Goal: Information Seeking & Learning: Learn about a topic

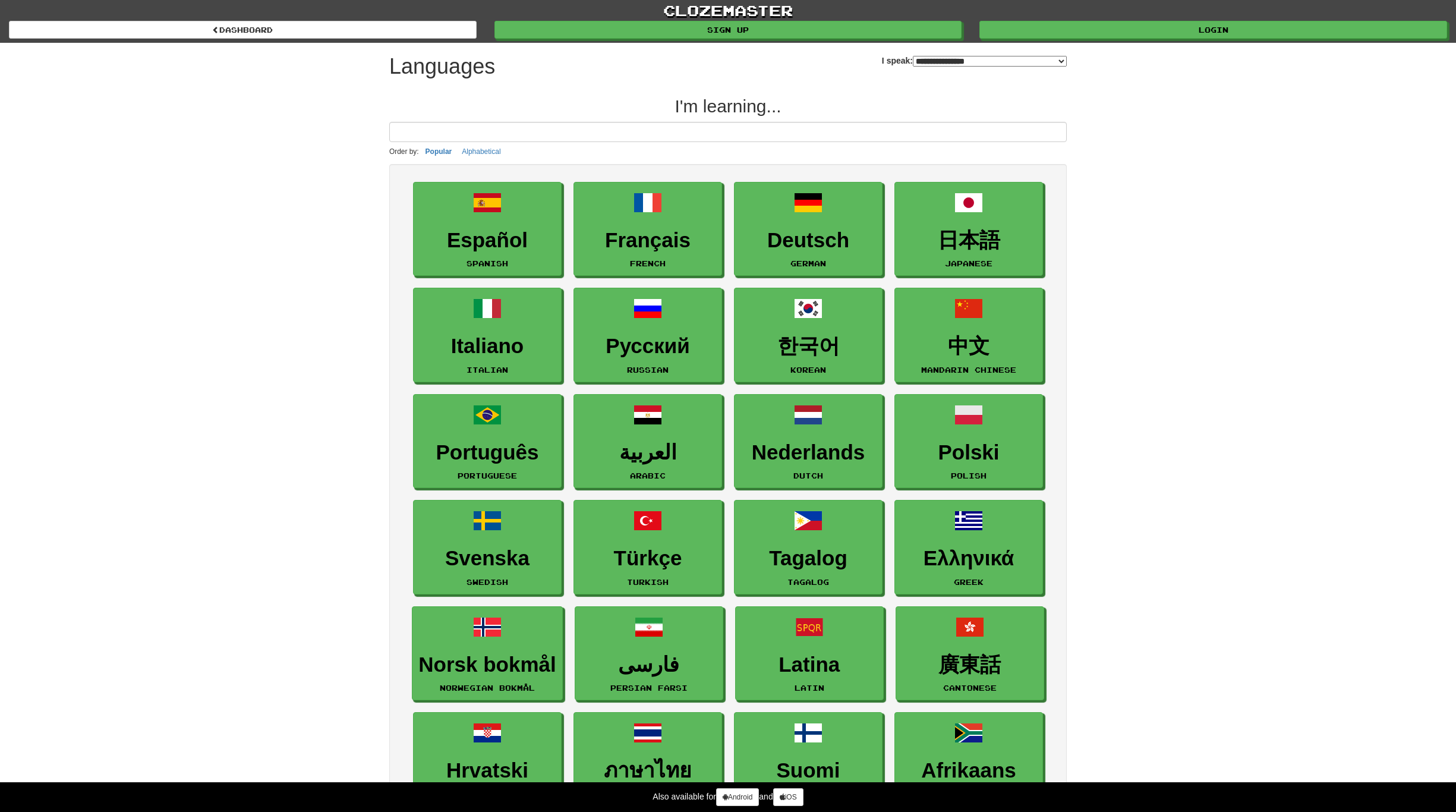
click at [913, 62] on select "**********" at bounding box center [989, 61] width 154 height 11
select select "**"
click at [913, 56] on select "**********" at bounding box center [989, 61] width 154 height 11
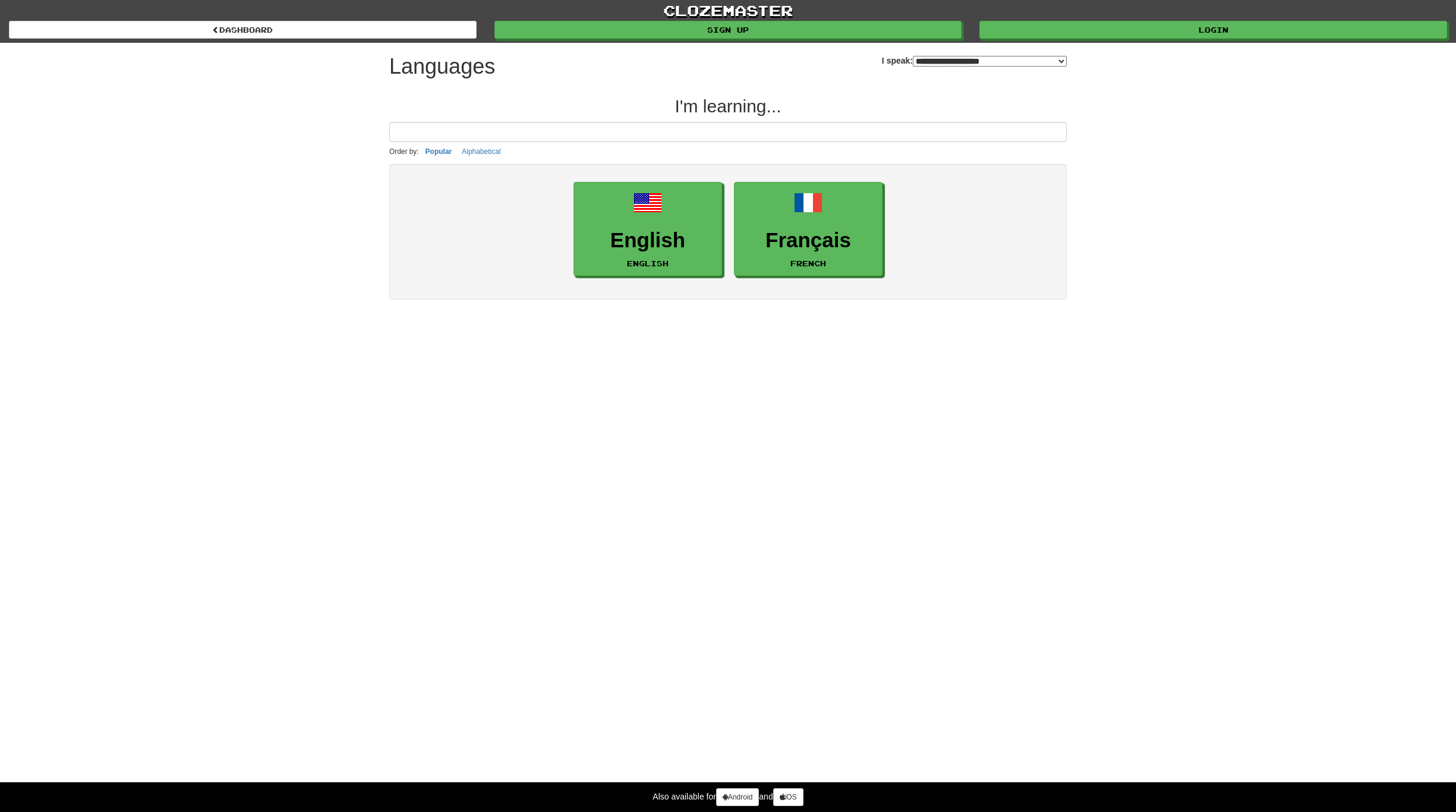
click at [887, 352] on div "**********" at bounding box center [728, 406] width 1456 height 812
click at [645, 227] on link "English English" at bounding box center [648, 230] width 149 height 95
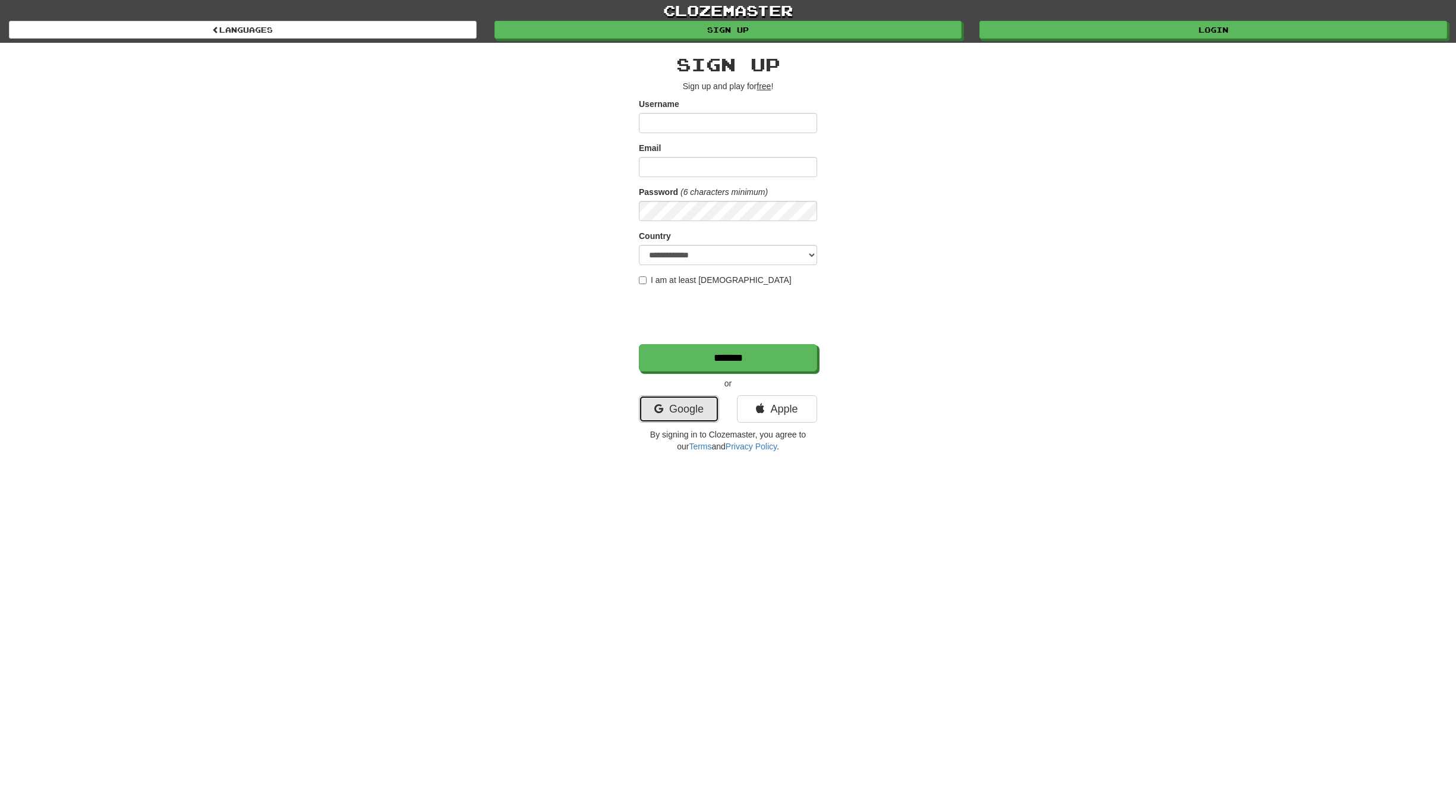
click at [693, 403] on link "Google" at bounding box center [678, 409] width 80 height 27
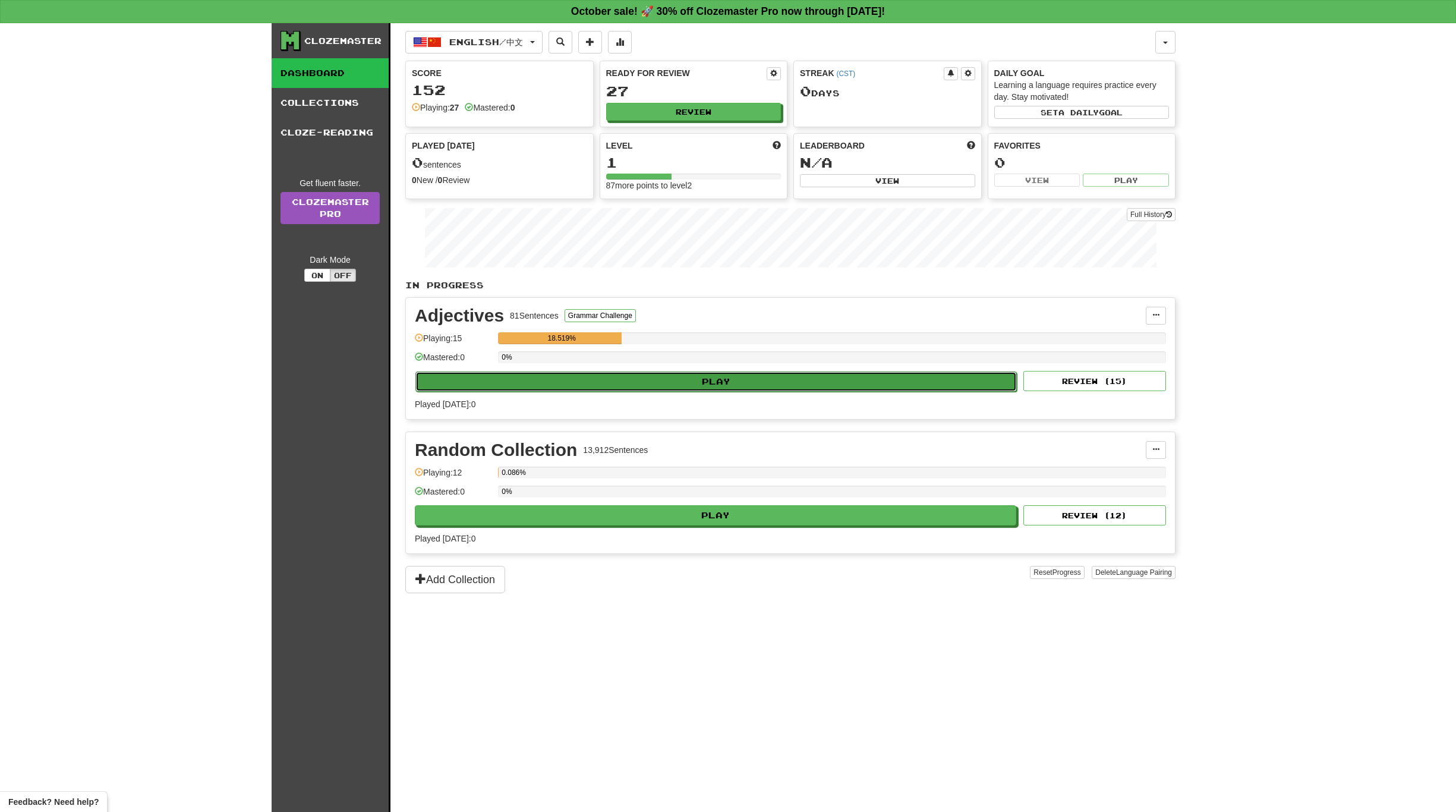
click at [646, 379] on button "Play" at bounding box center [716, 381] width 602 height 20
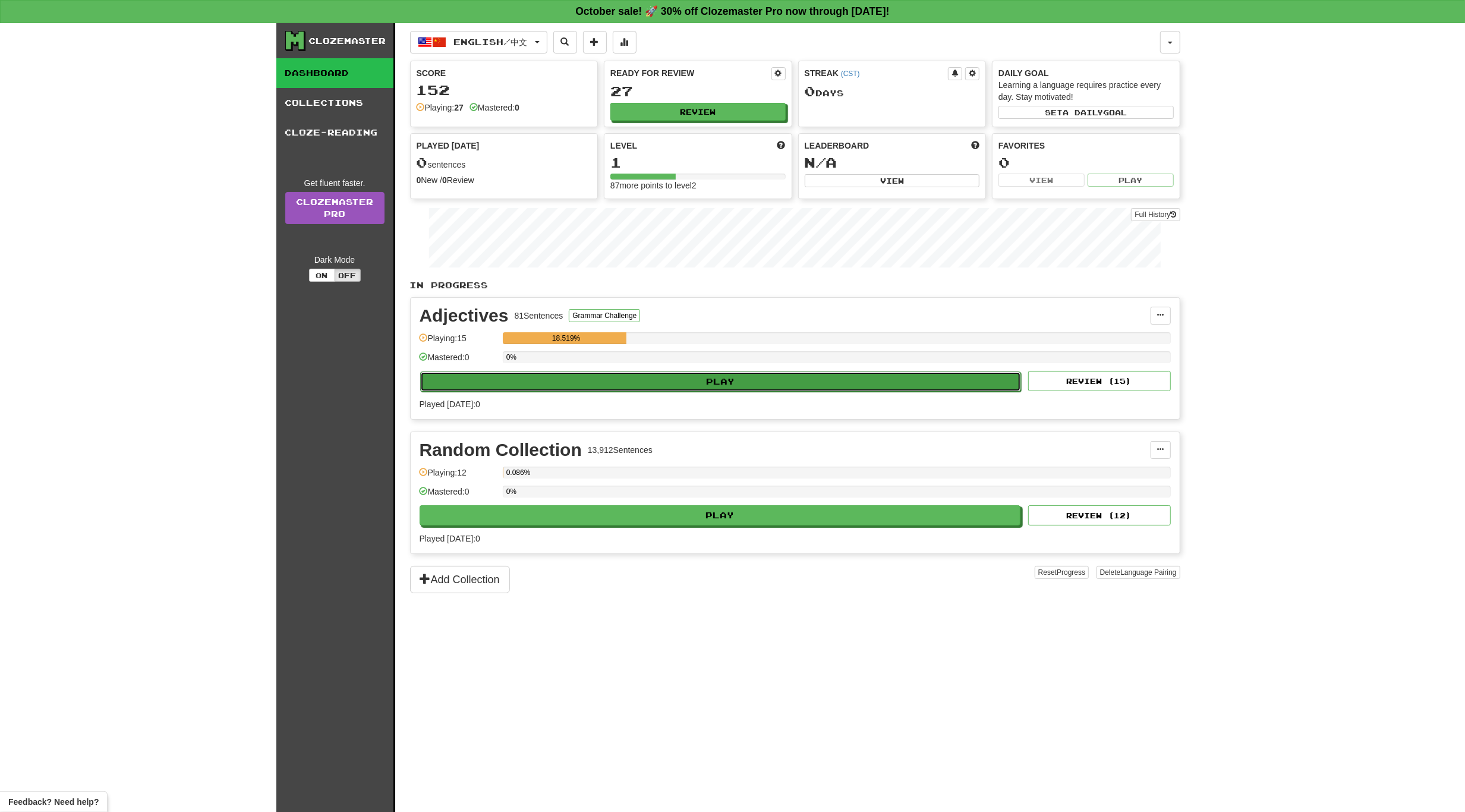
select select "**"
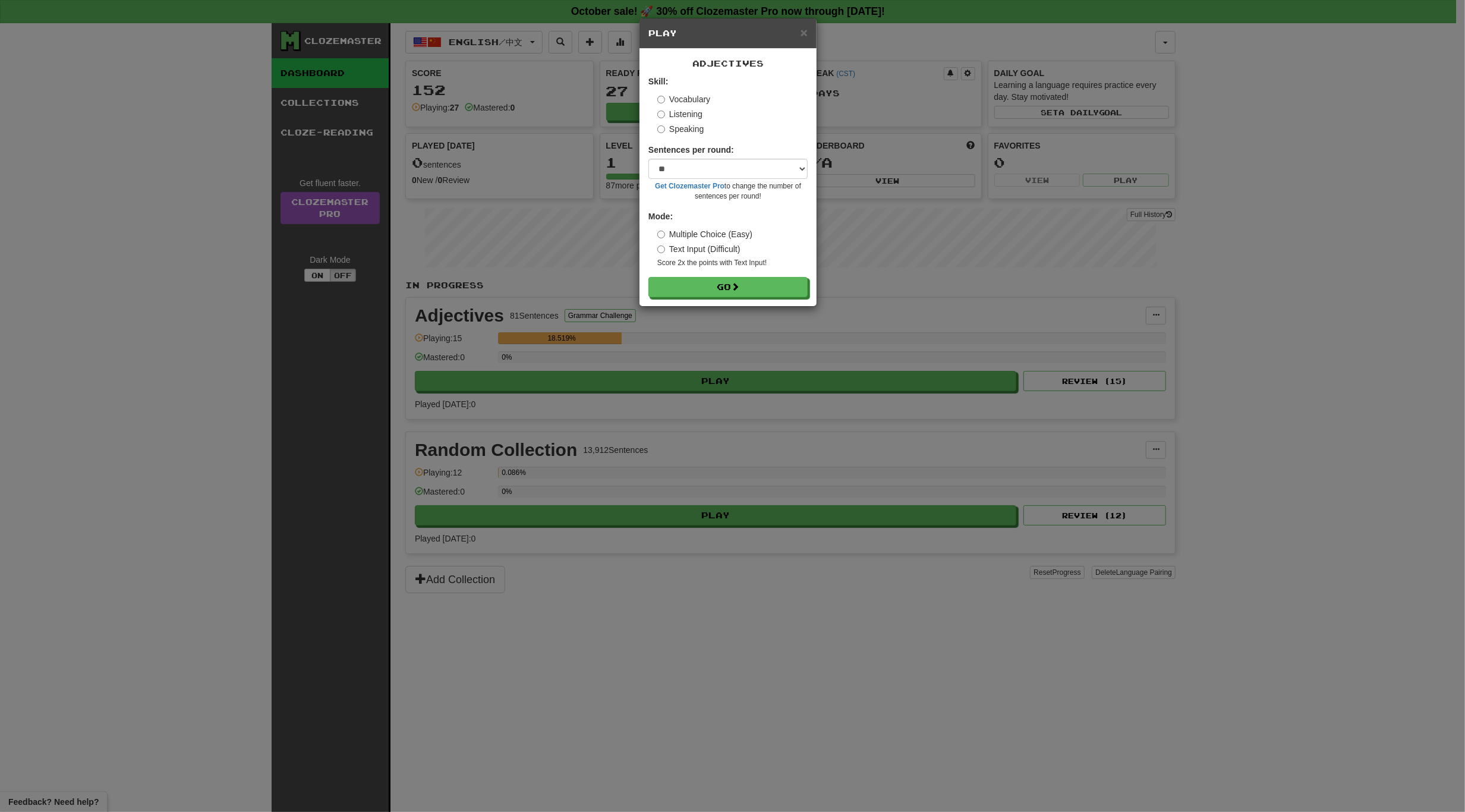
click at [688, 127] on label "Speaking" at bounding box center [681, 129] width 47 height 12
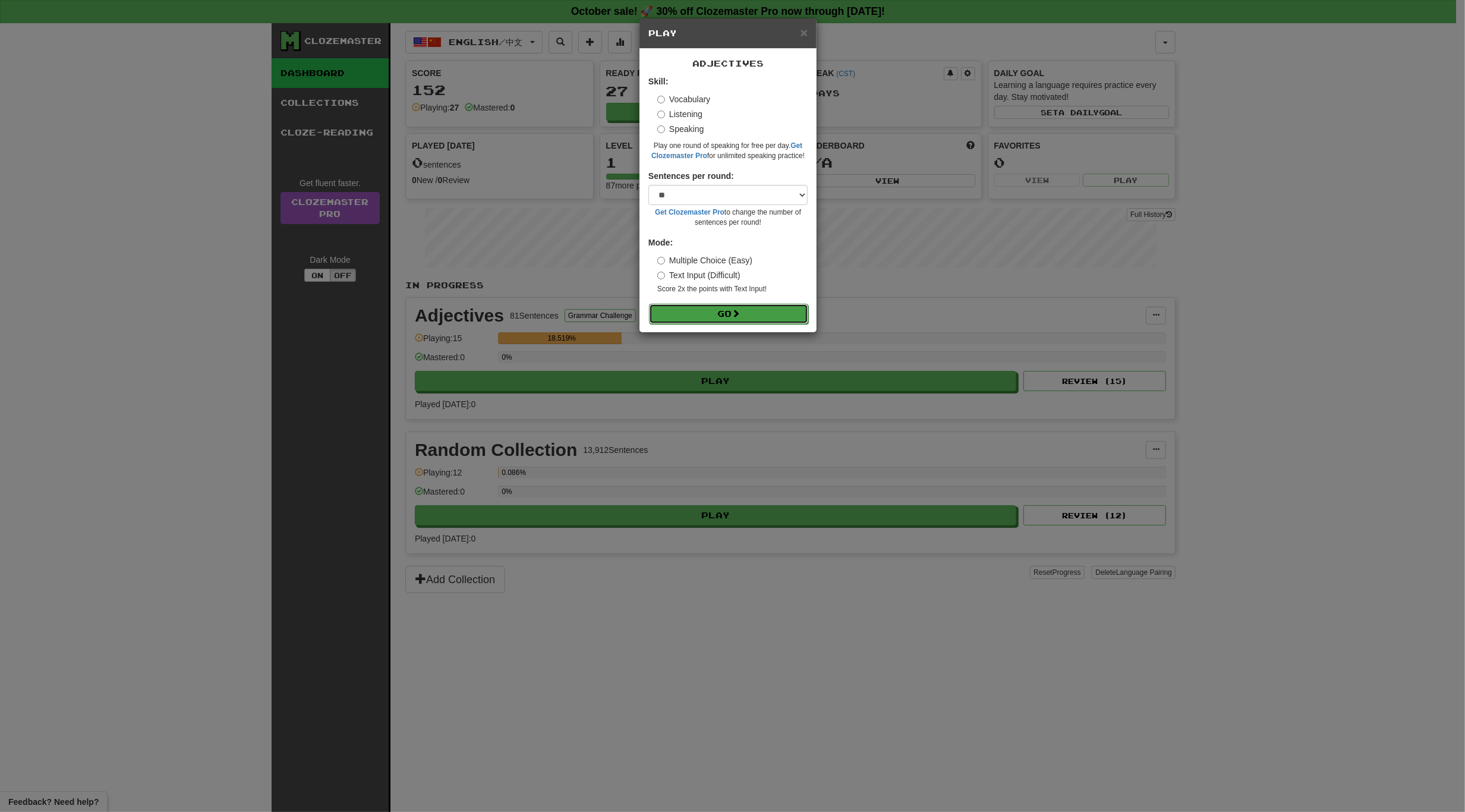
click at [723, 304] on button "Go" at bounding box center [729, 313] width 159 height 20
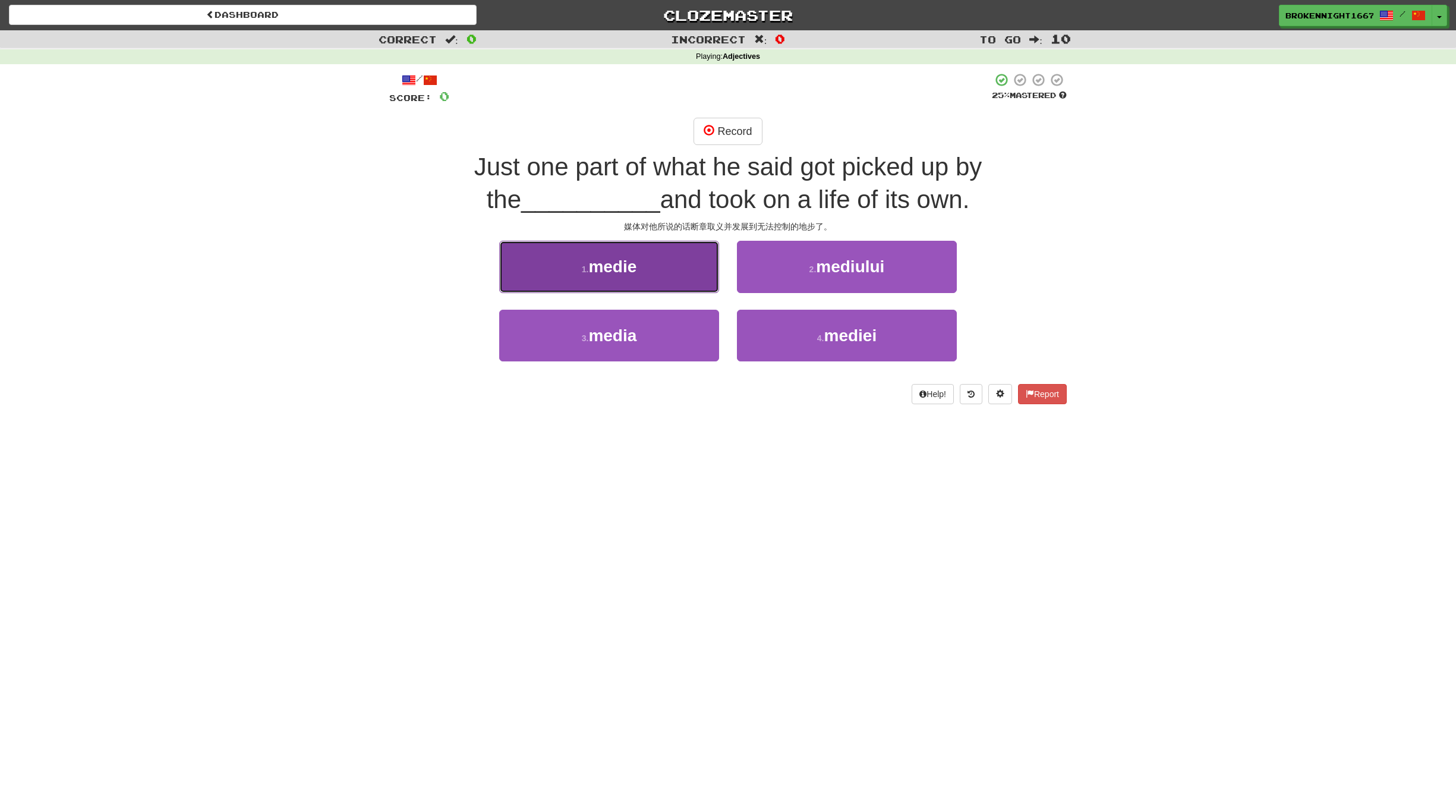
click at [648, 268] on button "1 . medie" at bounding box center [609, 266] width 220 height 52
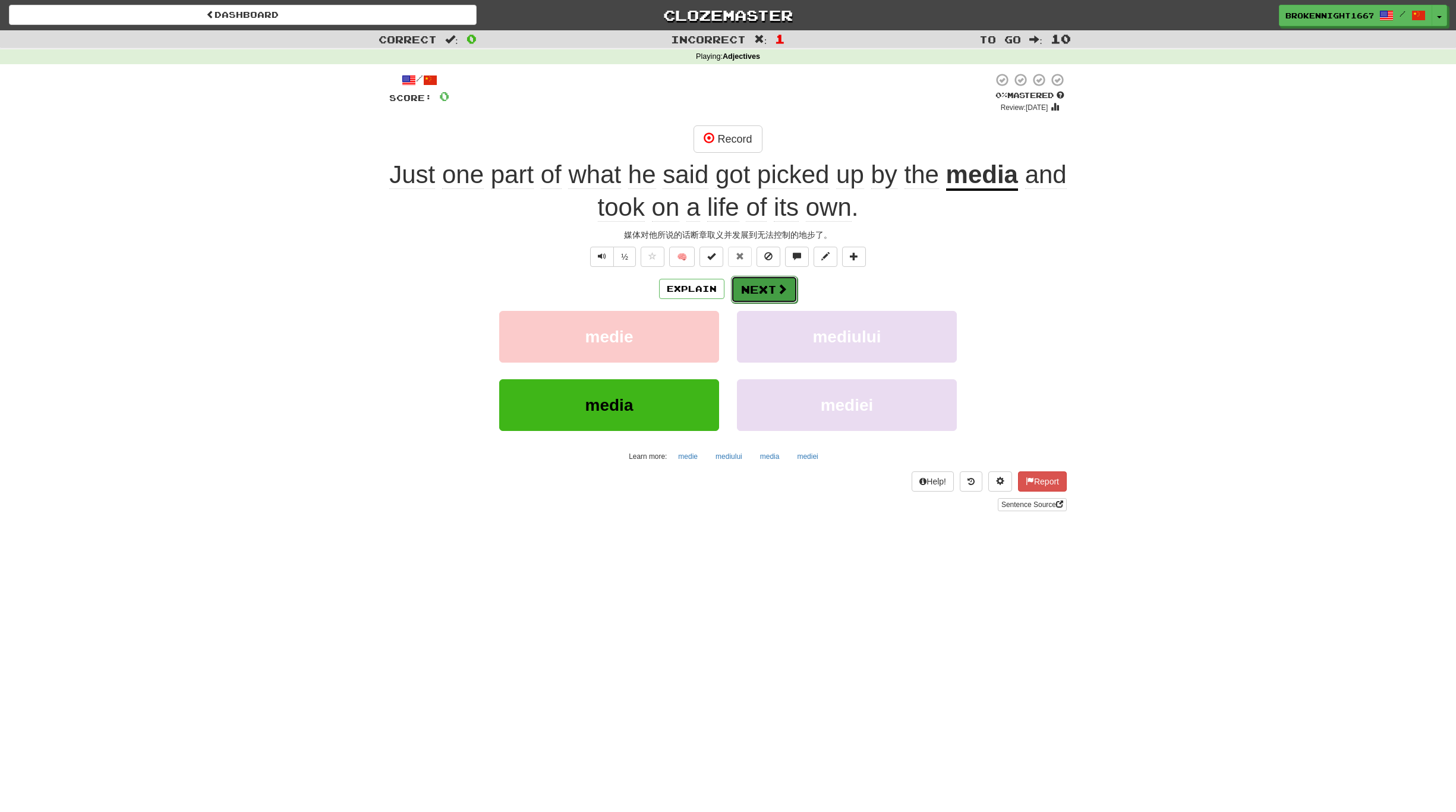
click at [753, 287] on button "Next" at bounding box center [764, 289] width 67 height 27
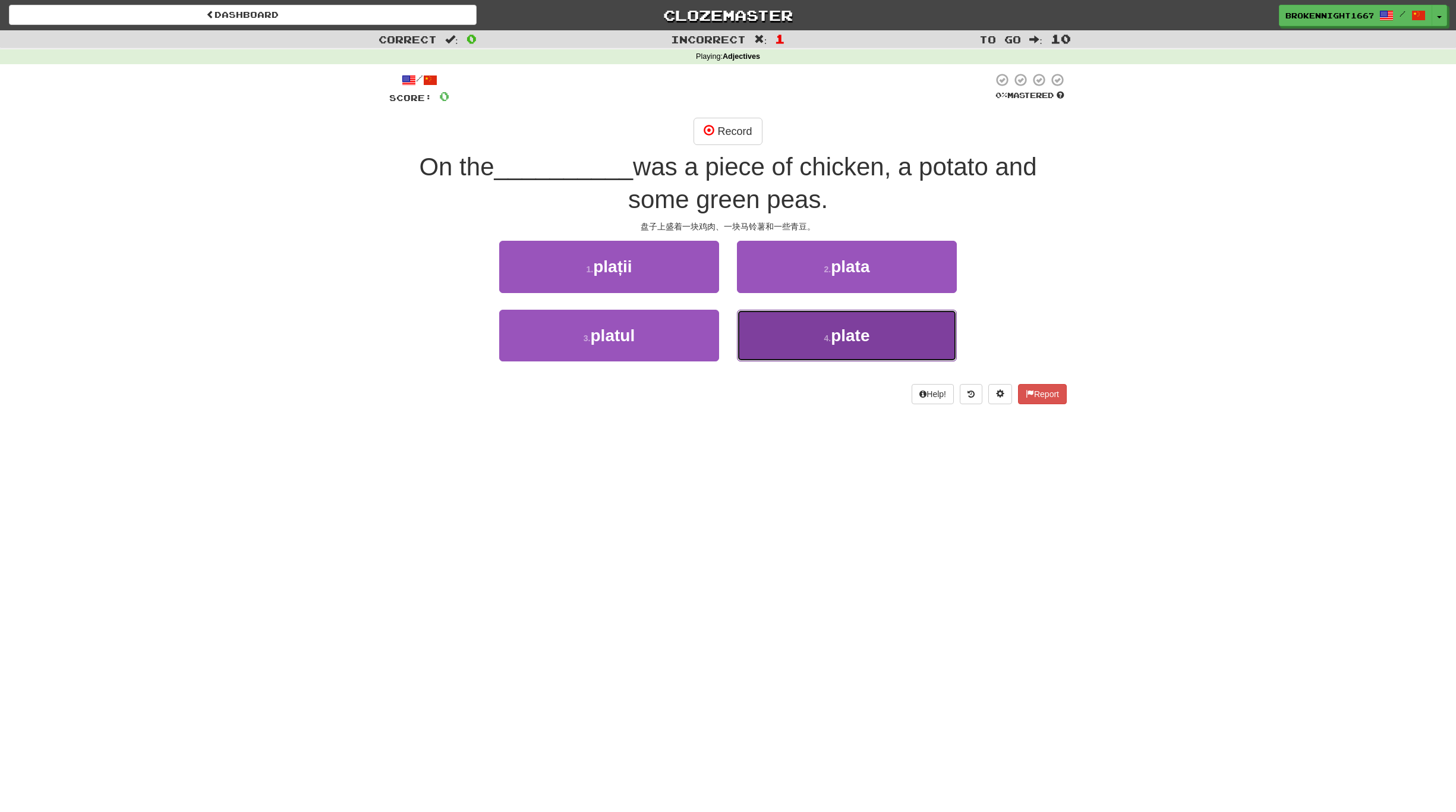
click at [848, 329] on span "plate" at bounding box center [850, 335] width 38 height 19
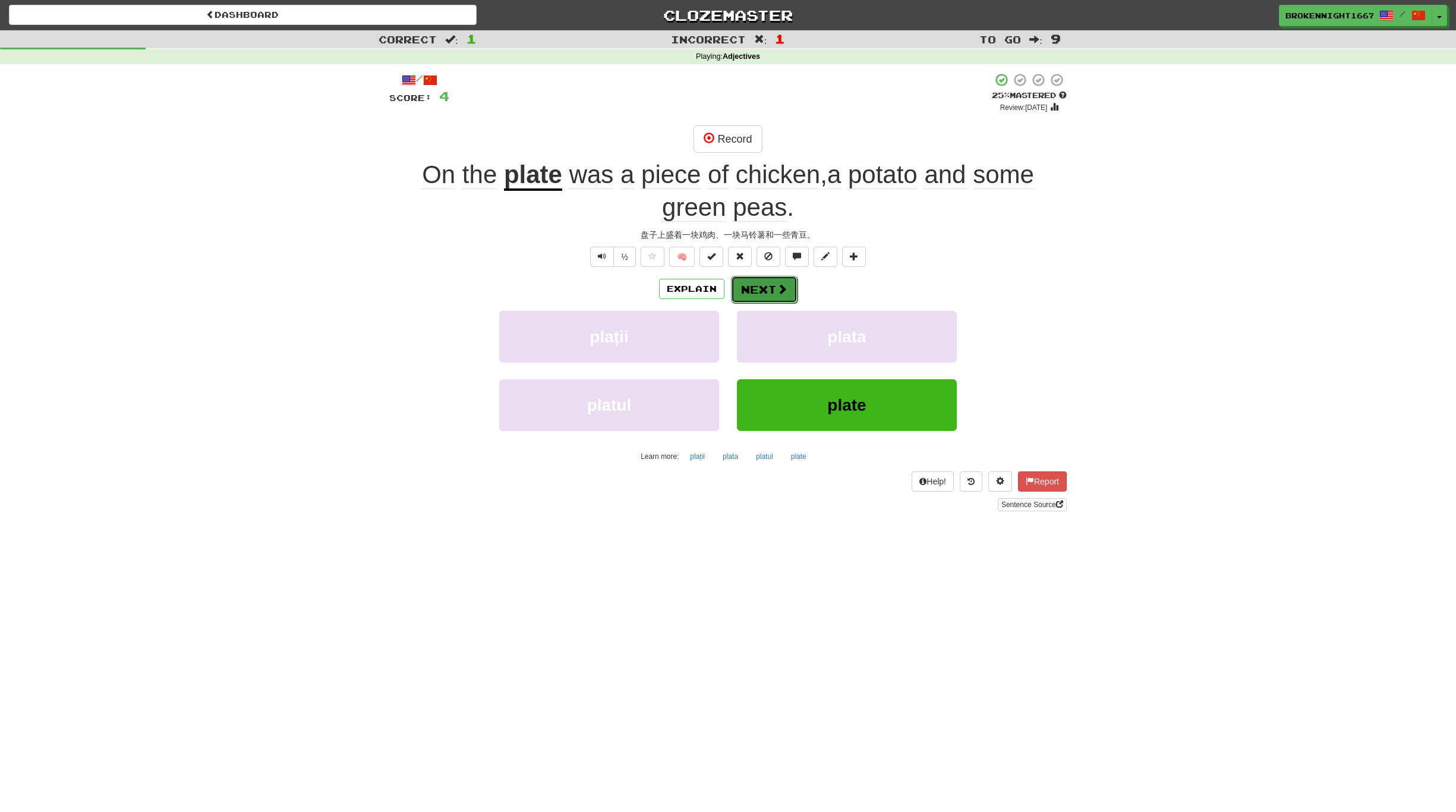
click at [772, 290] on button "Next" at bounding box center [764, 289] width 67 height 27
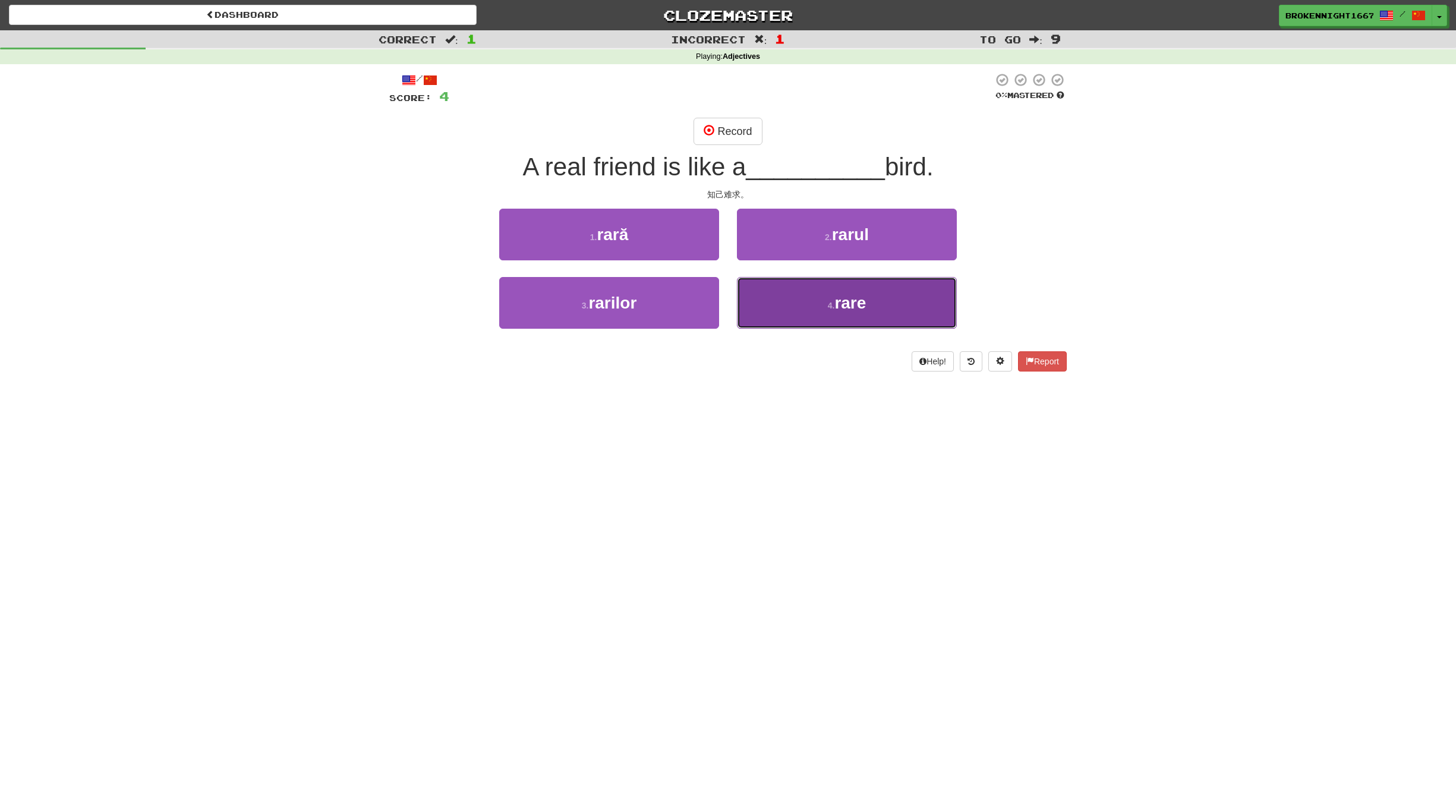
click at [862, 303] on span "rare" at bounding box center [850, 303] width 32 height 19
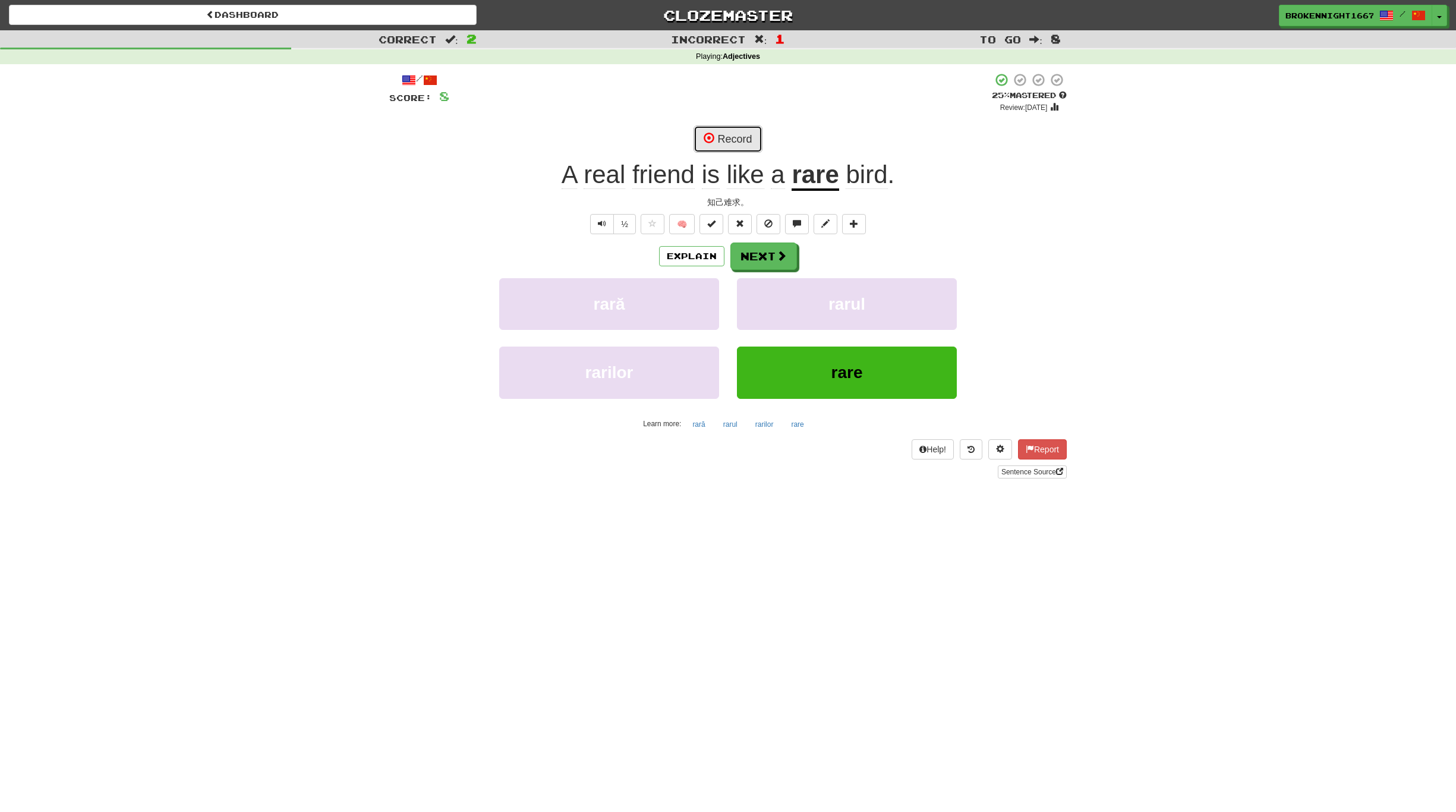
click at [730, 139] on button "Record" at bounding box center [727, 139] width 68 height 27
click at [778, 258] on span at bounding box center [782, 256] width 11 height 11
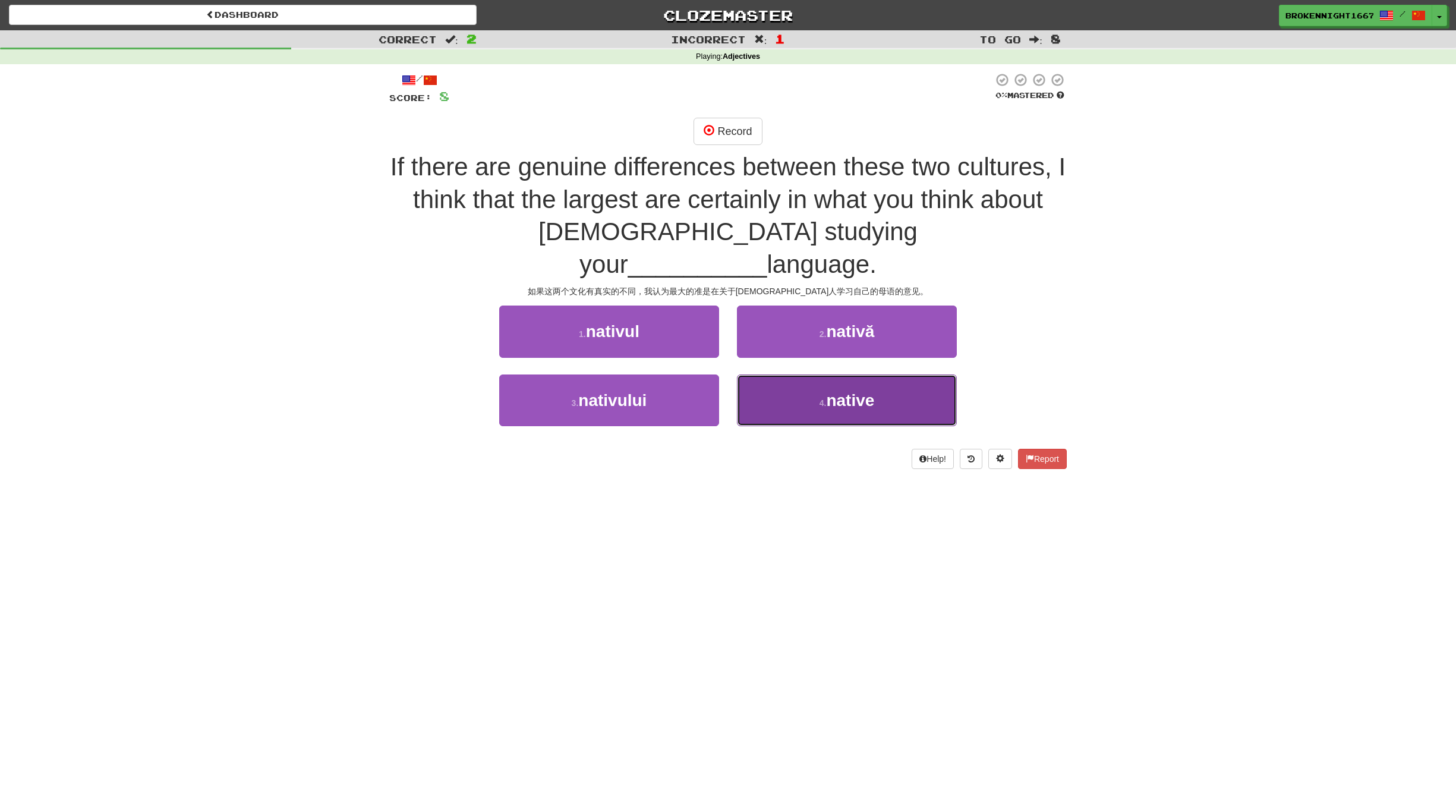
click at [836, 391] on span "native" at bounding box center [850, 400] width 48 height 19
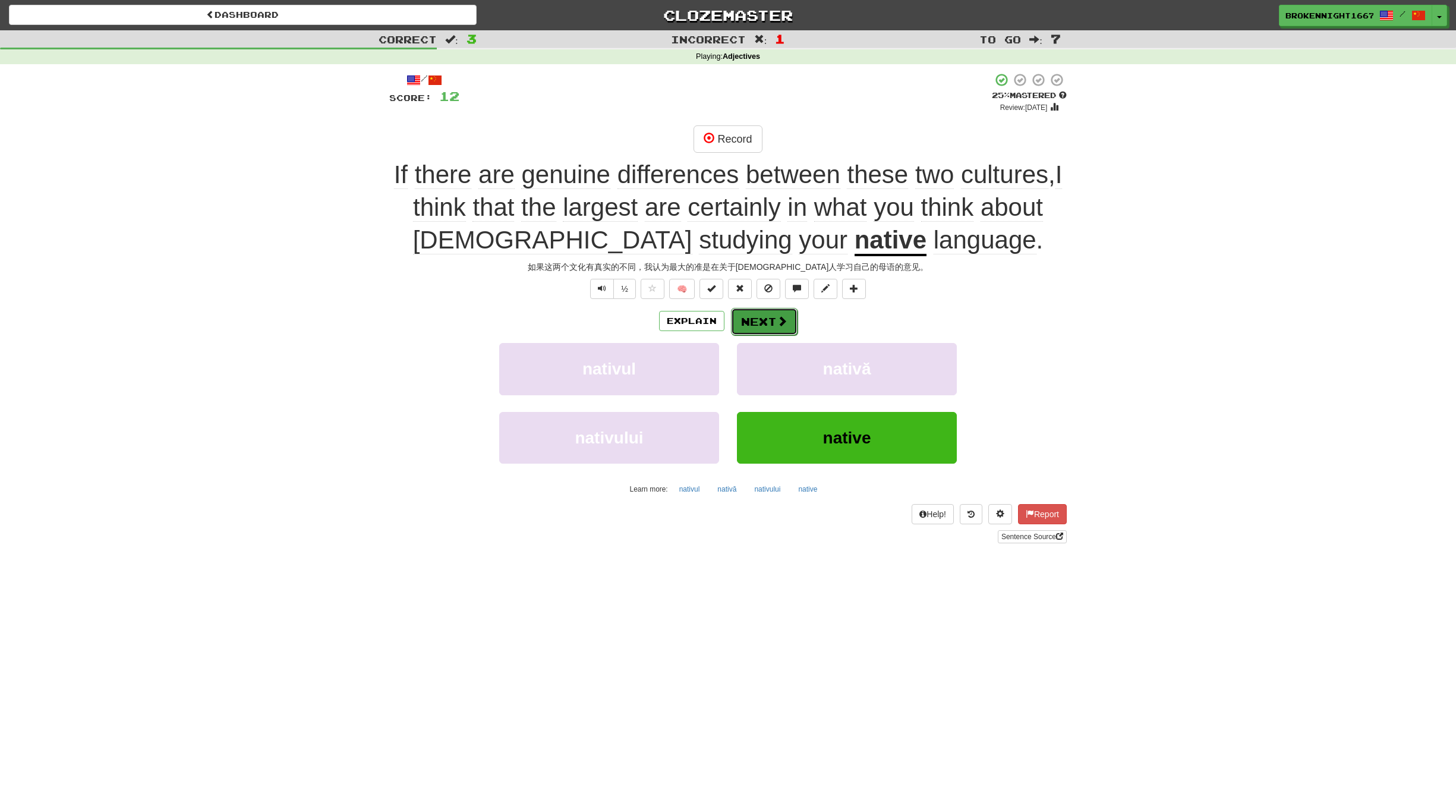
click at [771, 324] on button "Next" at bounding box center [764, 321] width 67 height 27
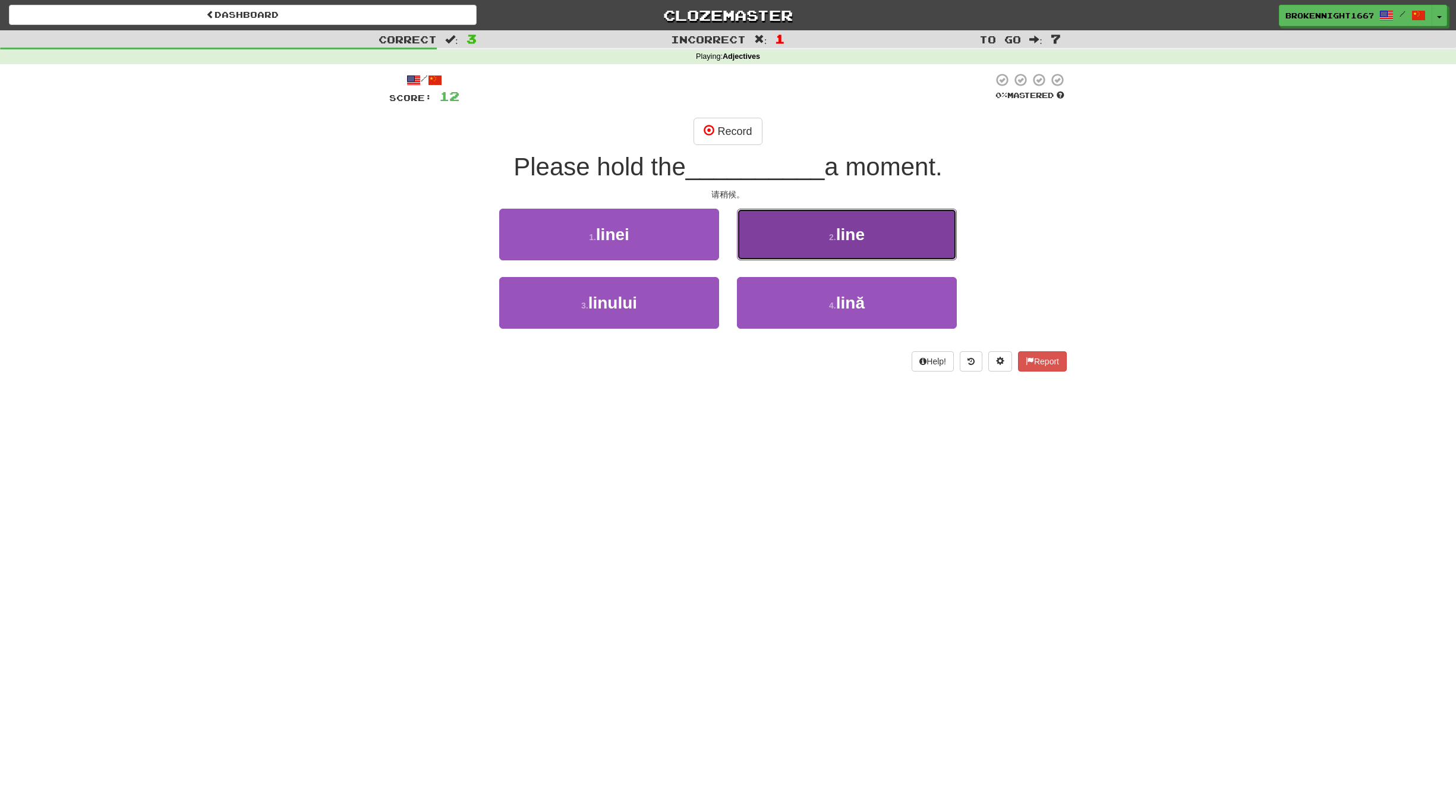
click at [841, 228] on span "line" at bounding box center [850, 234] width 29 height 19
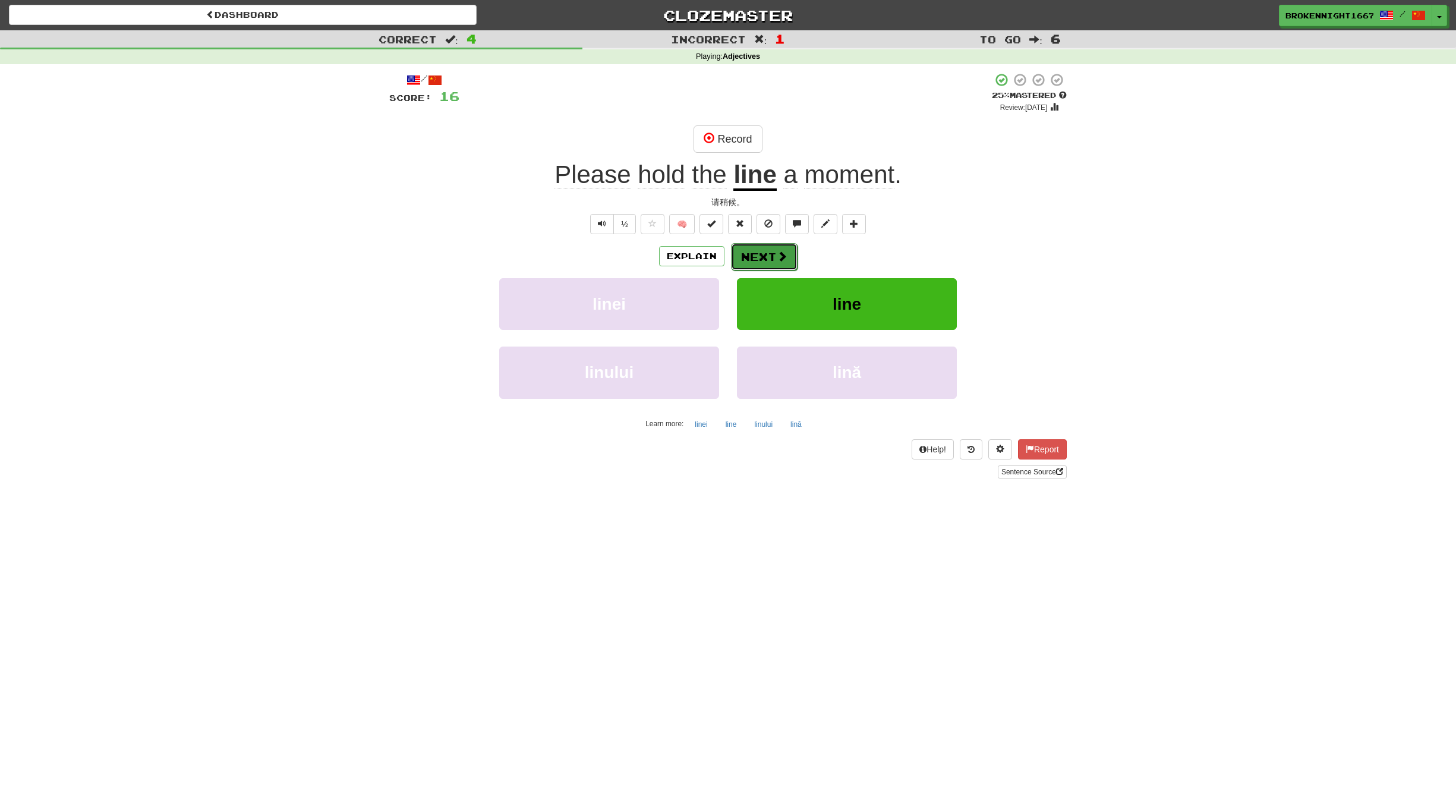
click at [775, 253] on button "Next" at bounding box center [764, 257] width 67 height 27
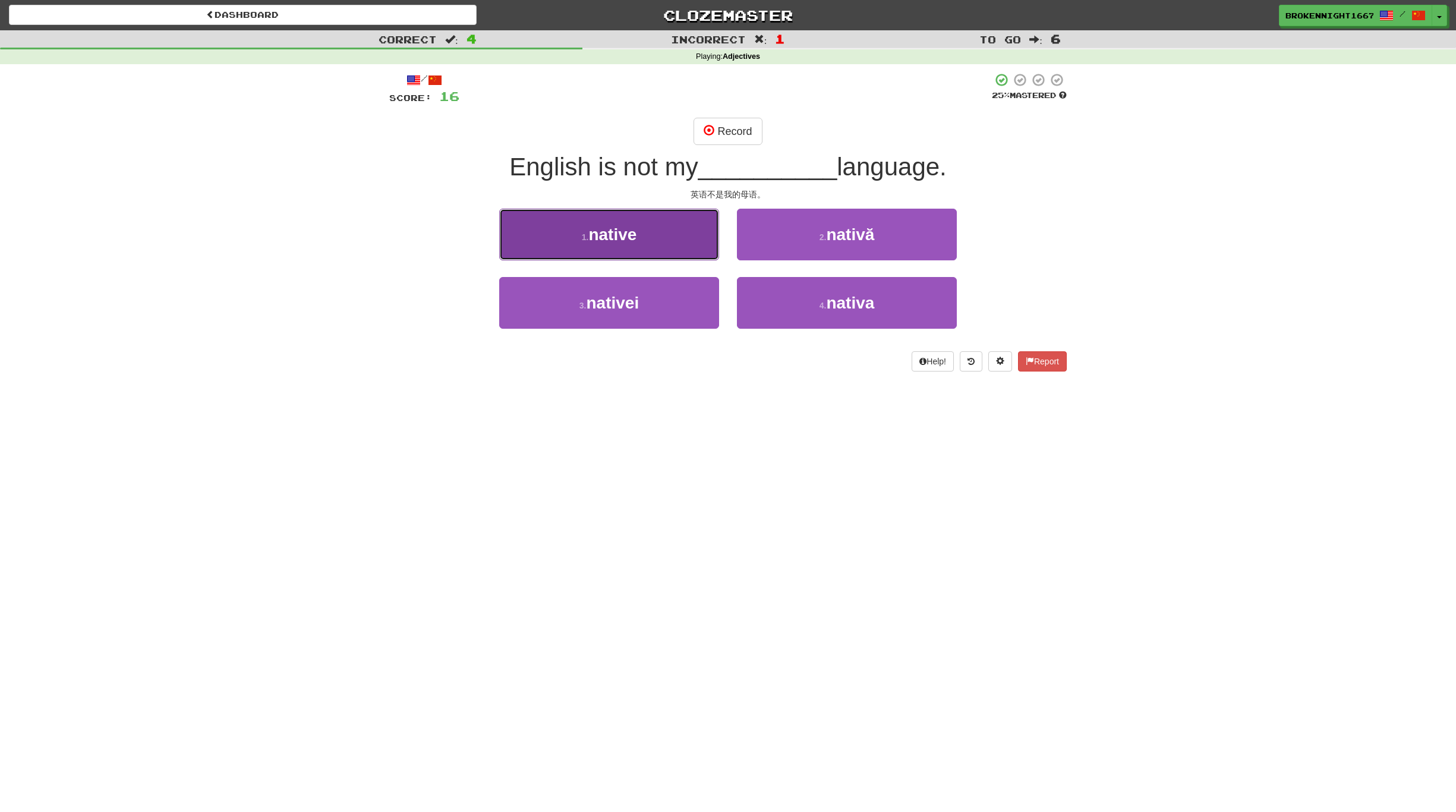
click at [671, 243] on button "1 . native" at bounding box center [609, 234] width 220 height 52
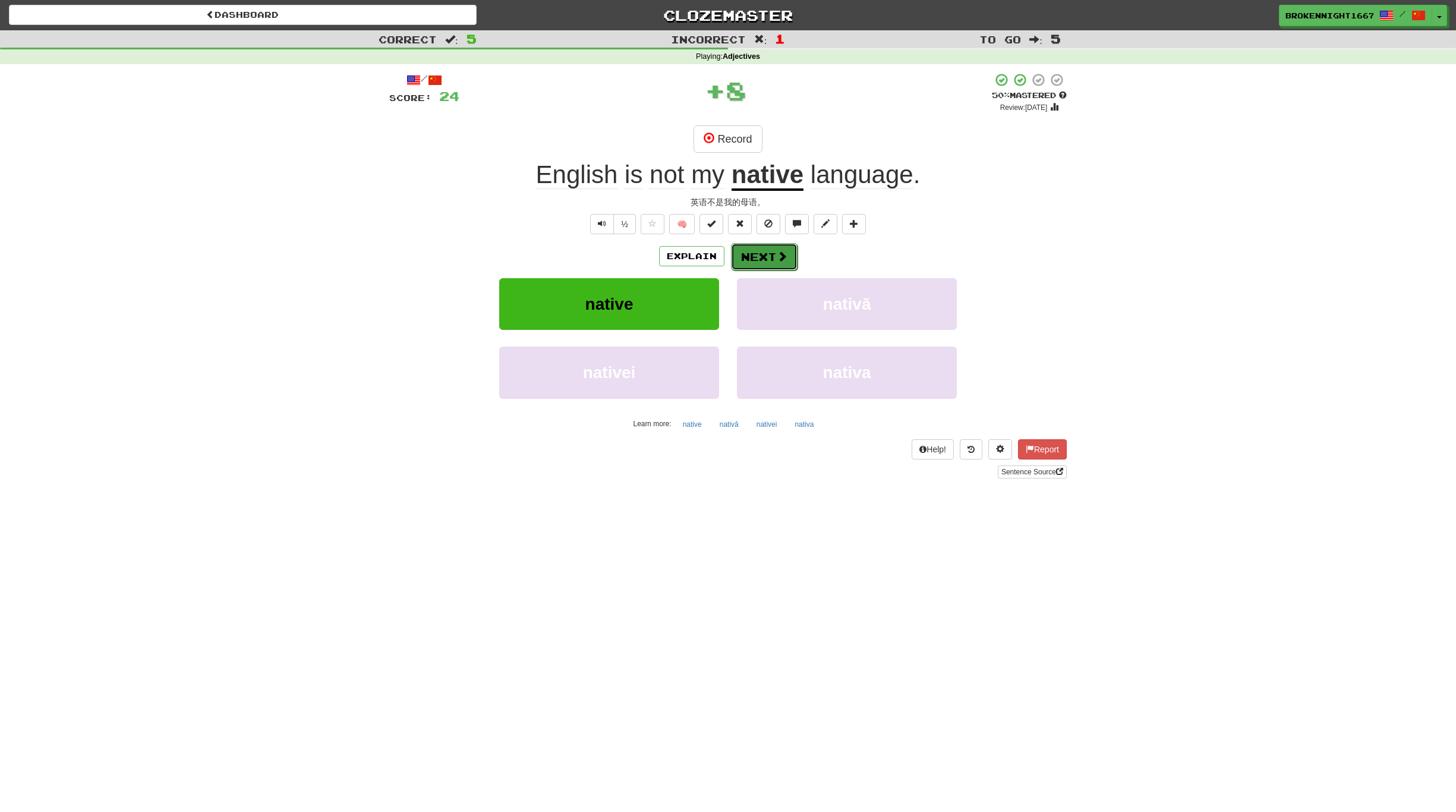
click at [772, 250] on button "Next" at bounding box center [764, 257] width 67 height 27
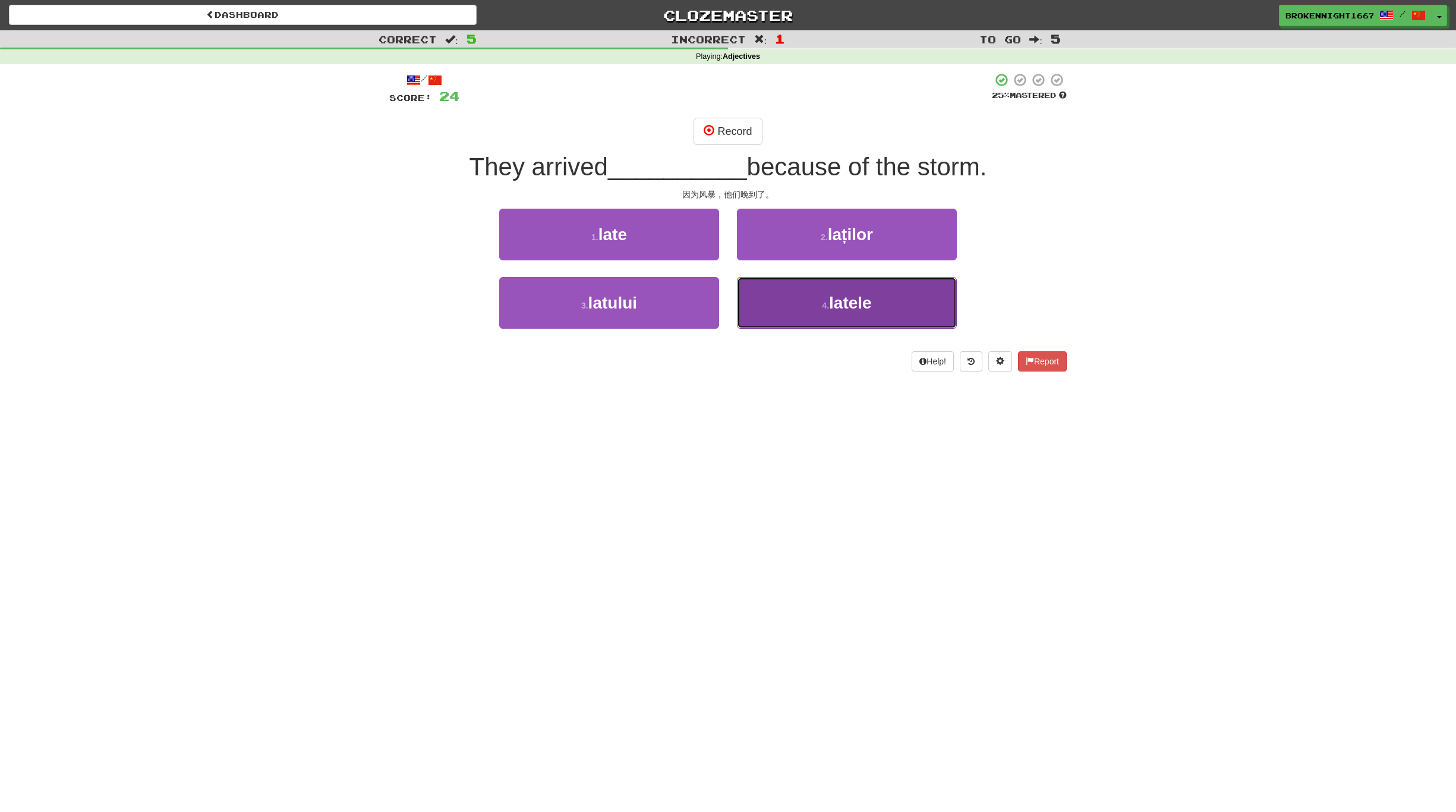
click at [842, 294] on span "latele" at bounding box center [850, 303] width 43 height 19
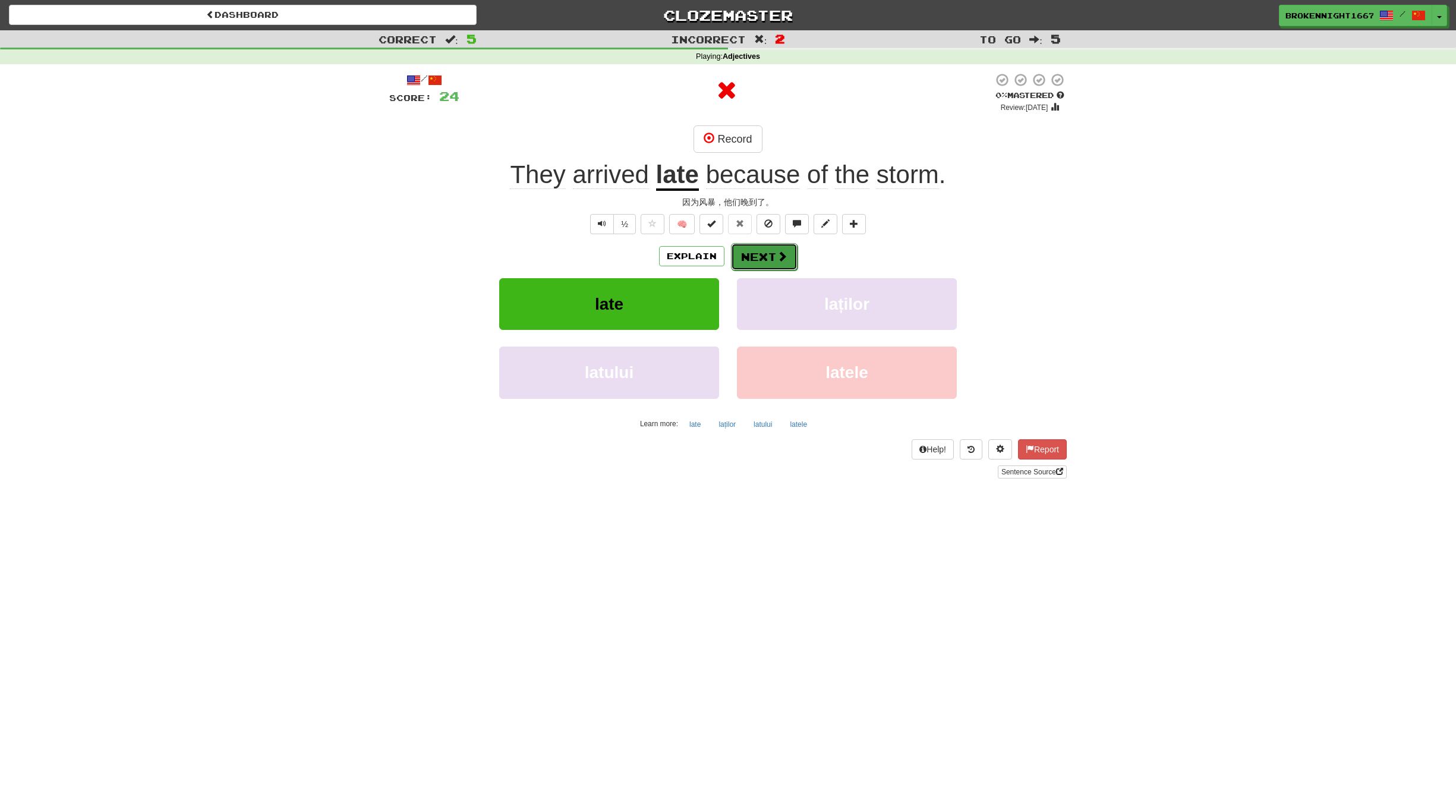
click at [762, 261] on button "Next" at bounding box center [764, 257] width 67 height 27
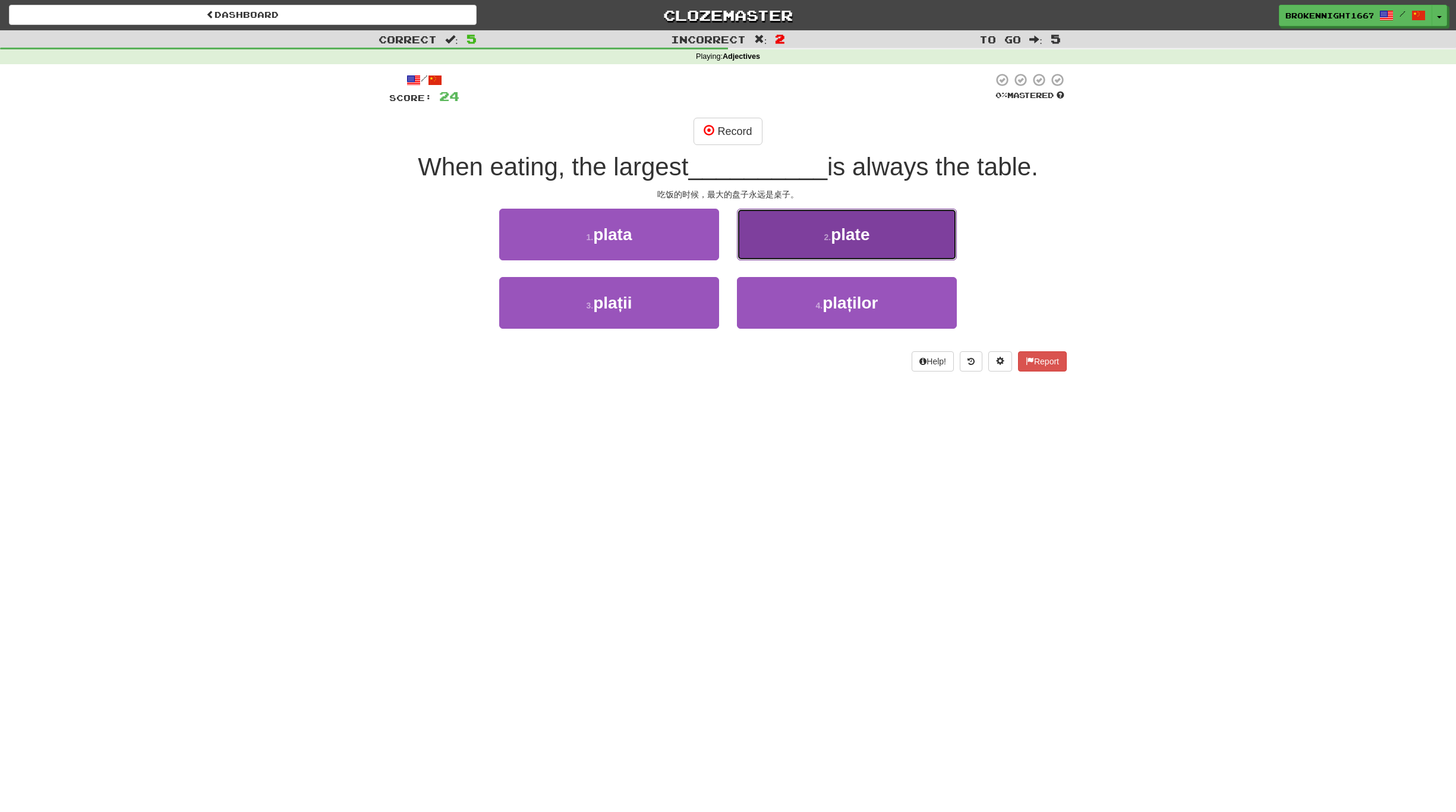
click at [820, 240] on button "2 . plate" at bounding box center [847, 234] width 220 height 52
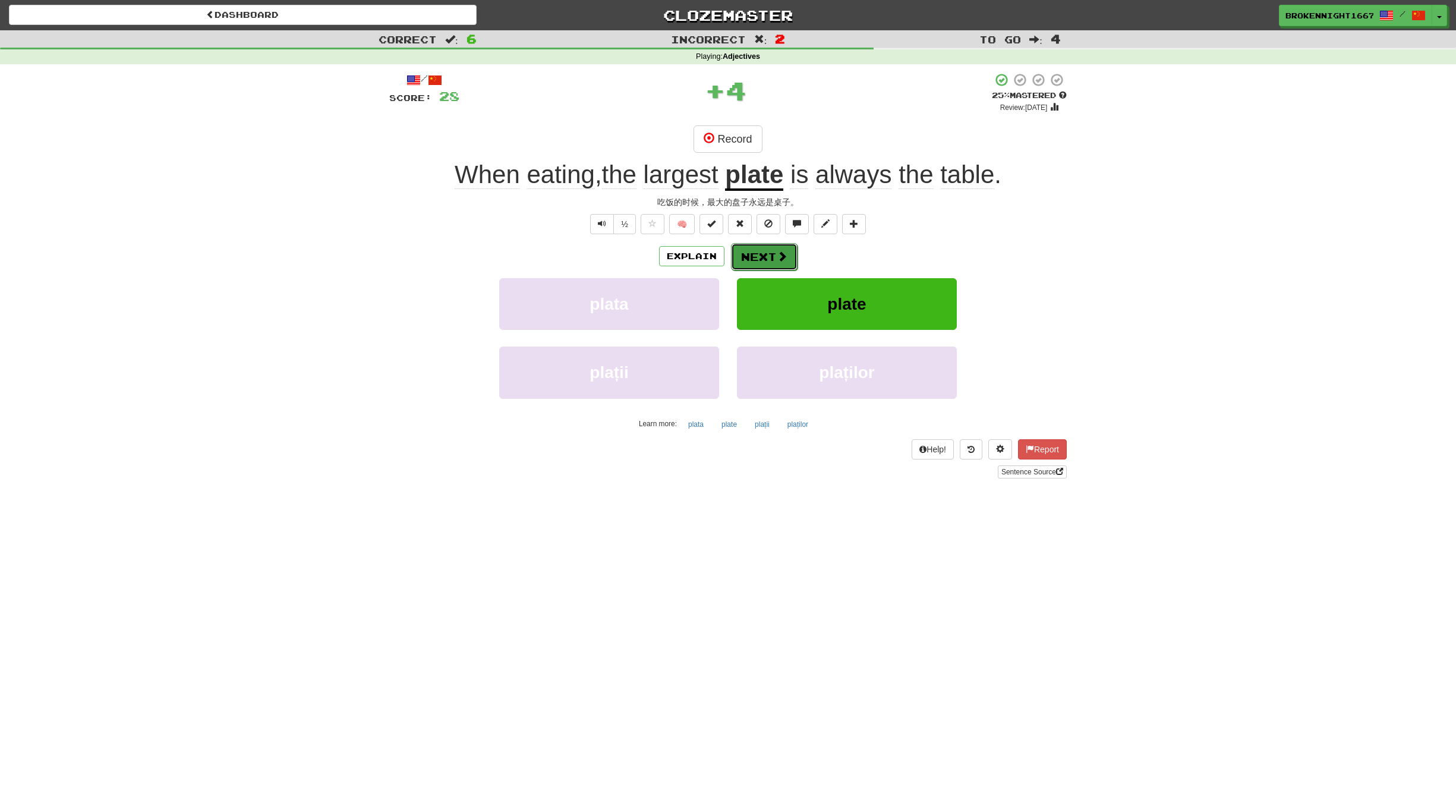
click at [766, 247] on button "Next" at bounding box center [764, 257] width 67 height 27
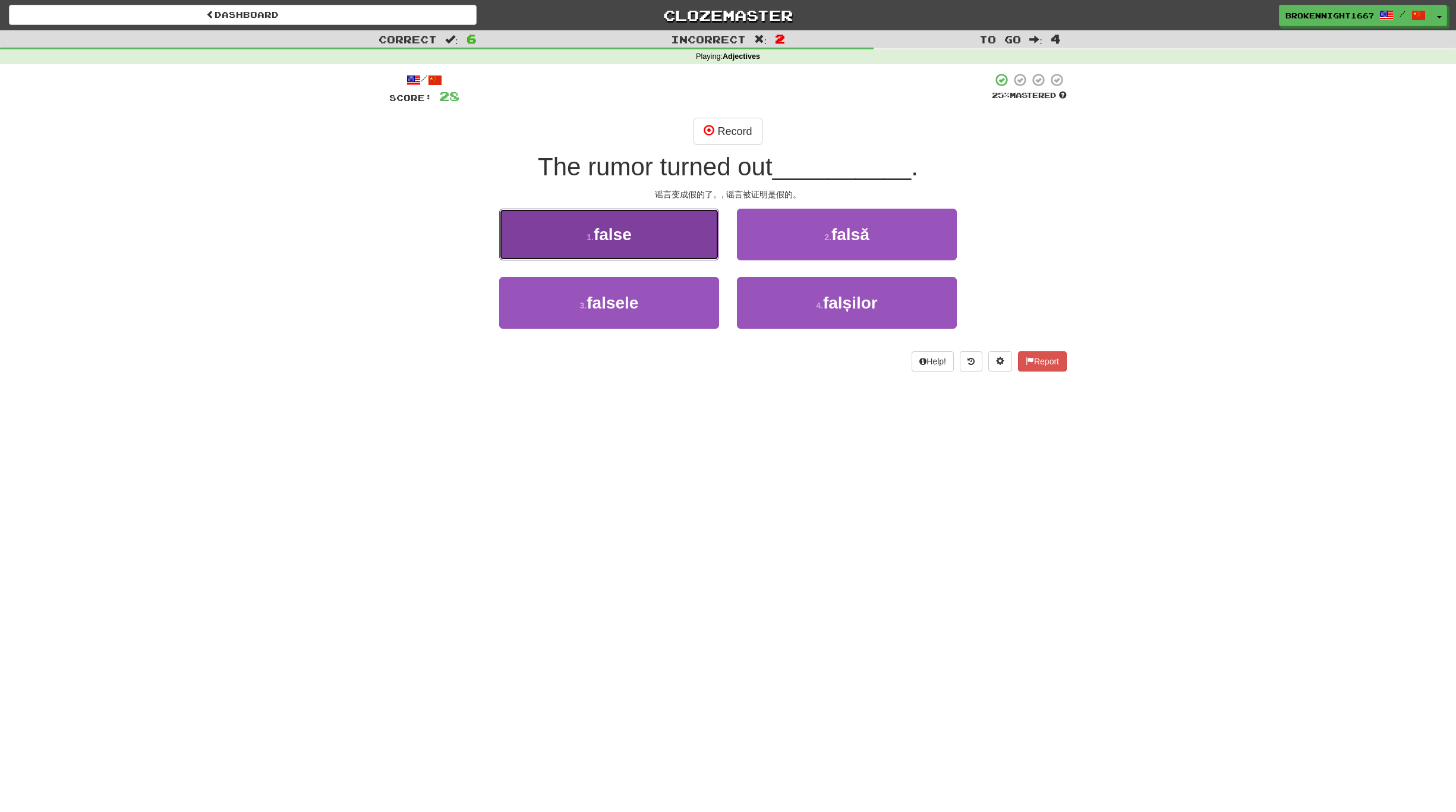
click at [658, 234] on button "1 . false" at bounding box center [609, 234] width 220 height 52
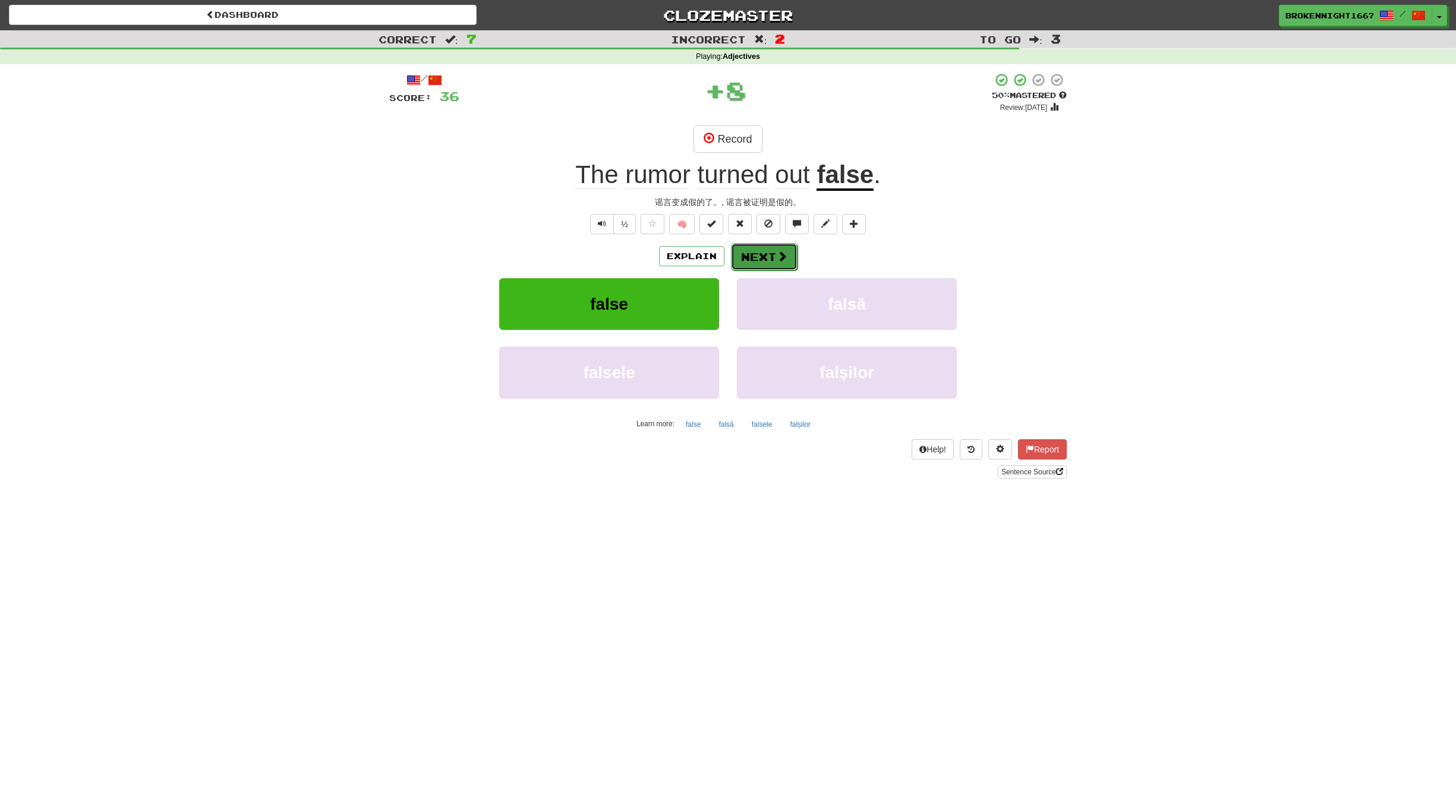
click at [774, 251] on button "Next" at bounding box center [764, 257] width 67 height 27
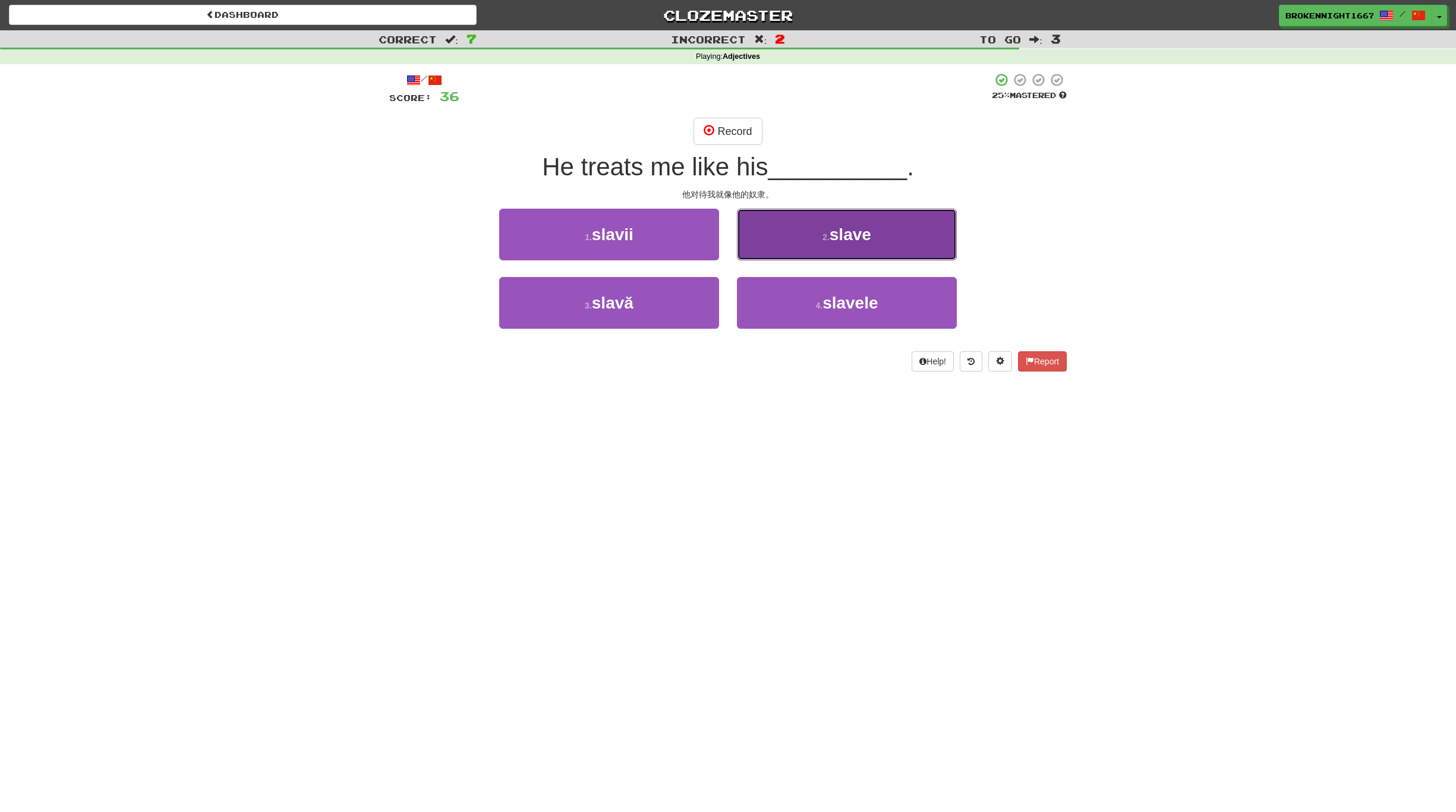
click at [800, 229] on button "2 . slave" at bounding box center [847, 234] width 220 height 52
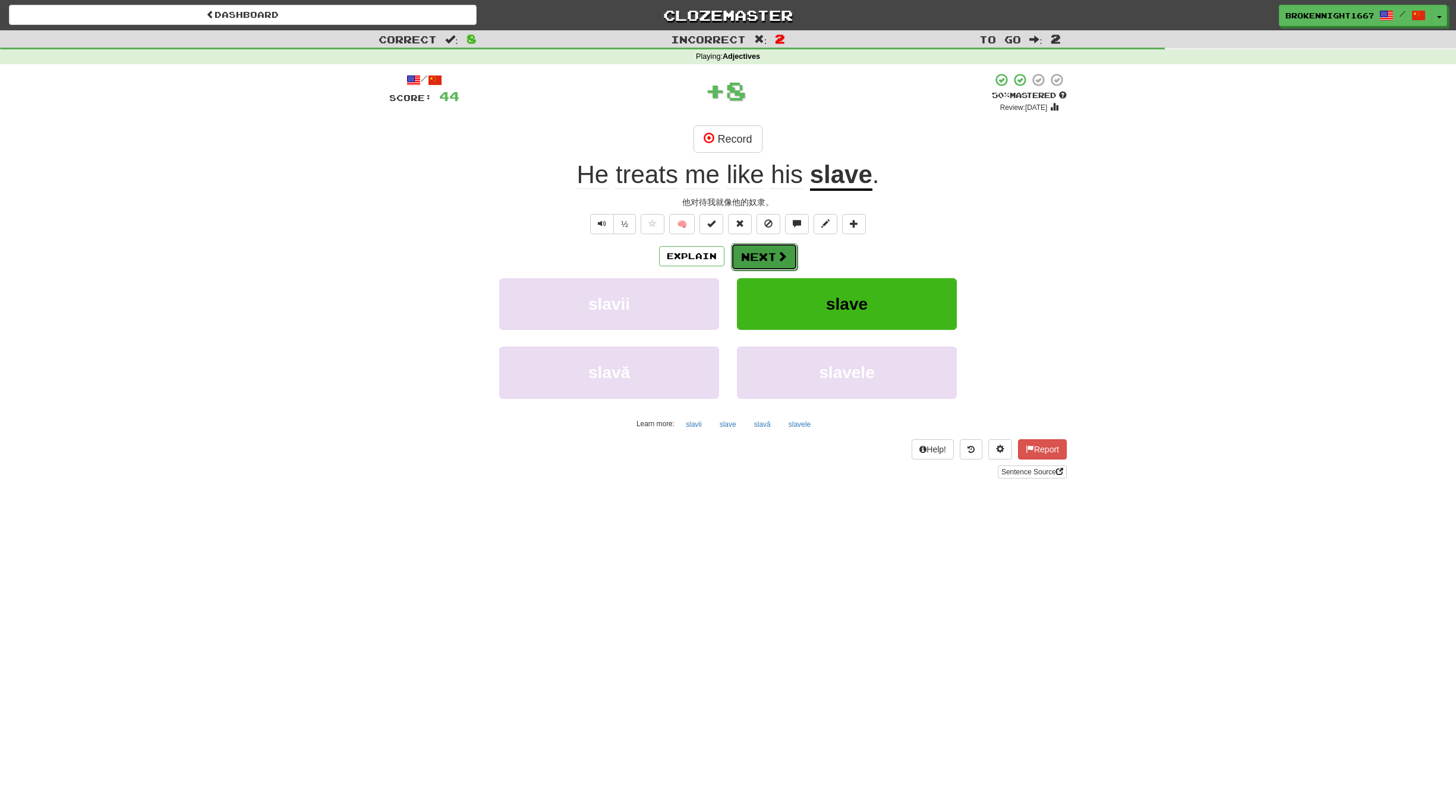
click at [768, 252] on button "Next" at bounding box center [764, 257] width 67 height 27
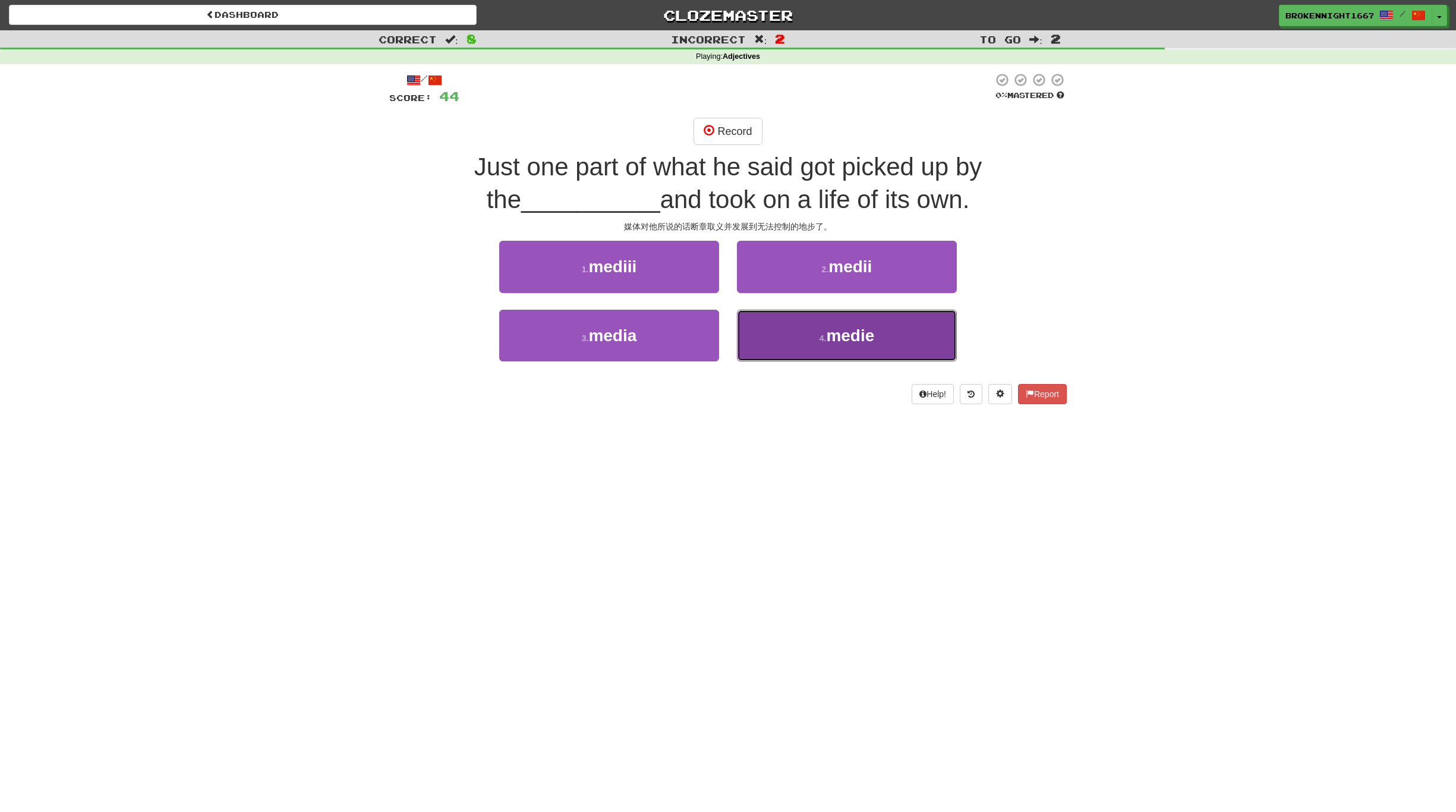
click at [817, 322] on button "4 . medie" at bounding box center [847, 335] width 220 height 52
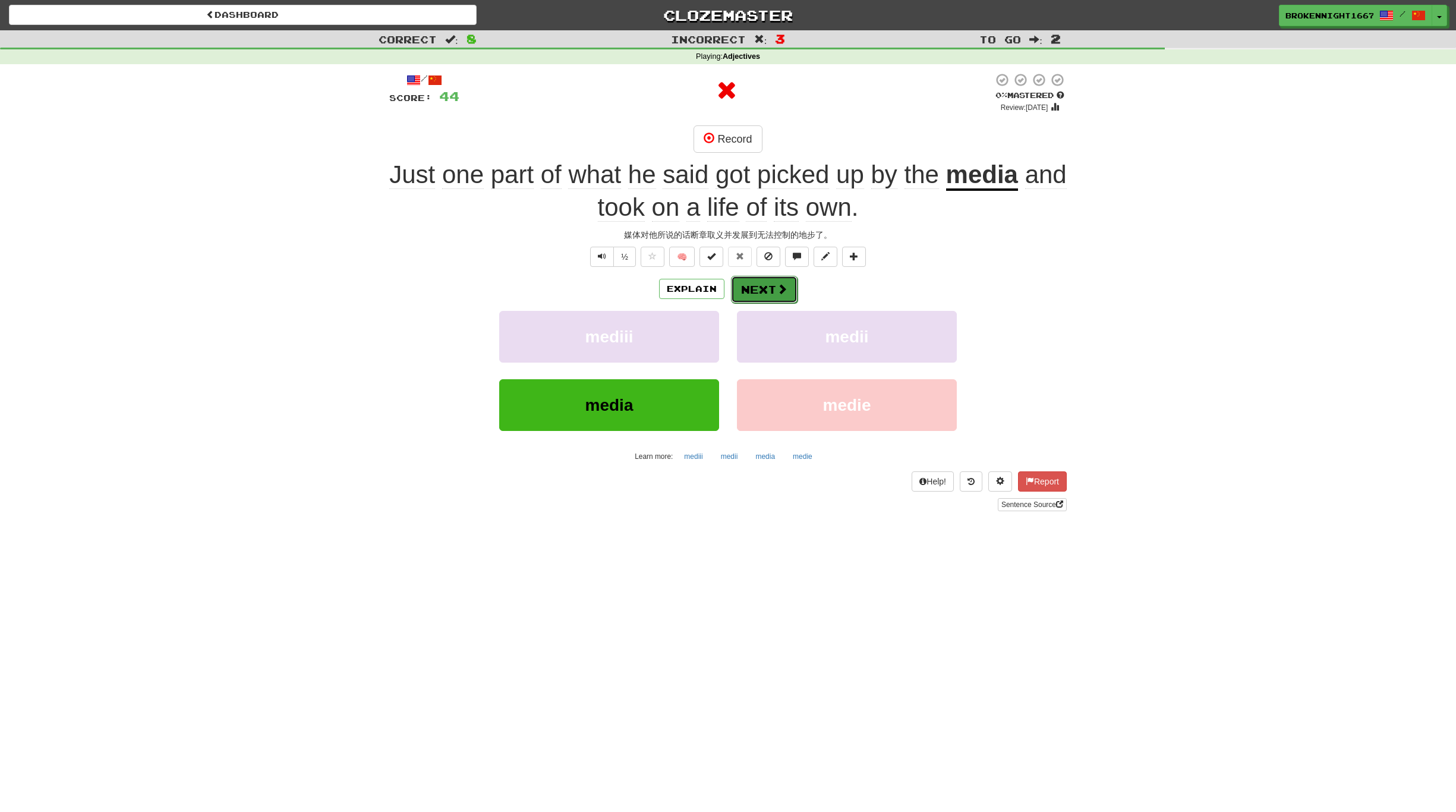
click at [760, 290] on button "Next" at bounding box center [764, 289] width 67 height 27
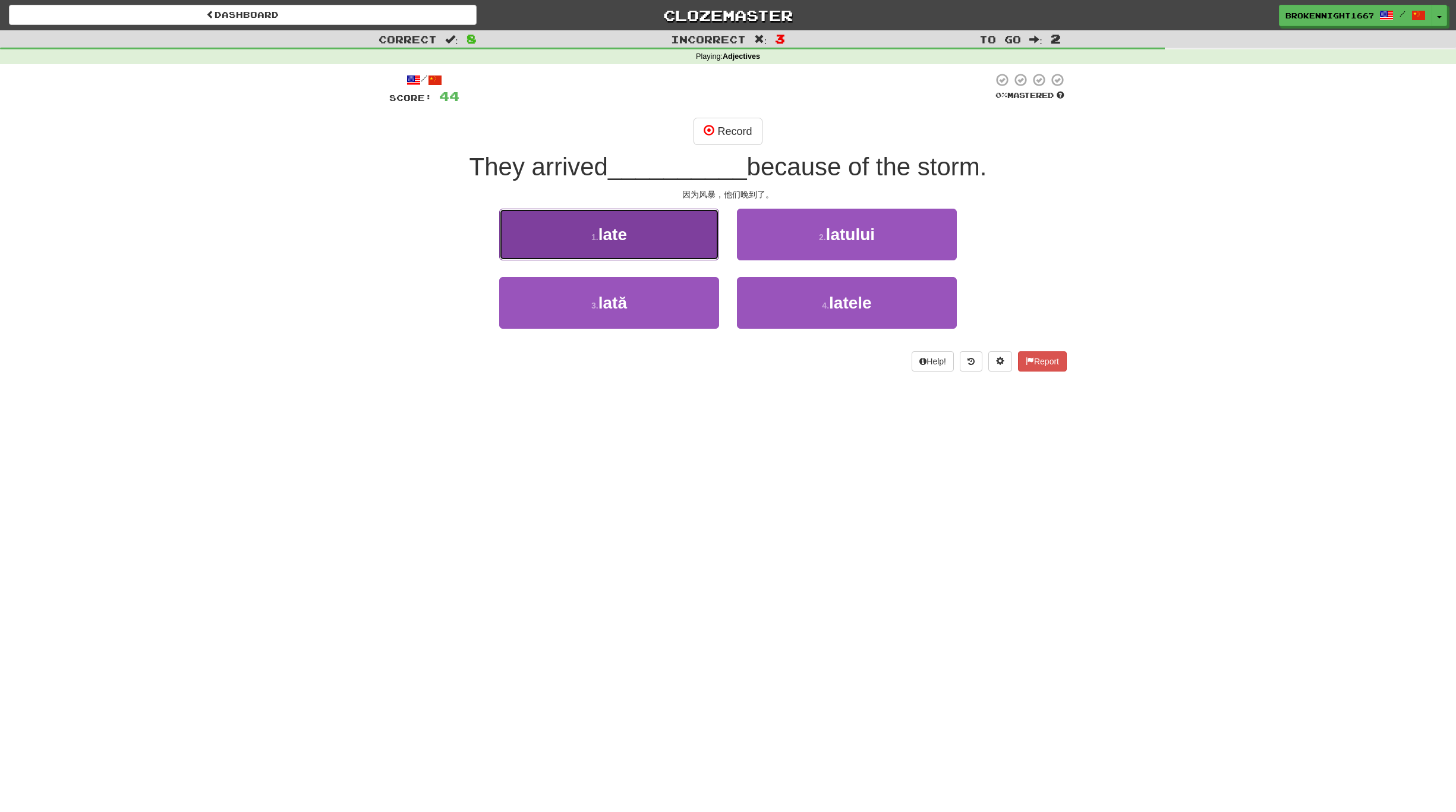
click at [630, 246] on button "1 . late" at bounding box center [609, 234] width 220 height 52
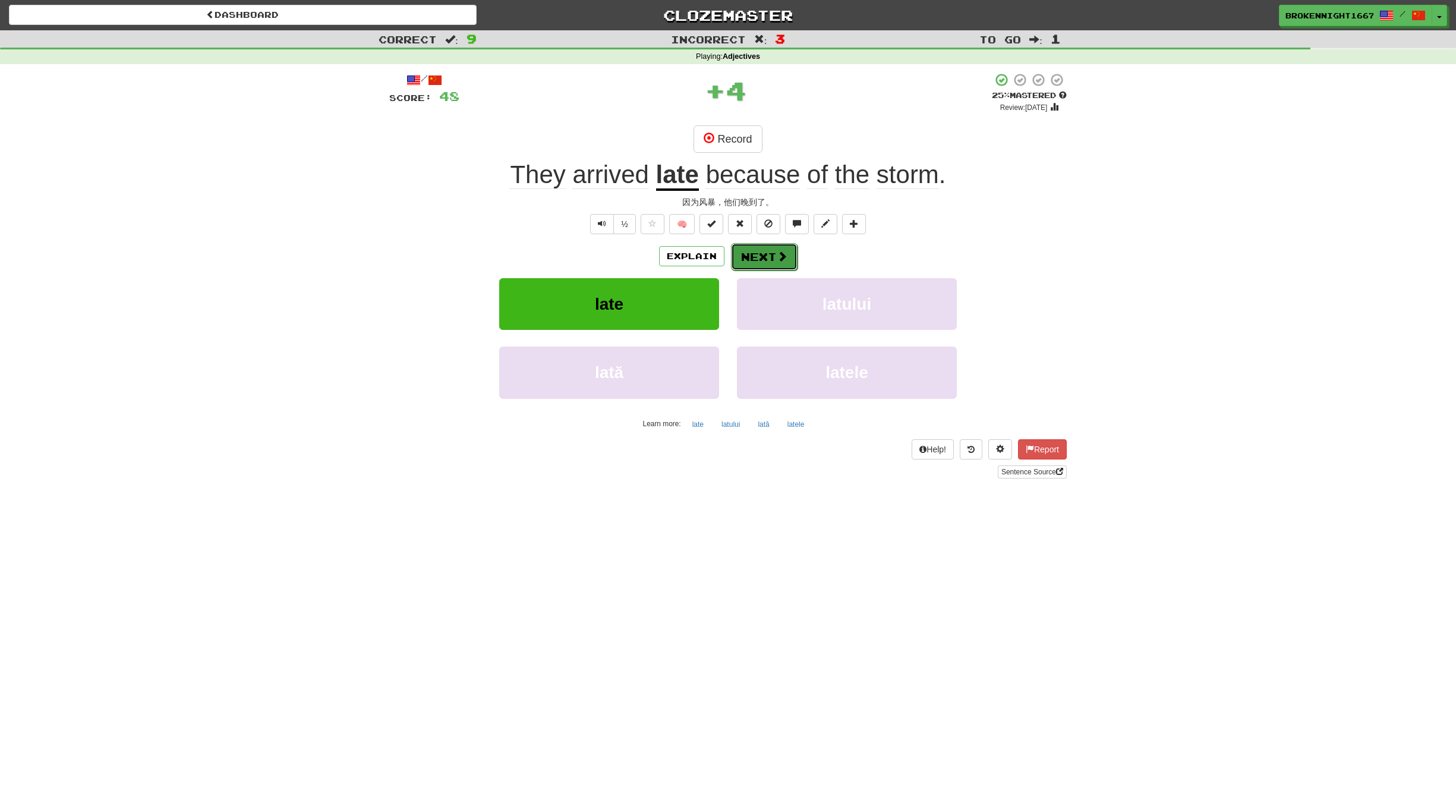
click at [769, 258] on button "Next" at bounding box center [764, 257] width 67 height 27
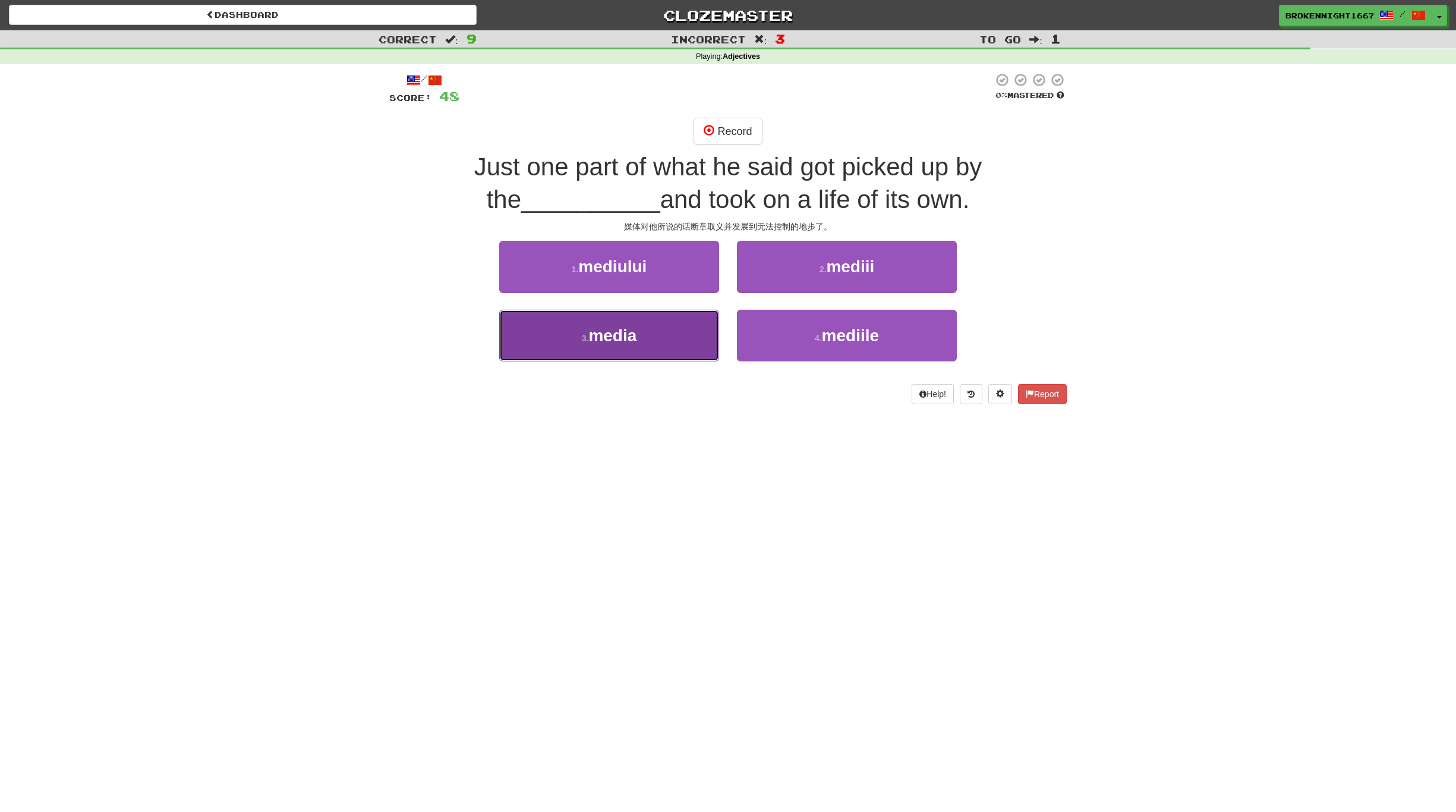
click at [614, 329] on span "media" at bounding box center [612, 335] width 48 height 19
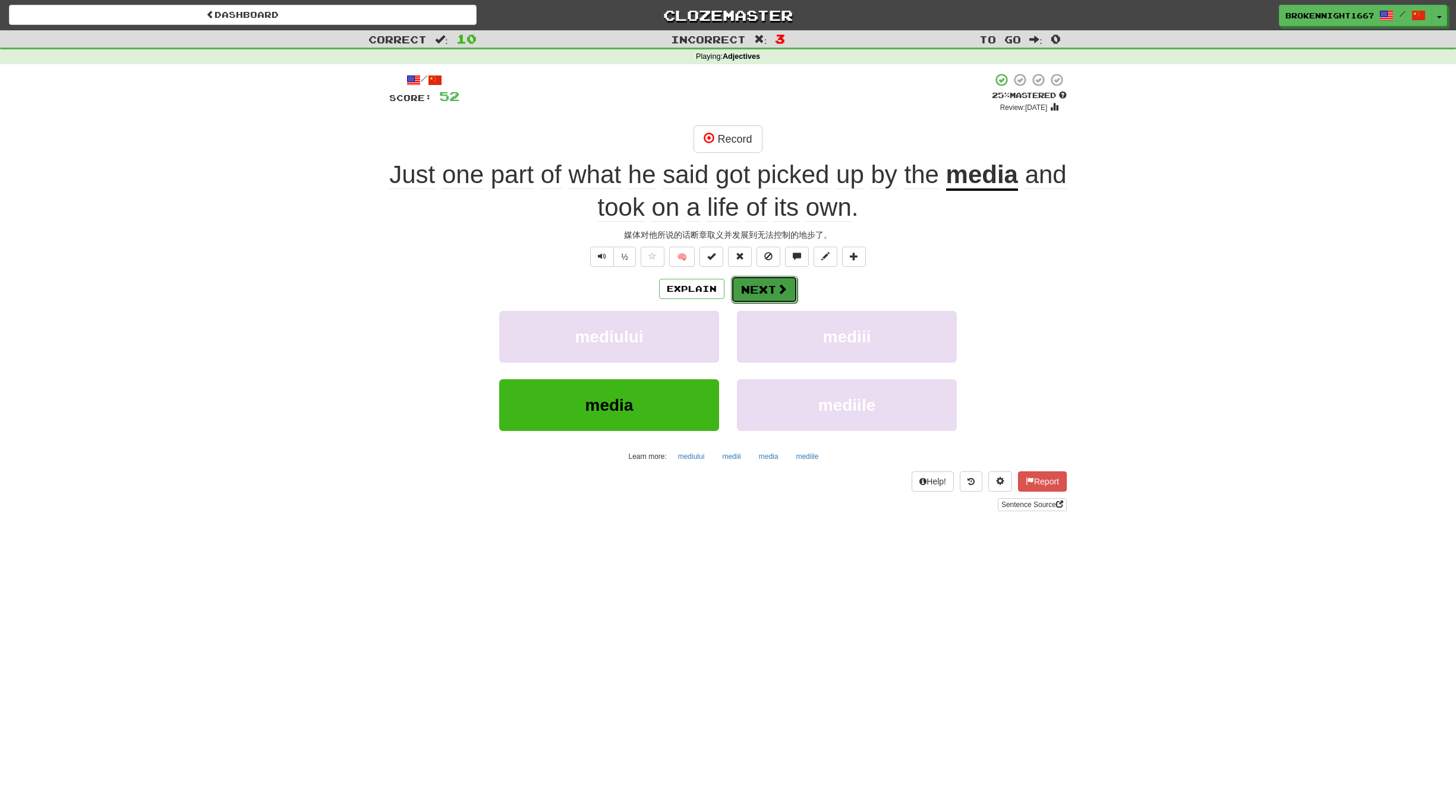
click at [762, 288] on button "Next" at bounding box center [764, 289] width 67 height 27
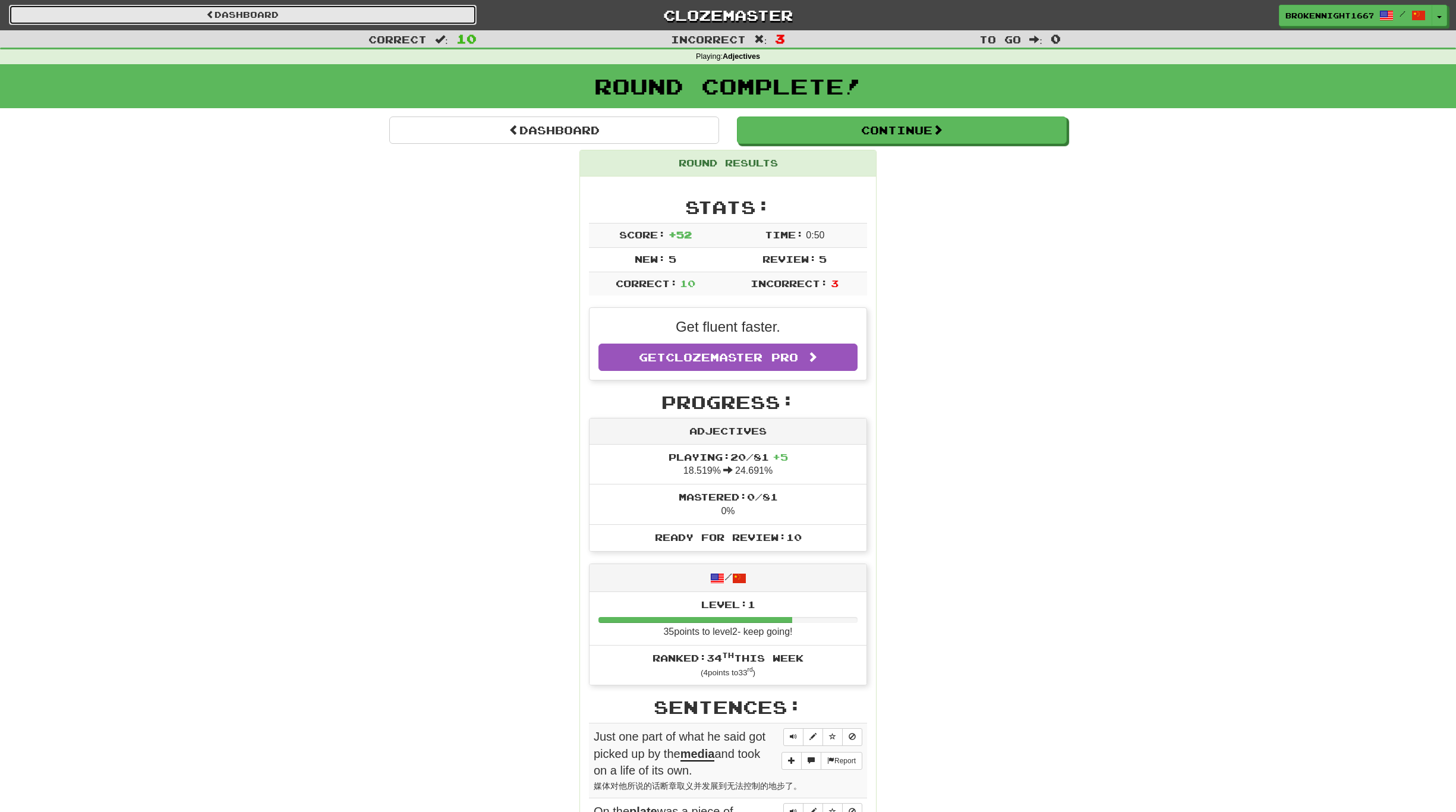
click at [152, 11] on link "Dashboard" at bounding box center [243, 14] width 468 height 20
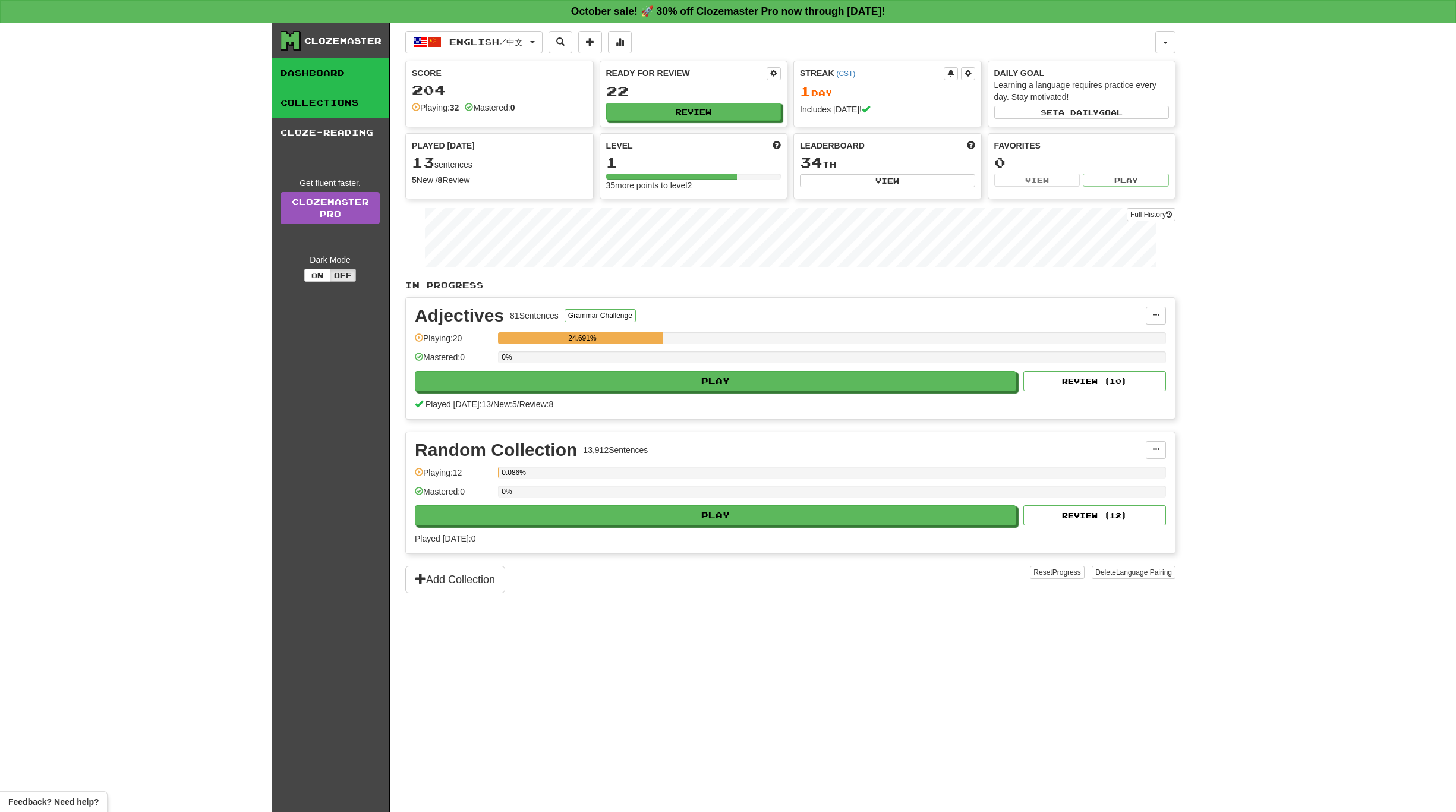
click at [320, 101] on link "Collections" at bounding box center [331, 103] width 117 height 30
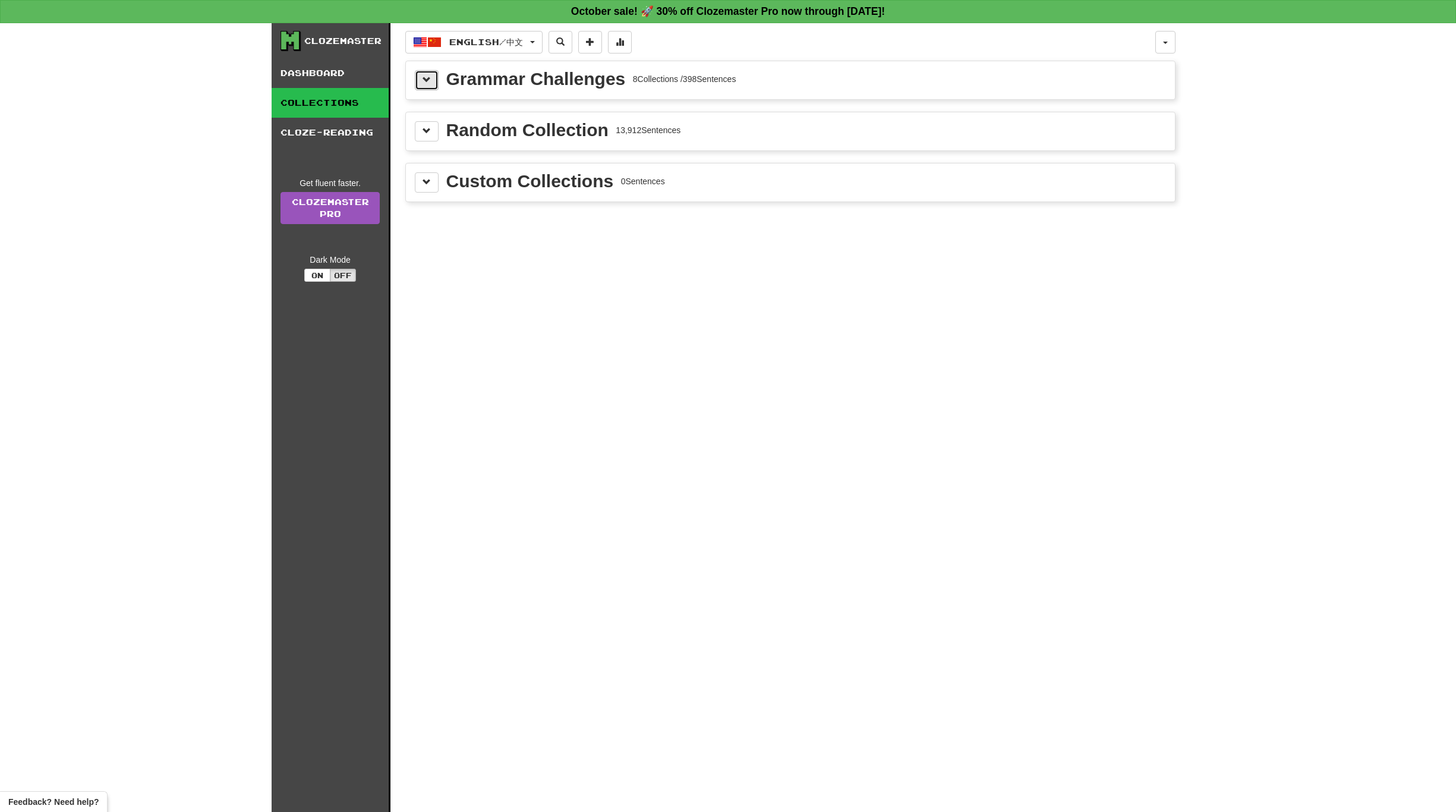
click at [433, 80] on button at bounding box center [427, 80] width 24 height 20
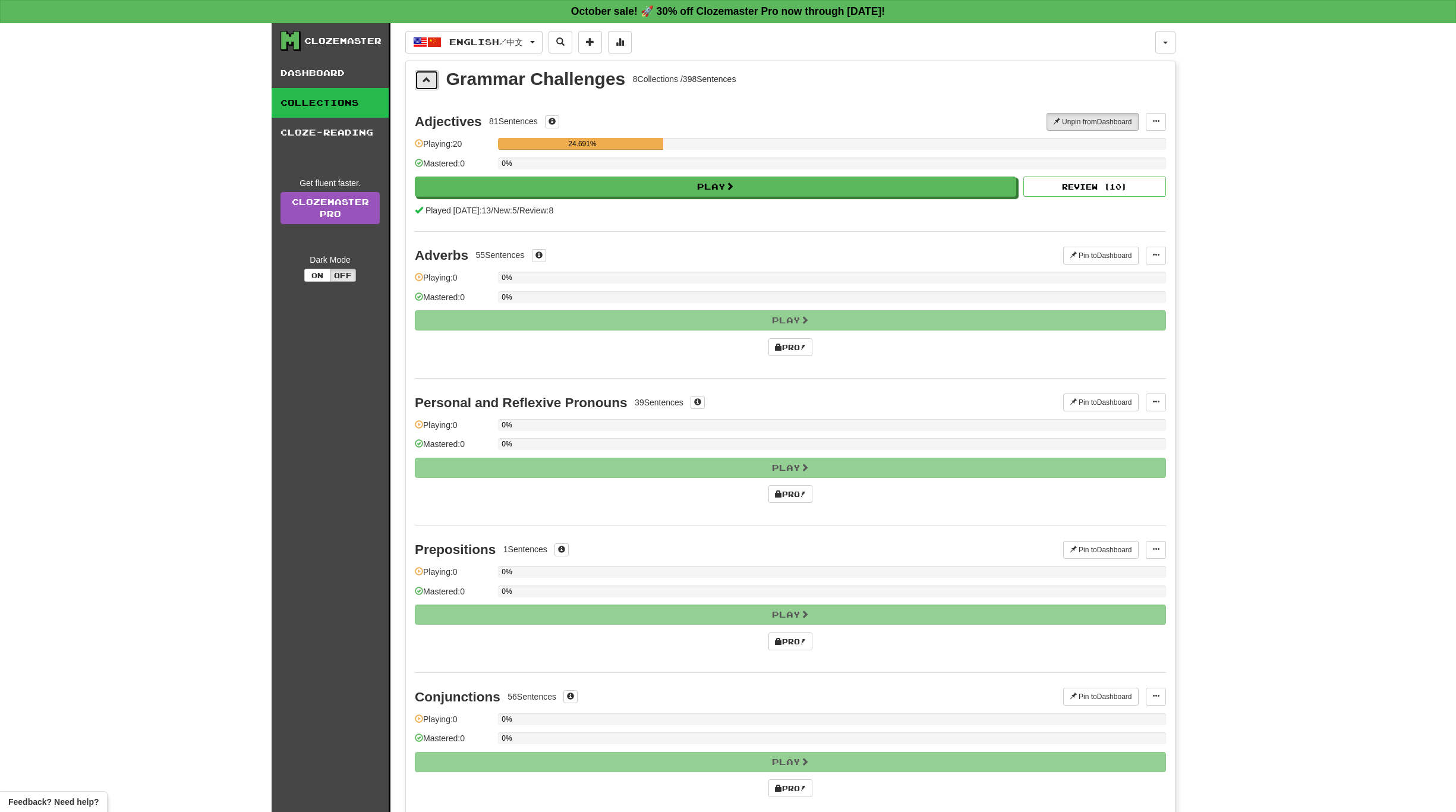
click at [433, 80] on button at bounding box center [427, 80] width 24 height 20
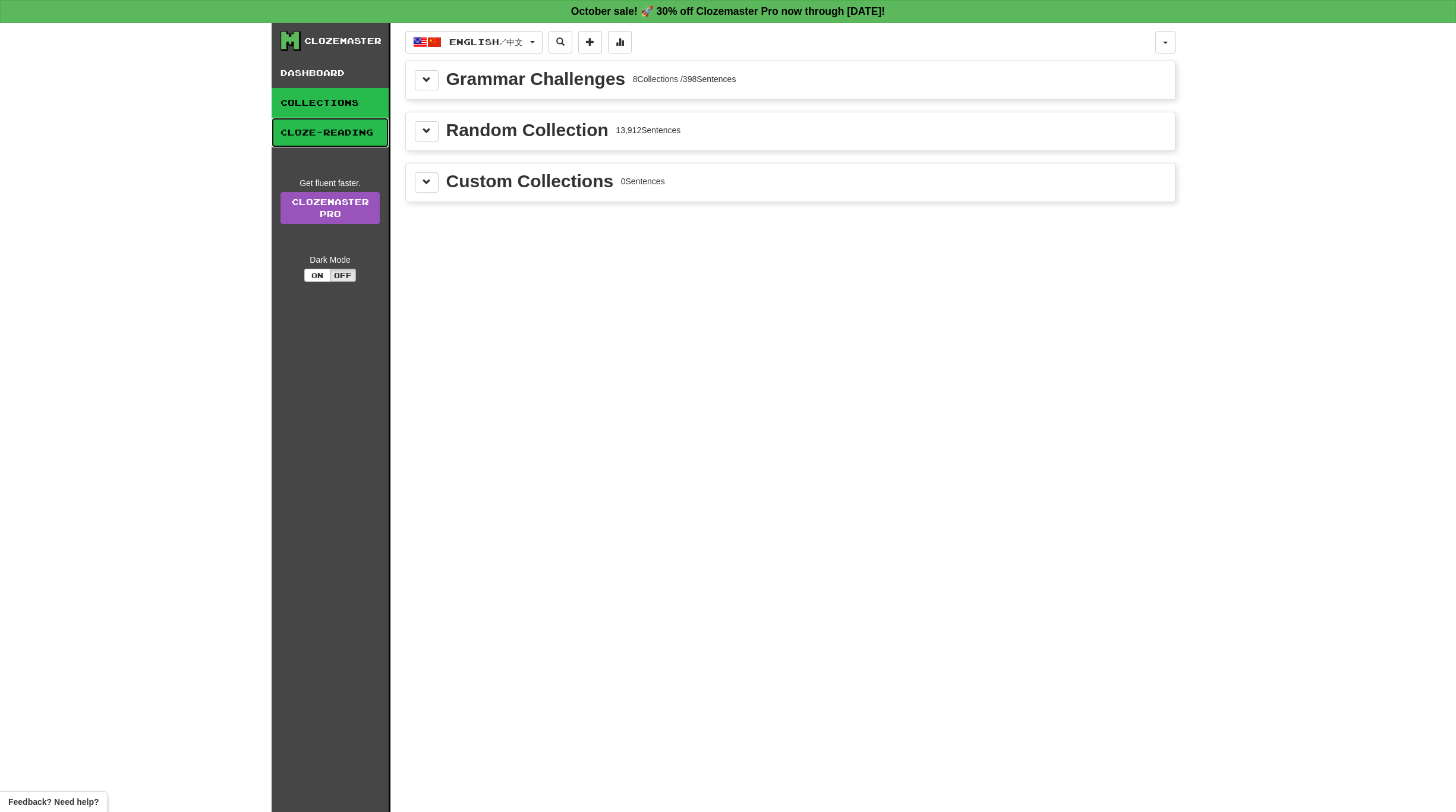
click at [336, 137] on link "Cloze-Reading" at bounding box center [331, 133] width 117 height 30
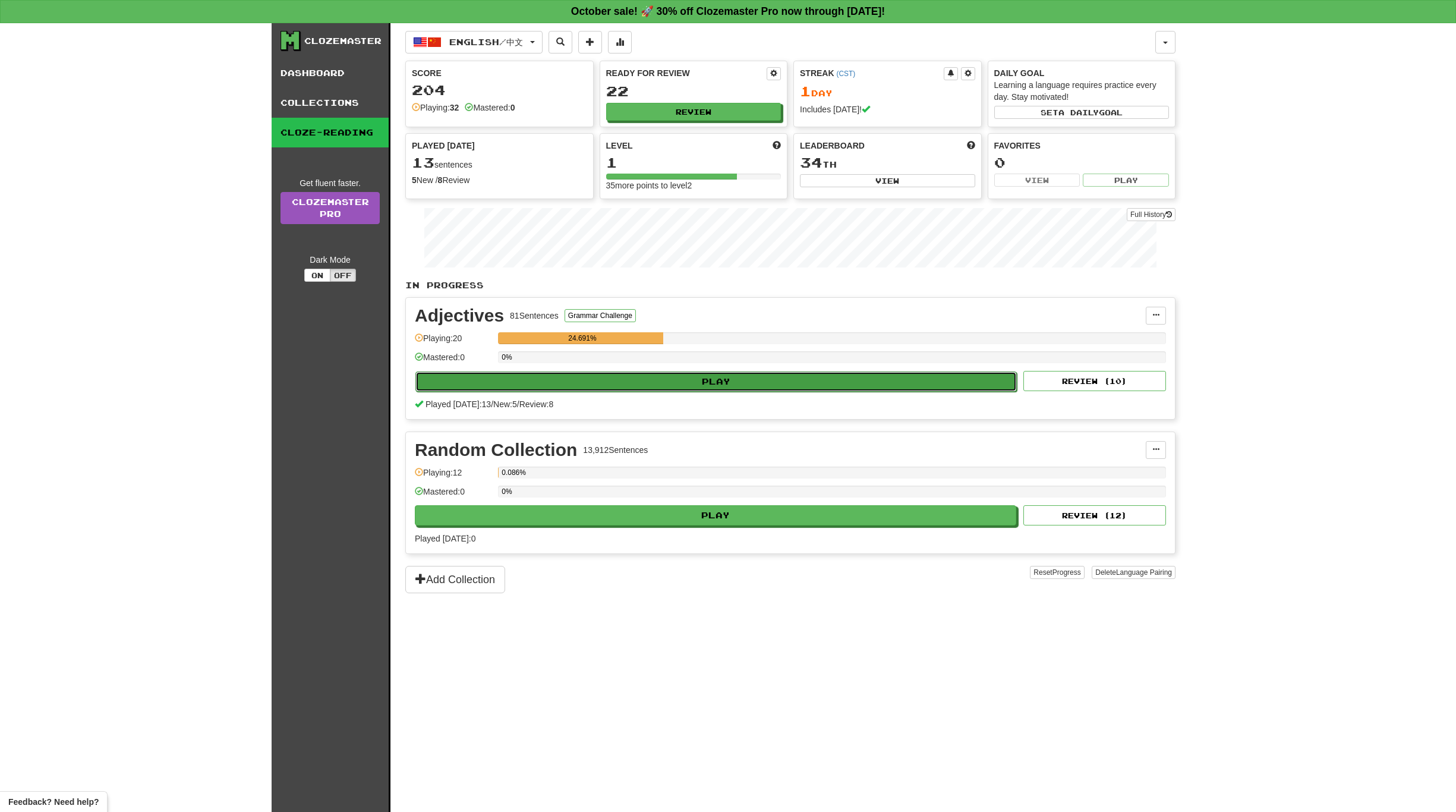
click at [579, 377] on button "Play" at bounding box center [716, 381] width 602 height 20
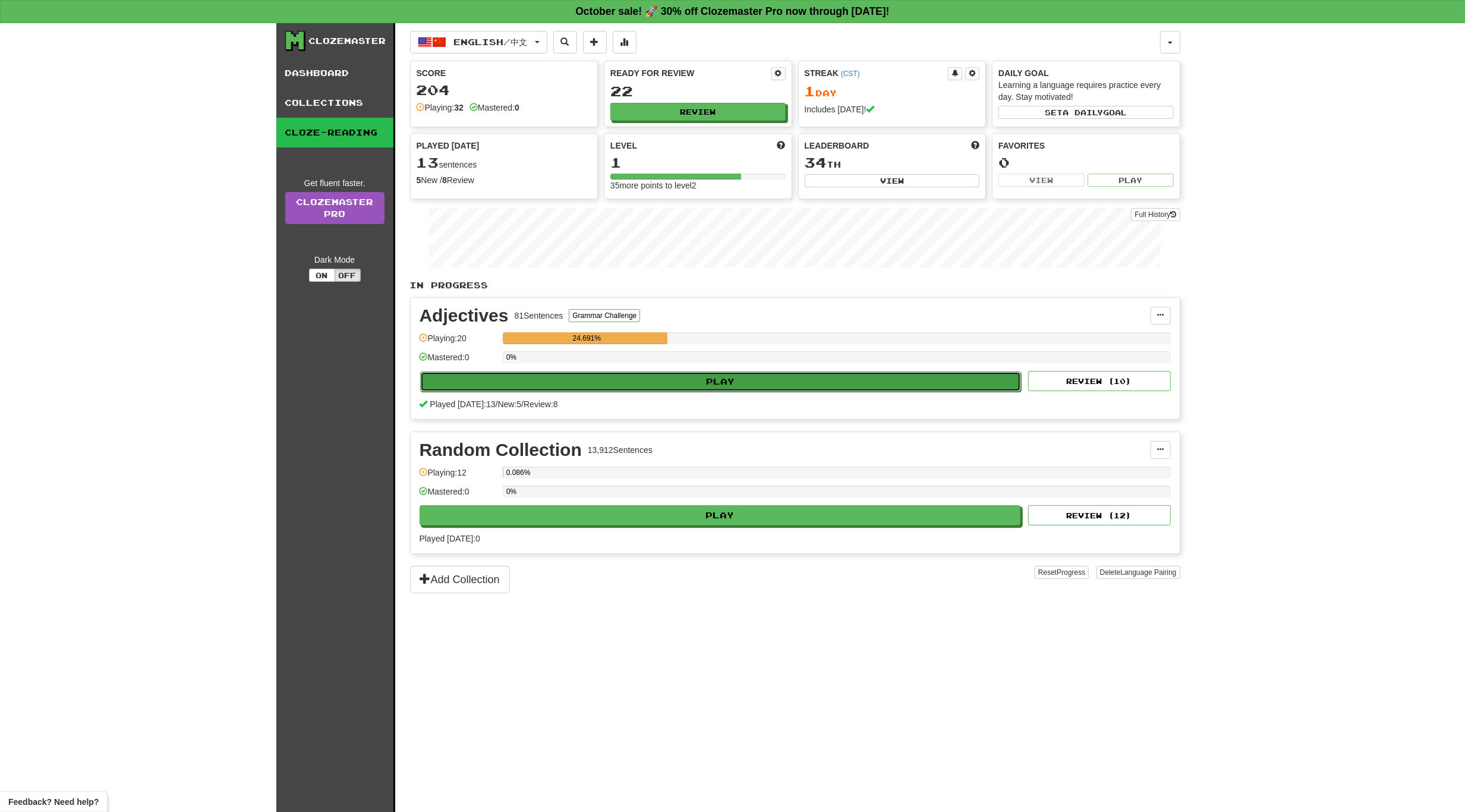
select select "**"
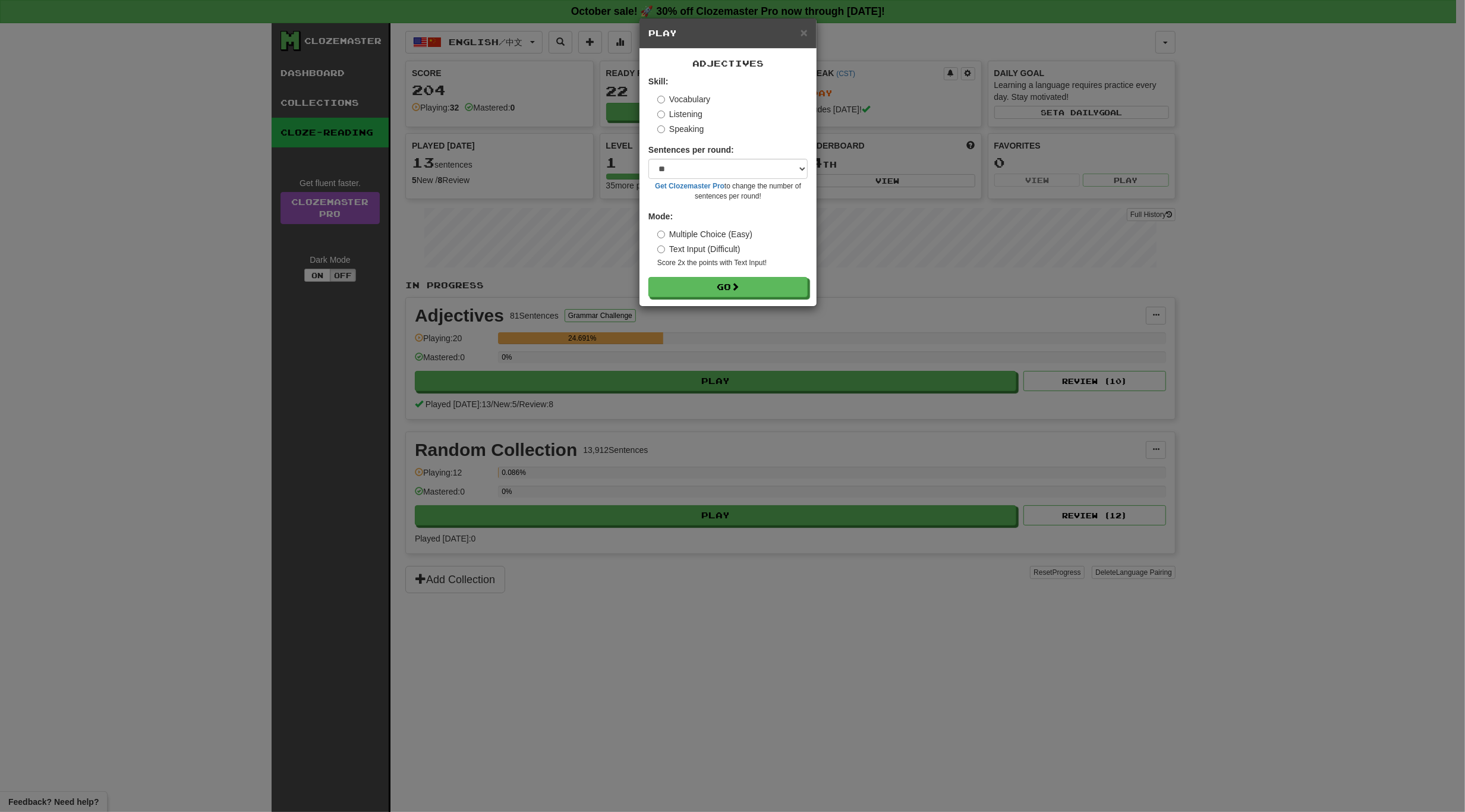
click at [687, 110] on label "Listening" at bounding box center [680, 114] width 45 height 12
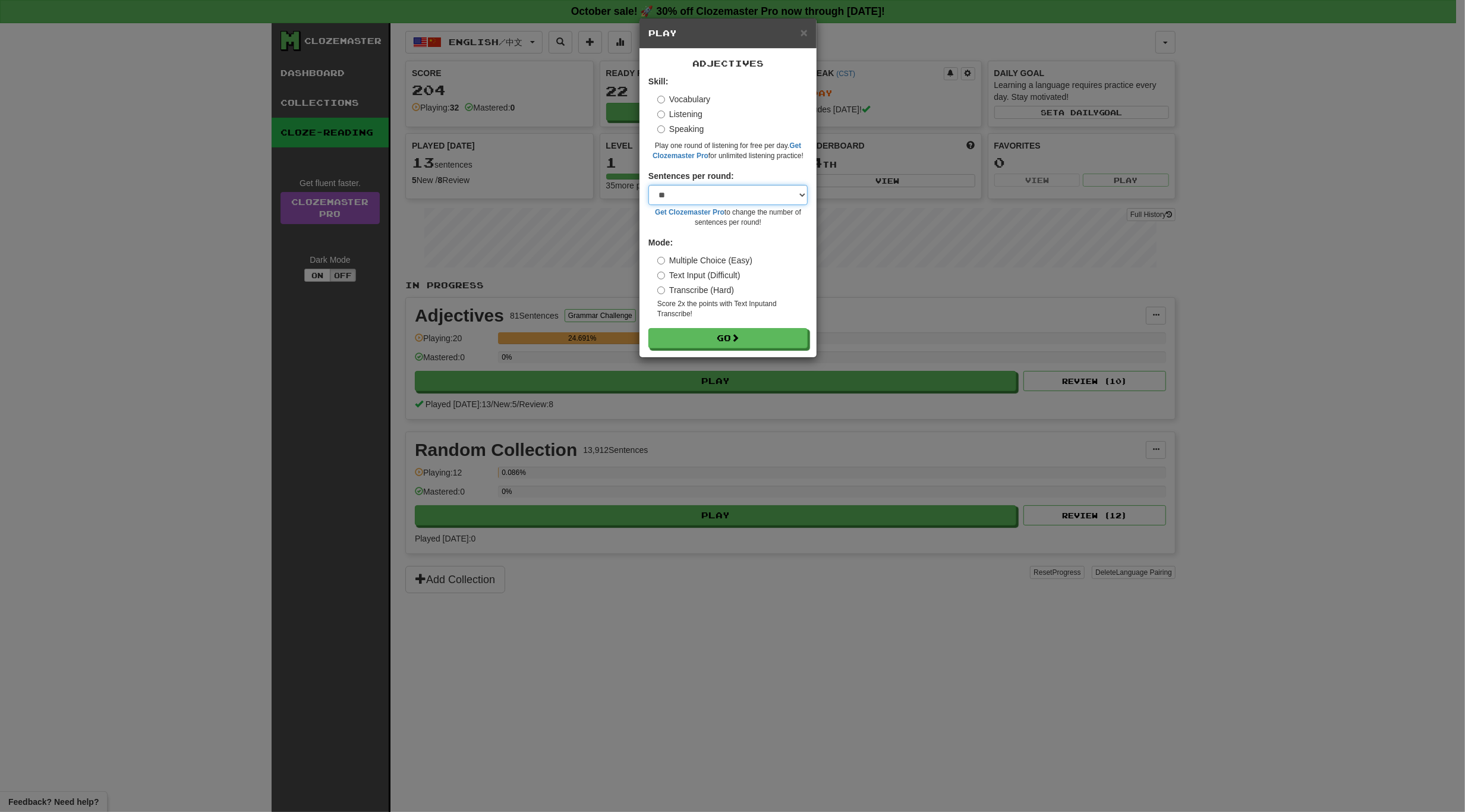
click at [700, 195] on select "* ** ** ** ** ** *** ********" at bounding box center [728, 195] width 159 height 20
click at [691, 274] on label "Text Input (Difficult)" at bounding box center [699, 275] width 83 height 12
click at [705, 290] on label "Transcribe (Hard)" at bounding box center [696, 290] width 77 height 12
click at [703, 272] on label "Text Input (Difficult)" at bounding box center [699, 275] width 83 height 12
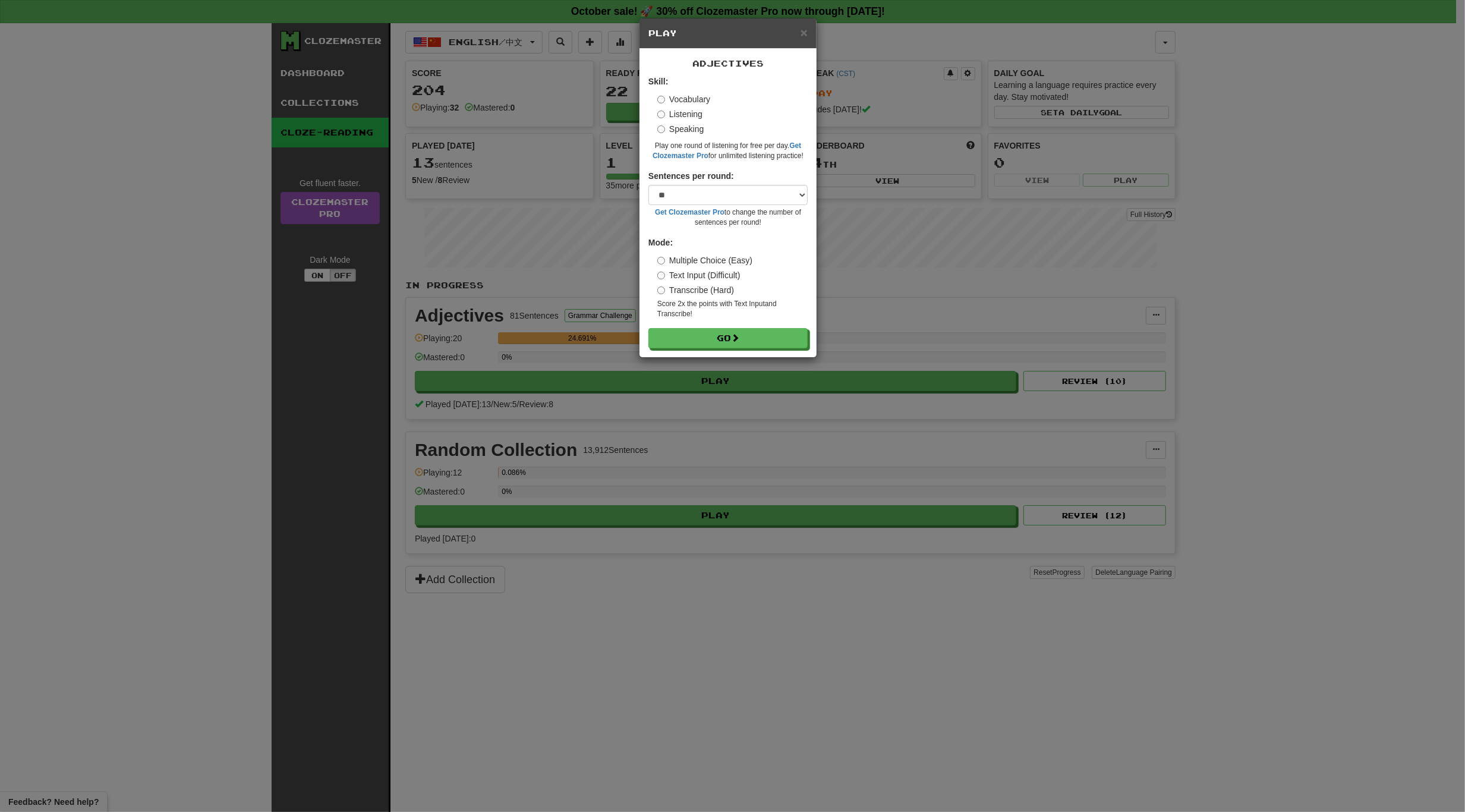
click at [699, 294] on label "Transcribe (Hard)" at bounding box center [696, 290] width 77 height 12
click at [720, 280] on label "Text Input (Difficult)" at bounding box center [699, 275] width 83 height 12
click at [726, 255] on label "Multiple Choice (Easy)" at bounding box center [705, 261] width 95 height 12
click at [693, 280] on label "Text Input (Difficult)" at bounding box center [699, 275] width 83 height 12
click at [732, 371] on div "× Play Adjectives Skill: Vocabulary Listening Speaking Play one round of listen…" at bounding box center [732, 406] width 1465 height 812
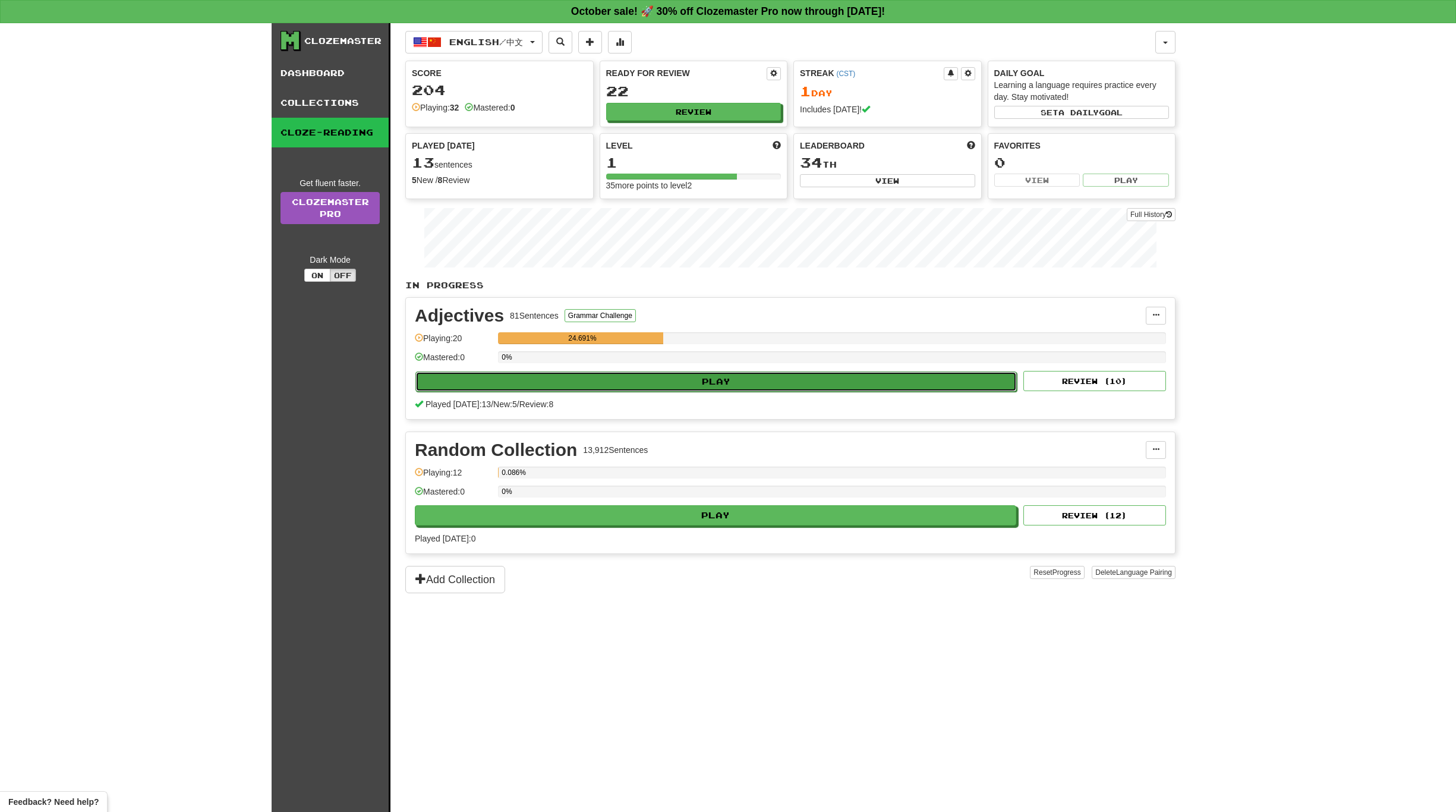
click at [709, 371] on button "Play" at bounding box center [716, 381] width 602 height 20
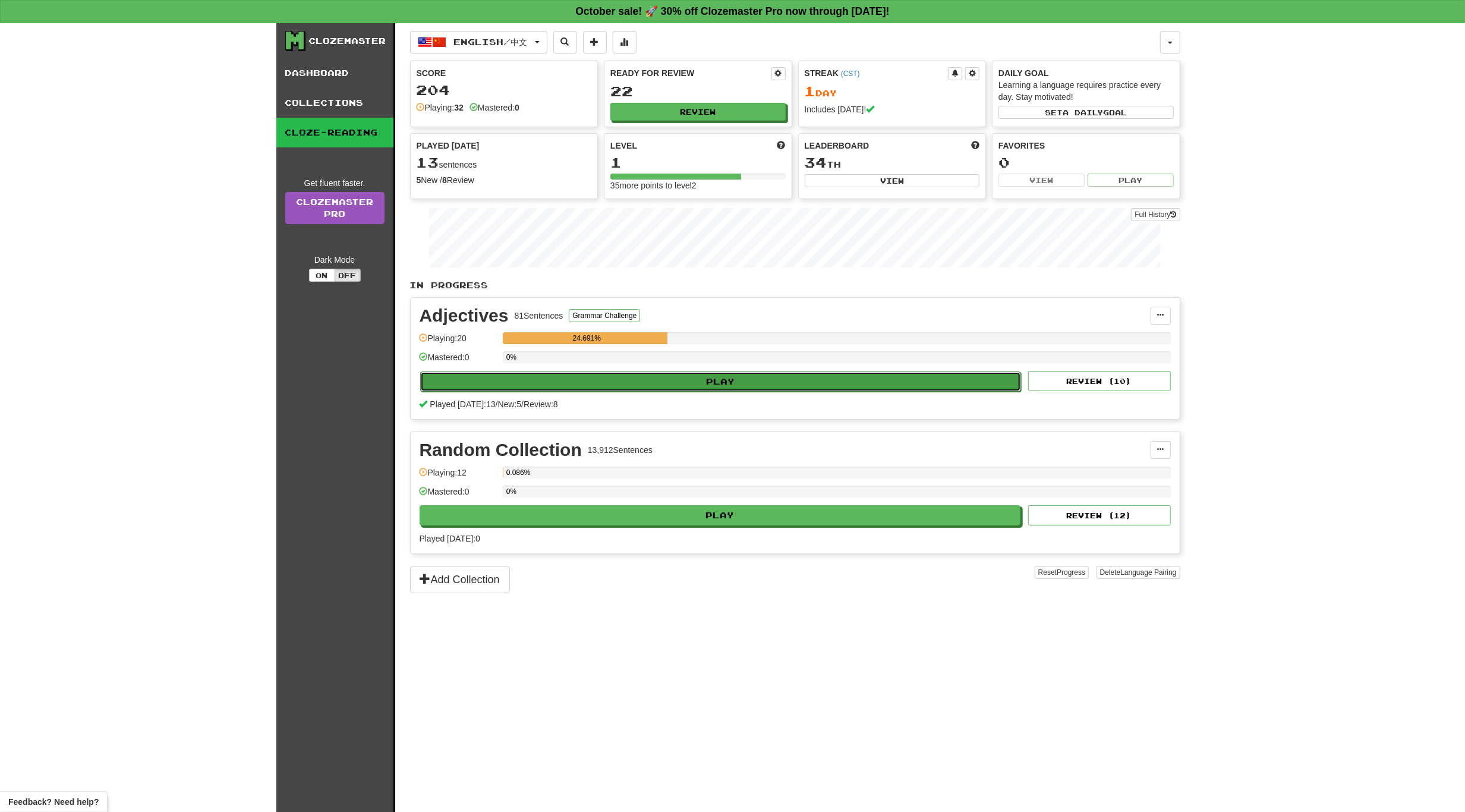
select select "**"
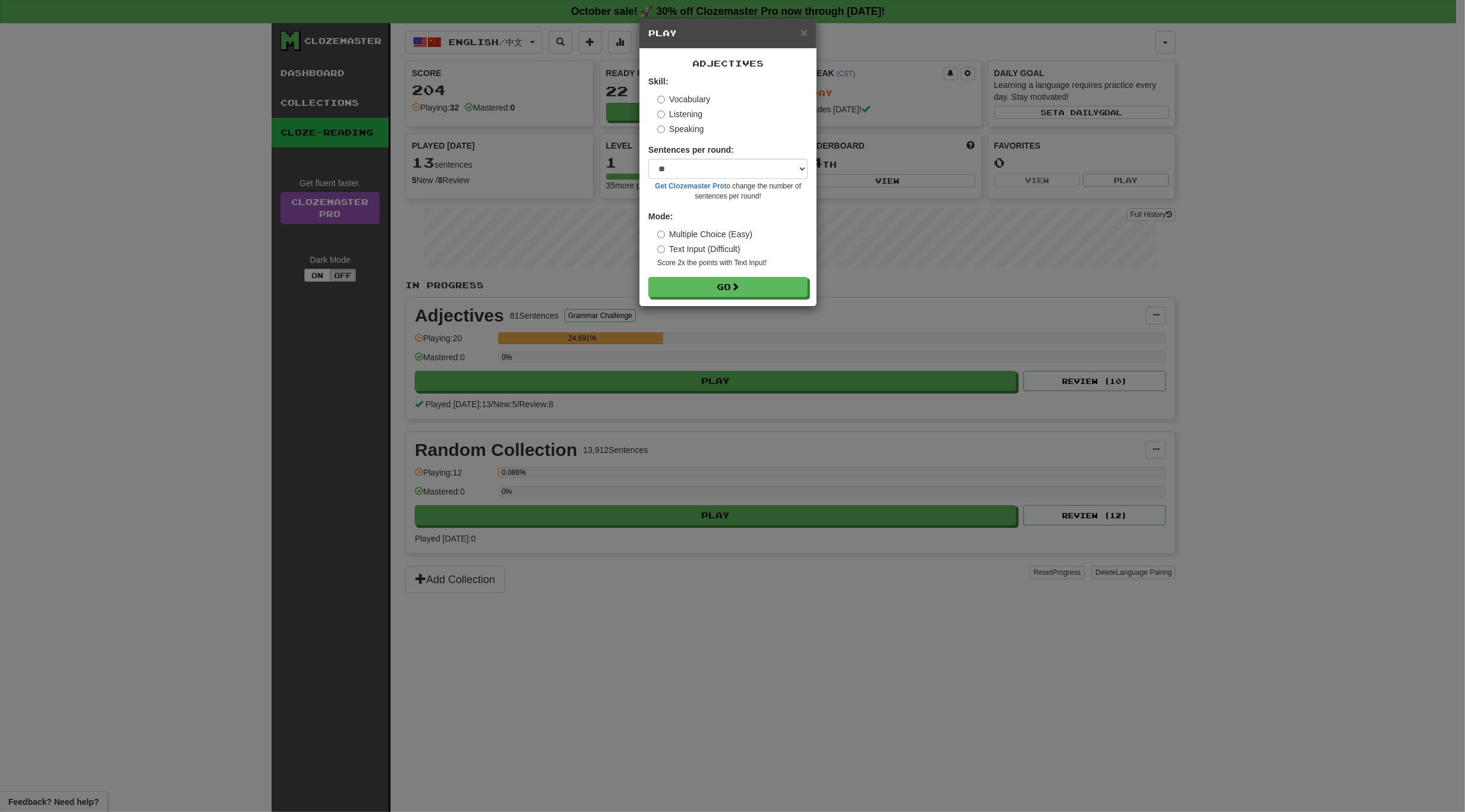
click at [716, 370] on div "× Play Adjectives Skill: Vocabulary Listening Speaking Sentences per round: * *…" at bounding box center [732, 406] width 1465 height 812
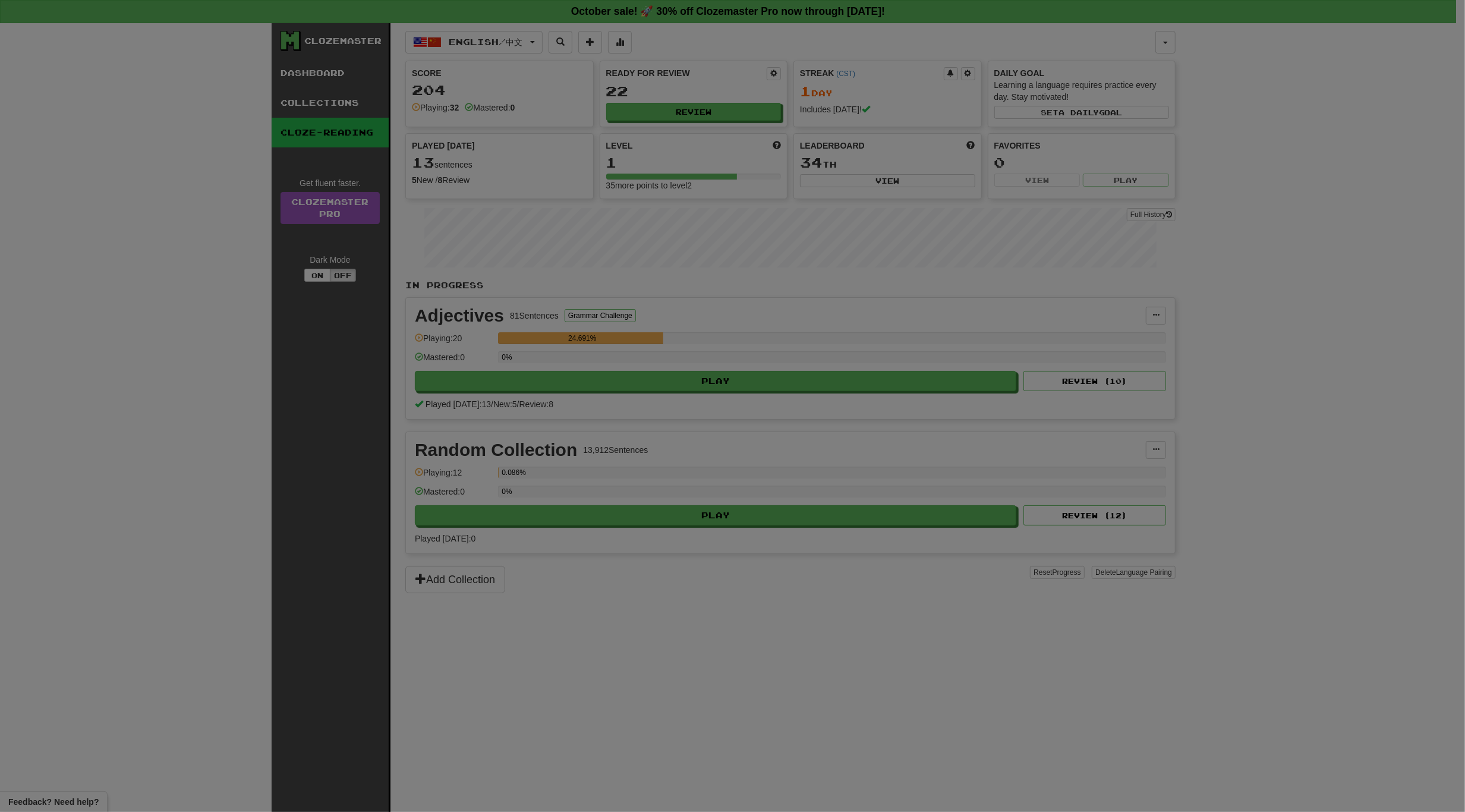
click at [716, 370] on body "**********" at bounding box center [732, 617] width 1465 height 1233
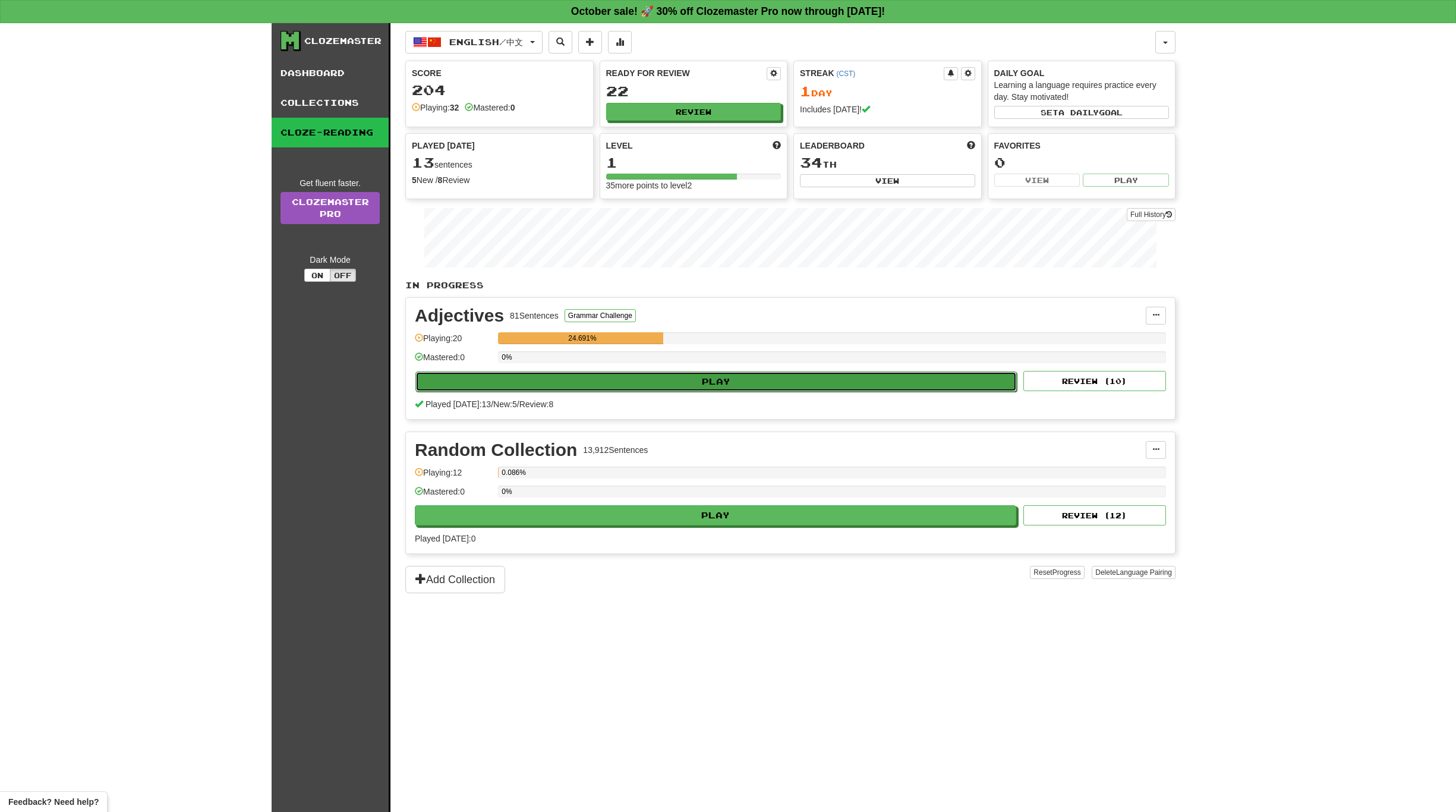
click at [730, 377] on button "Play" at bounding box center [716, 381] width 602 height 20
select select "**"
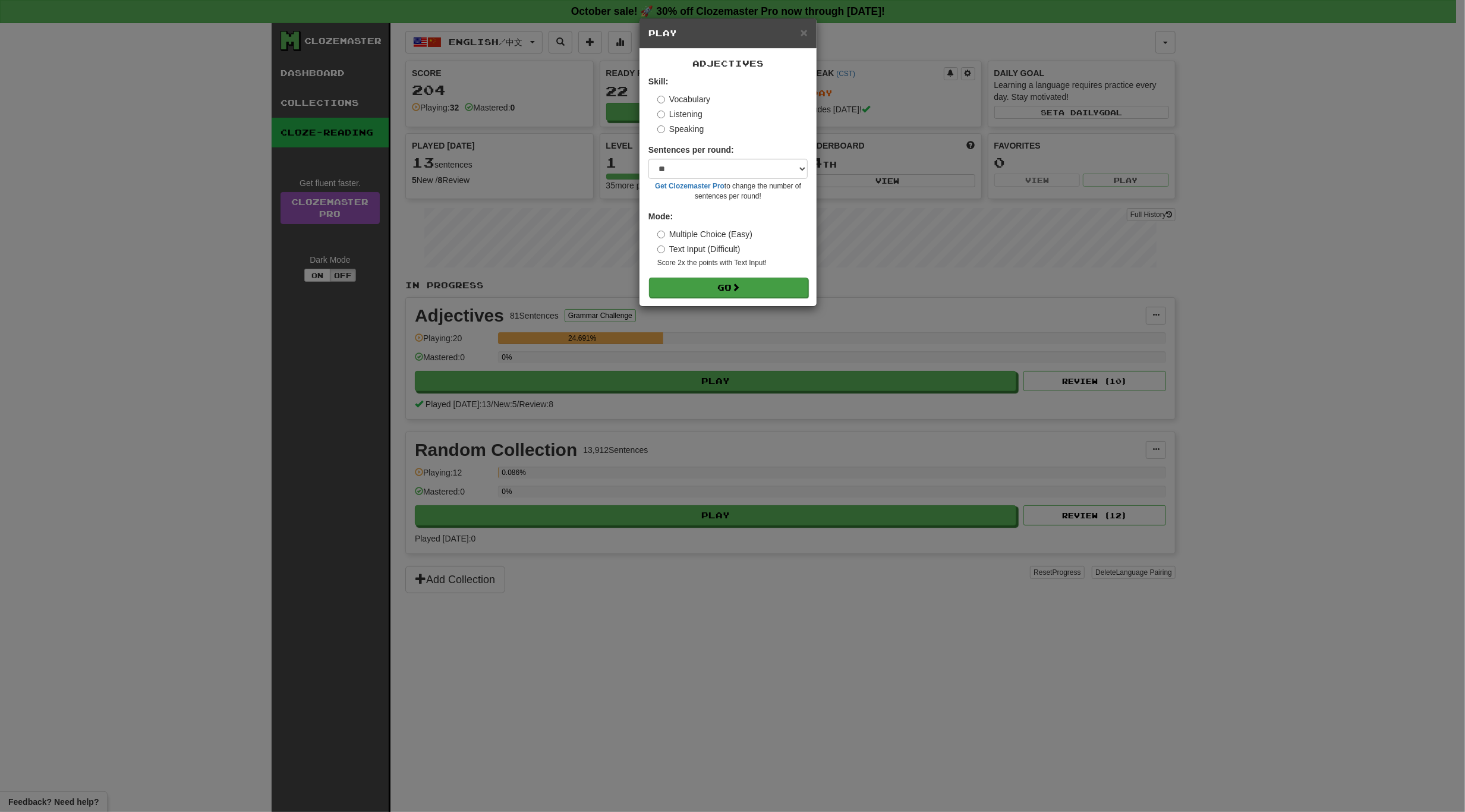
click at [736, 277] on form "Skill: Vocabulary Listening Speaking Sentences per round: * ** ** ** ** ** *** …" at bounding box center [728, 186] width 159 height 222
click at [732, 283] on button "Go" at bounding box center [729, 287] width 159 height 20
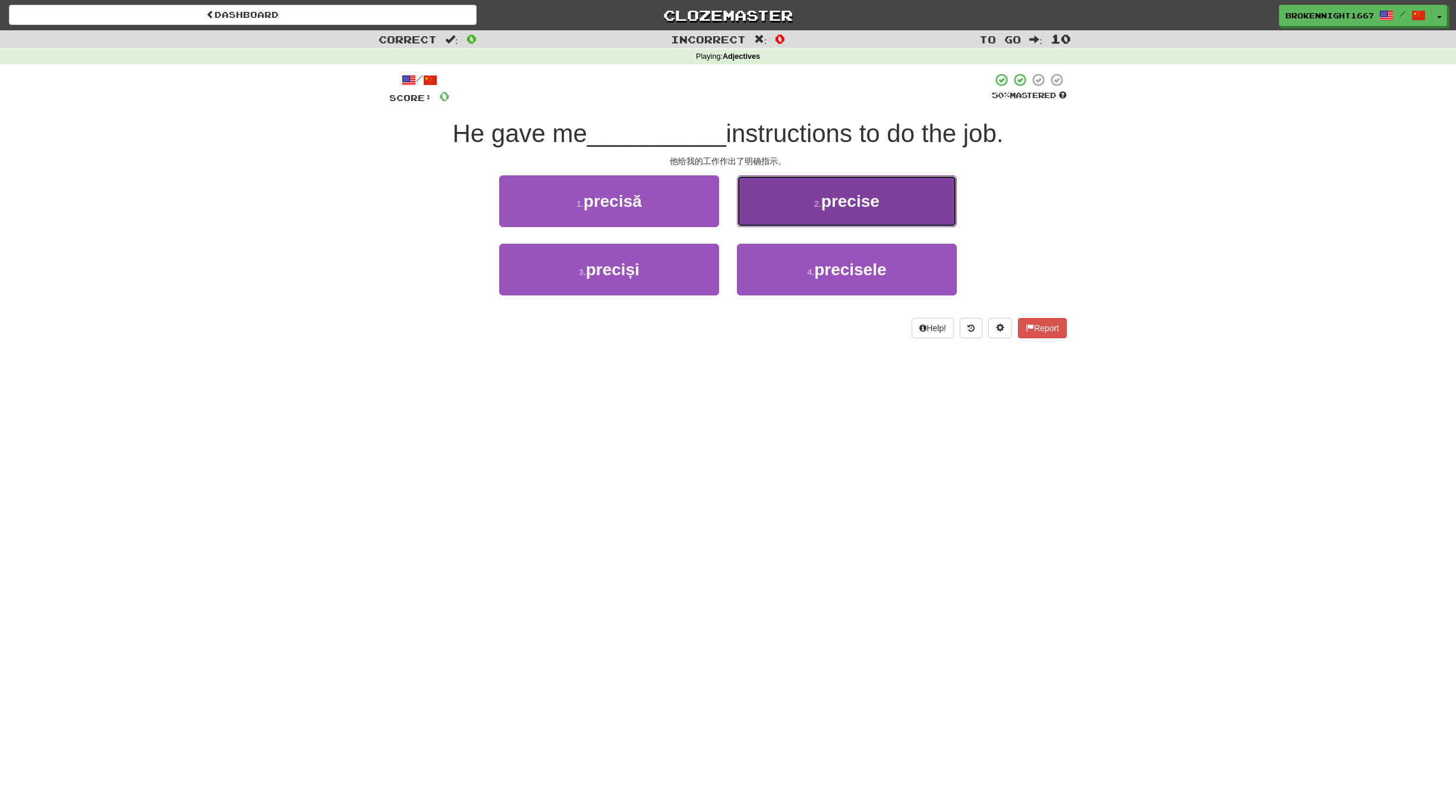
click at [849, 206] on span "precise" at bounding box center [850, 201] width 59 height 19
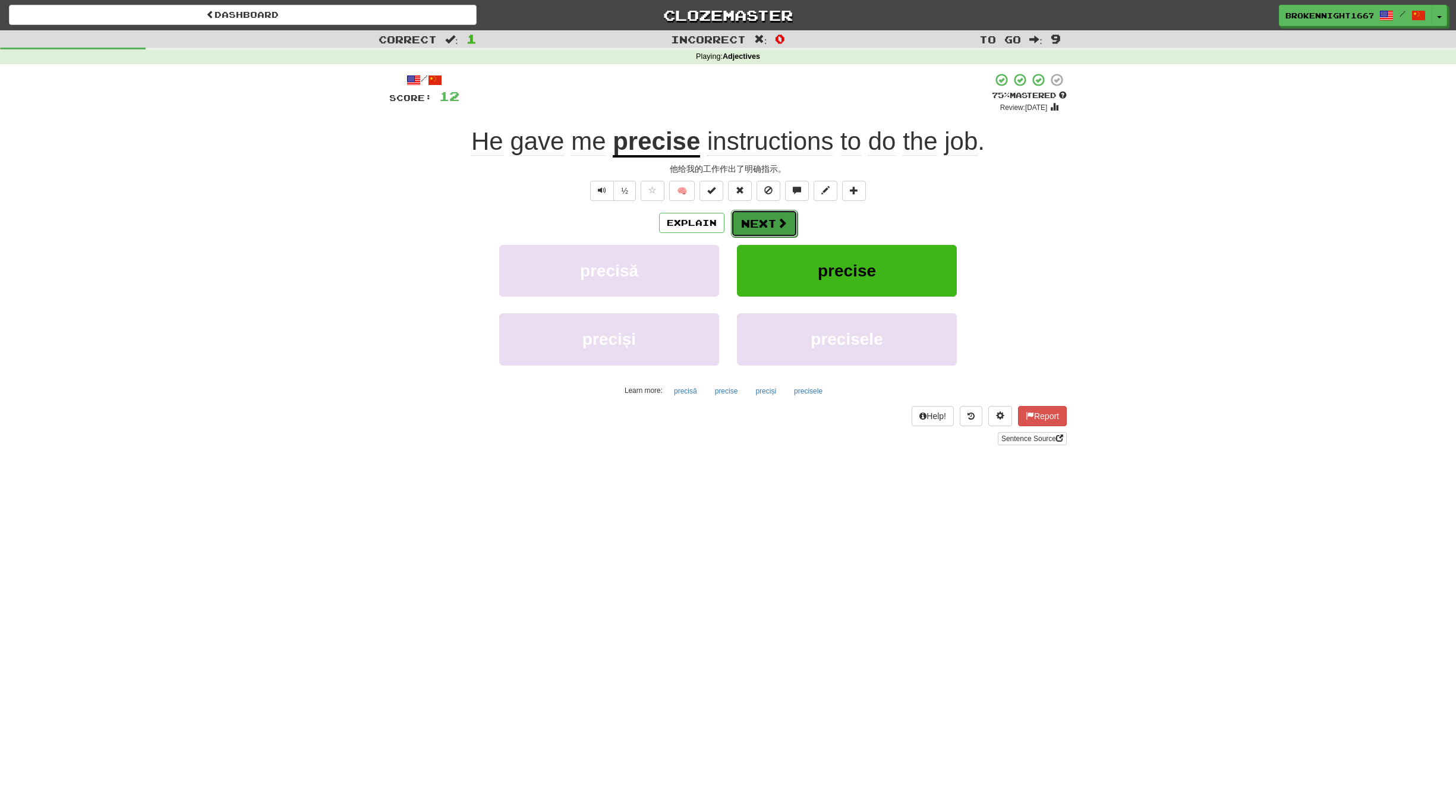
click at [774, 219] on button "Next" at bounding box center [764, 223] width 67 height 27
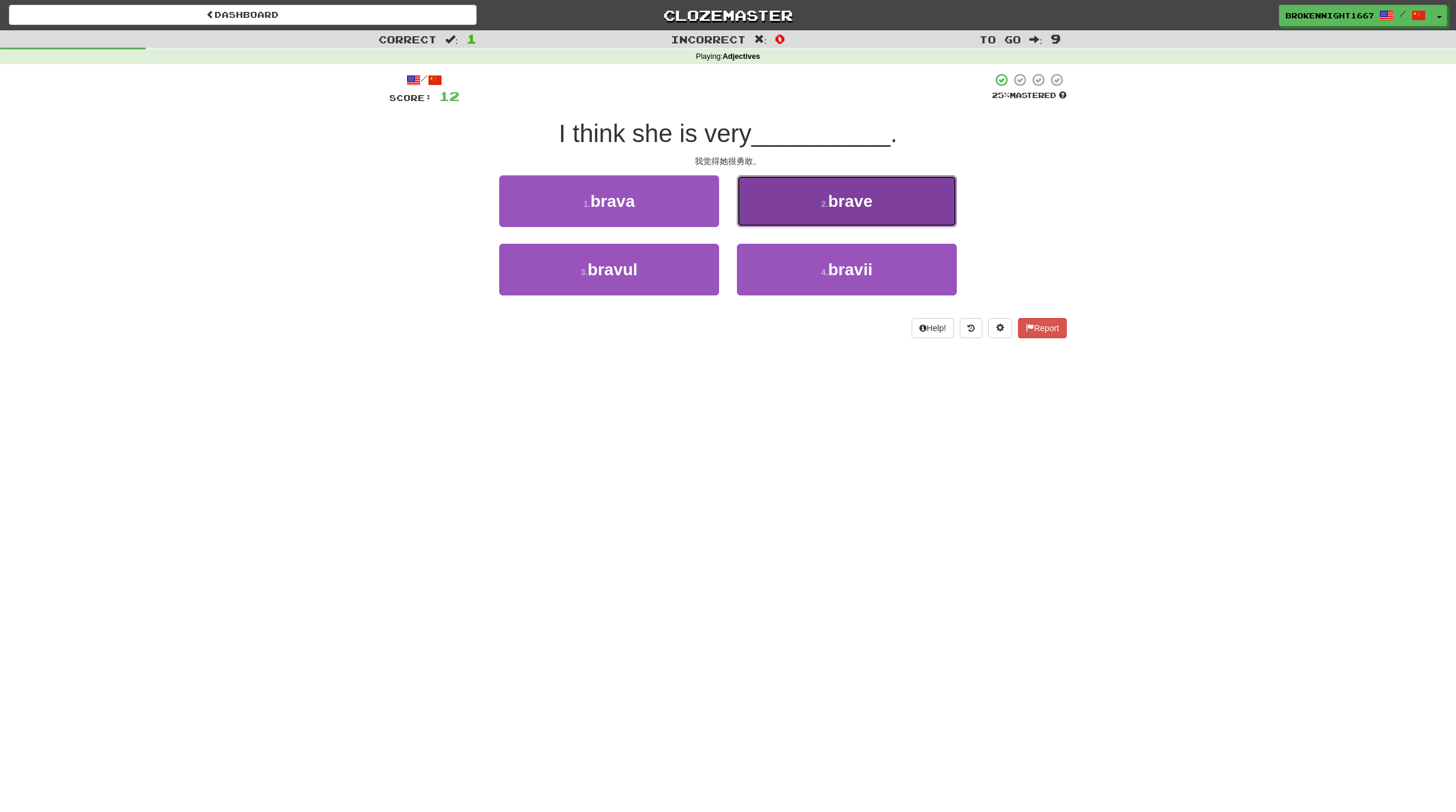
click at [898, 205] on button "2 . brave" at bounding box center [847, 201] width 220 height 52
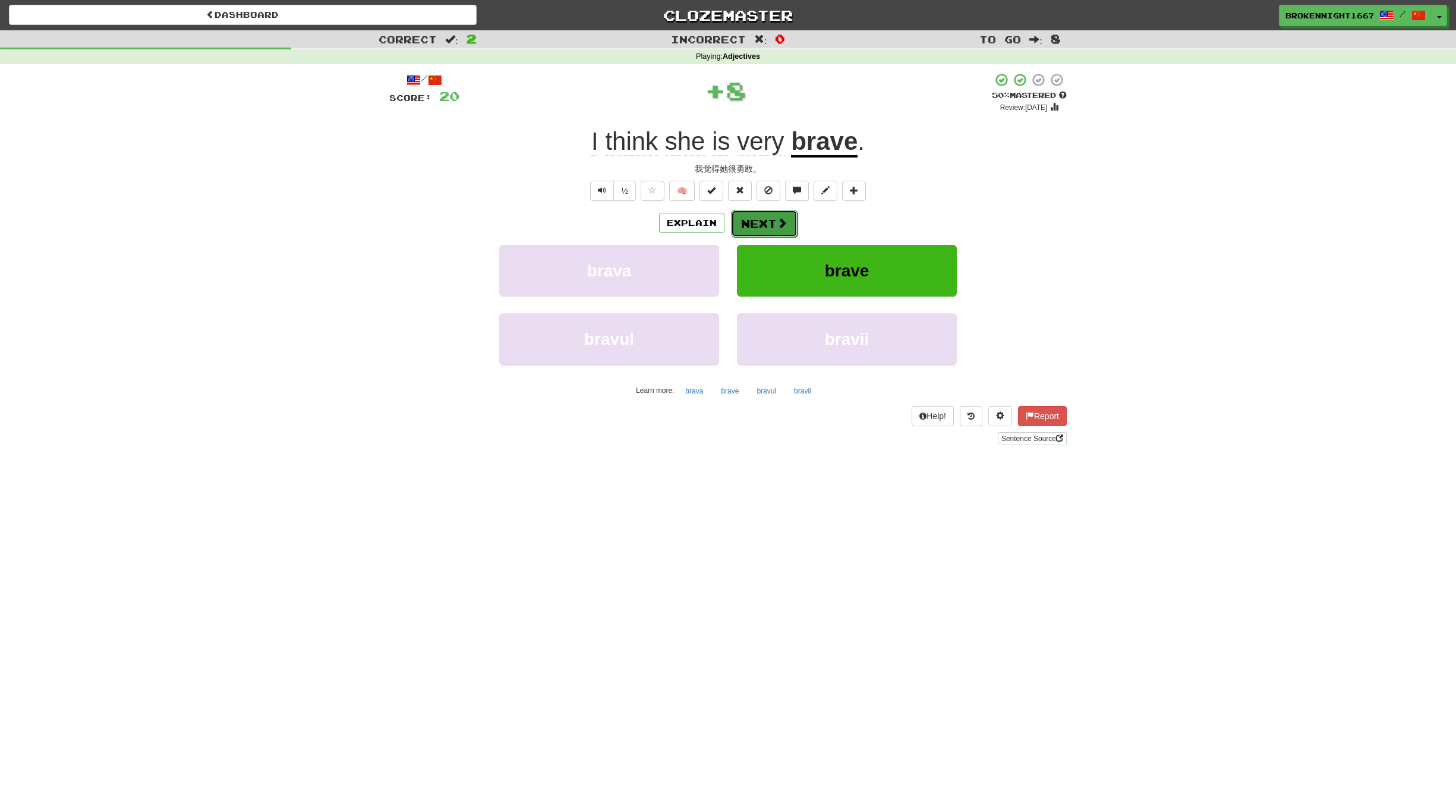
click at [770, 221] on button "Next" at bounding box center [764, 223] width 67 height 27
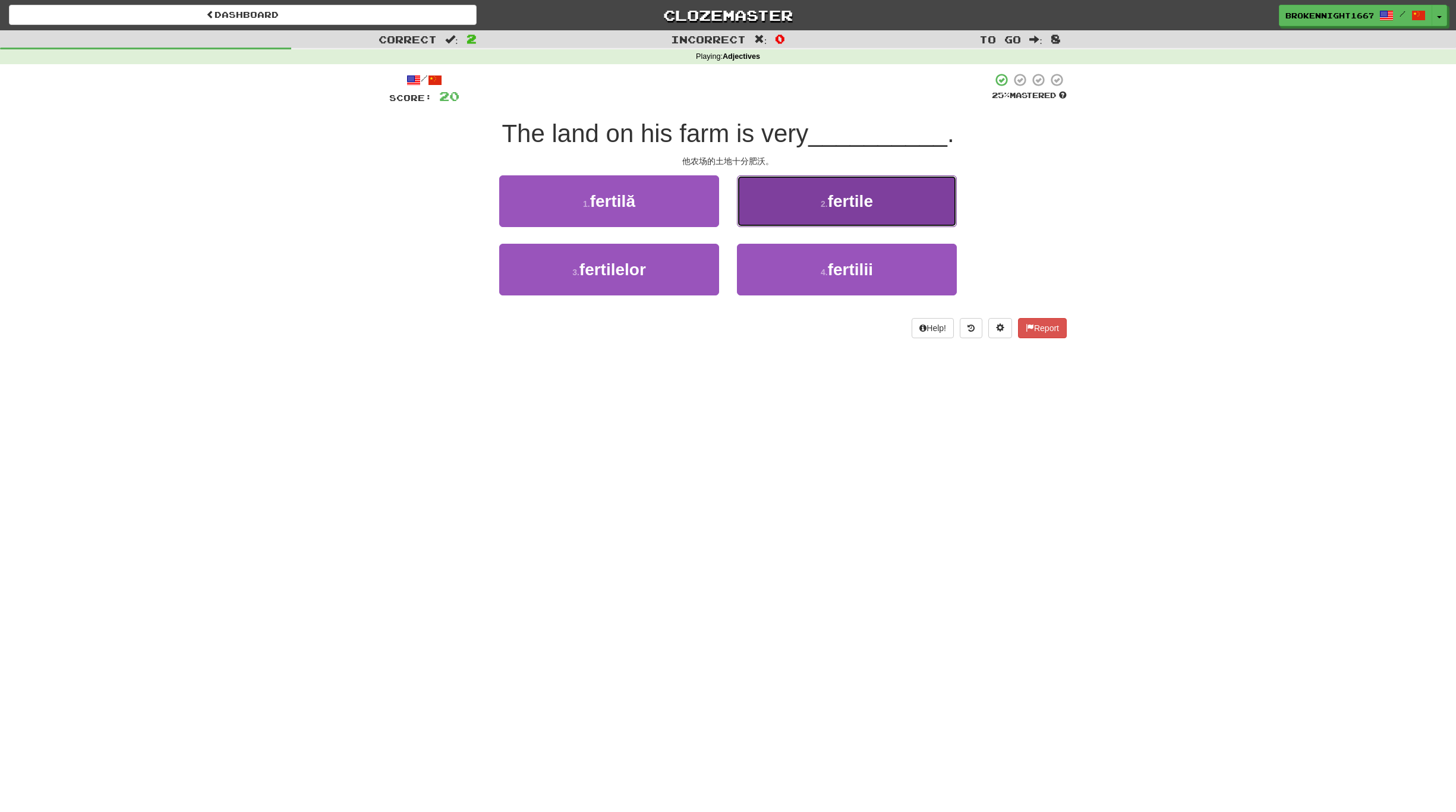
click at [865, 200] on span "fertile" at bounding box center [850, 201] width 45 height 19
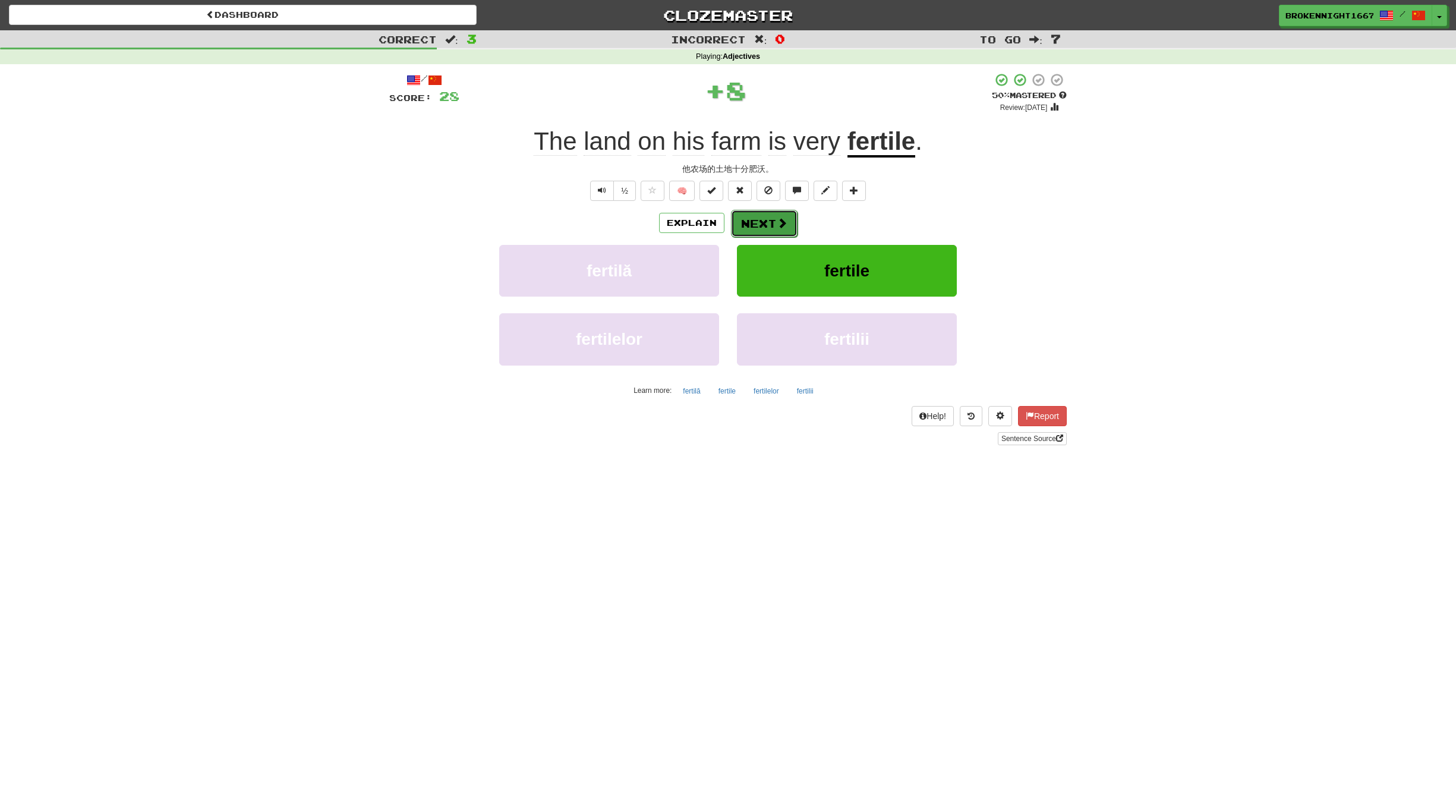
click at [753, 223] on button "Next" at bounding box center [764, 223] width 67 height 27
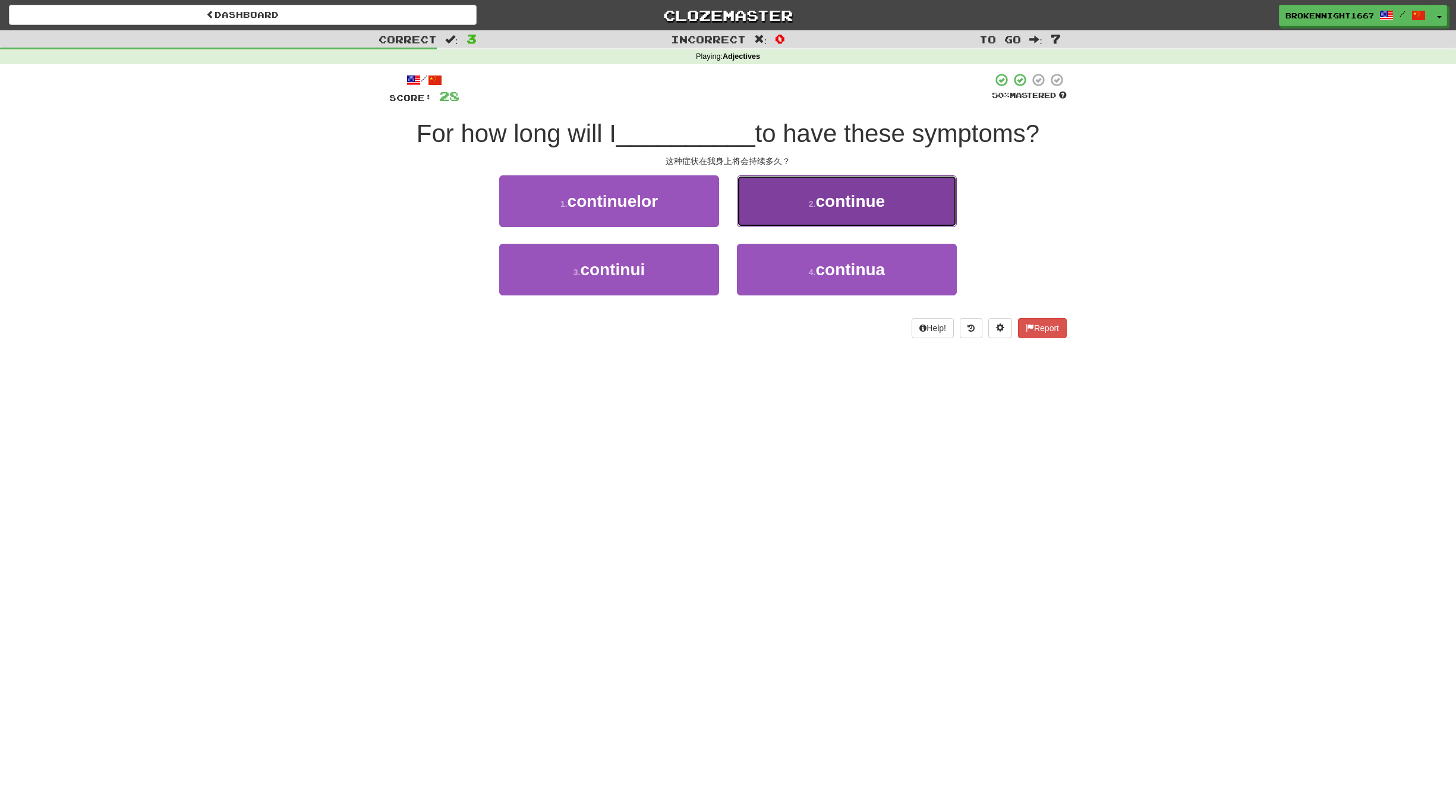
click at [843, 205] on span "continue" at bounding box center [850, 201] width 70 height 19
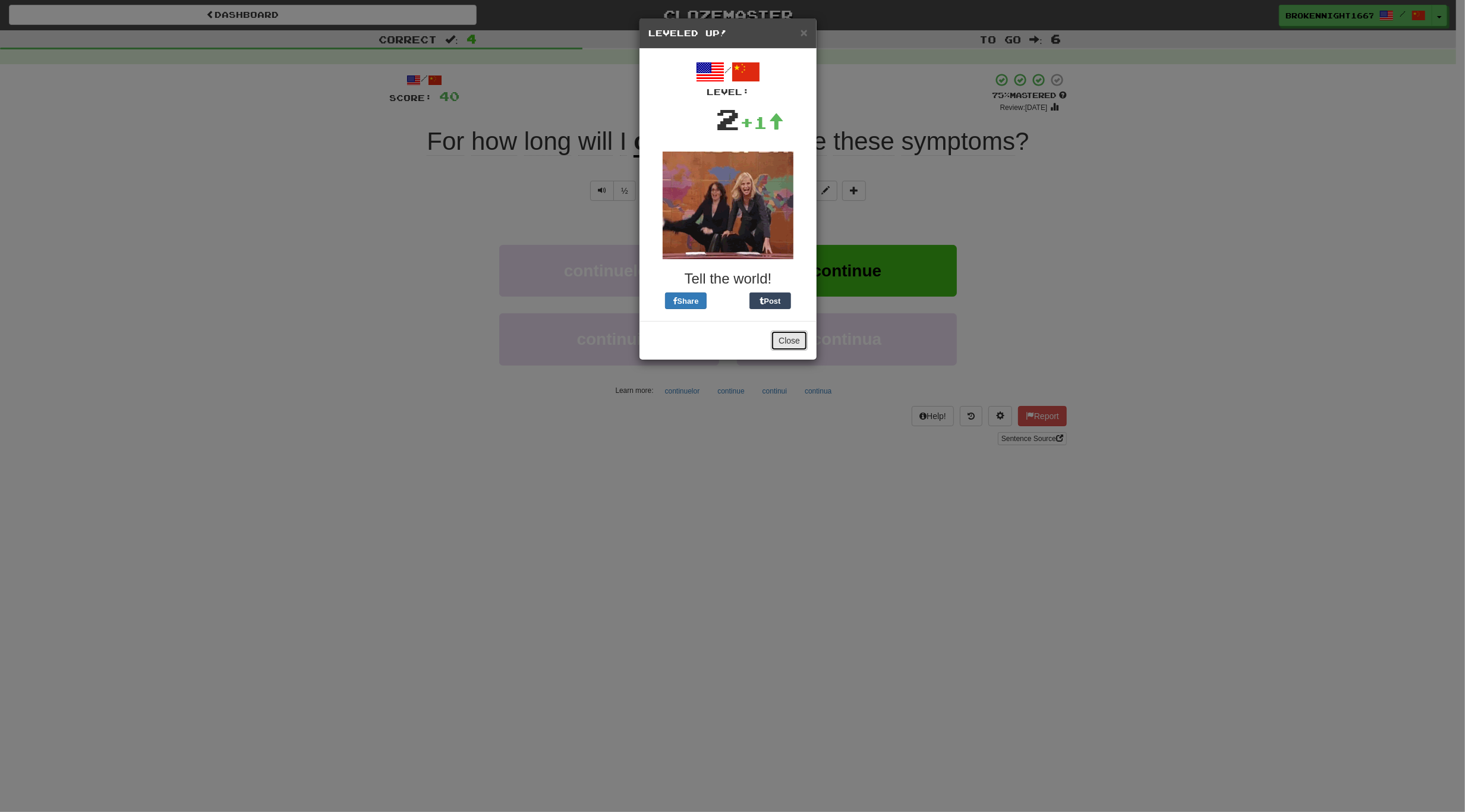
click at [789, 339] on button "Close" at bounding box center [789, 340] width 37 height 20
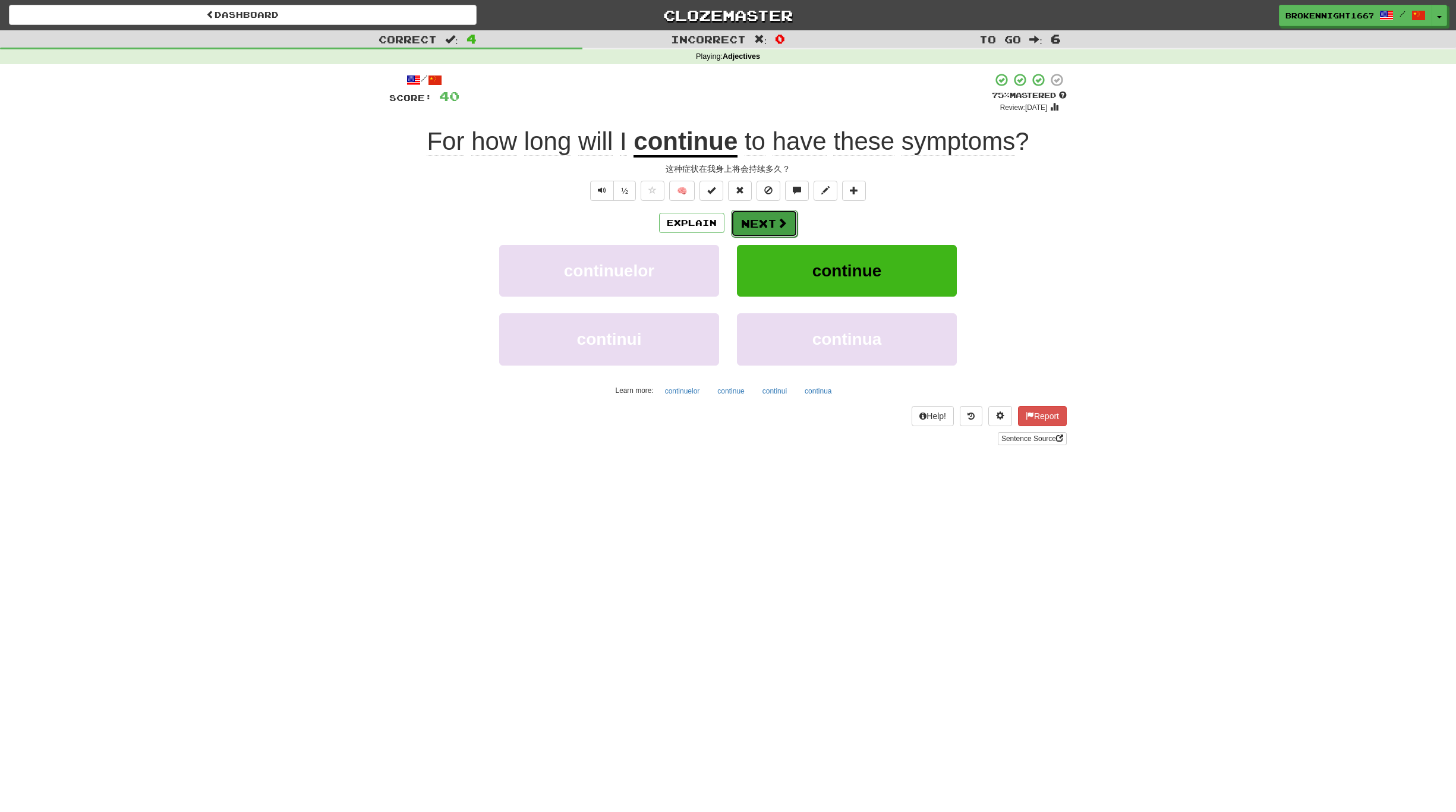
click at [778, 218] on span at bounding box center [782, 223] width 11 height 11
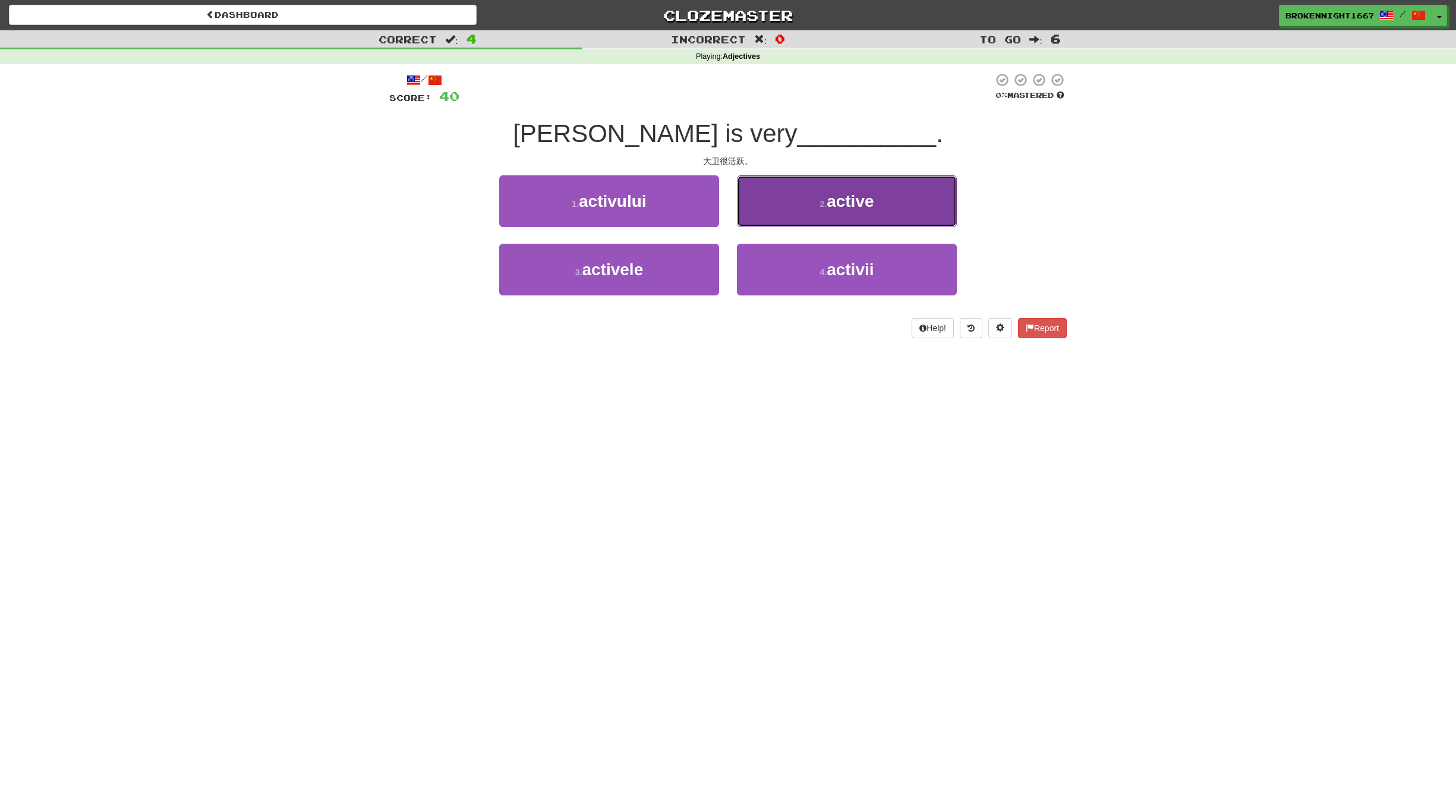
click at [855, 198] on span "active" at bounding box center [850, 201] width 47 height 19
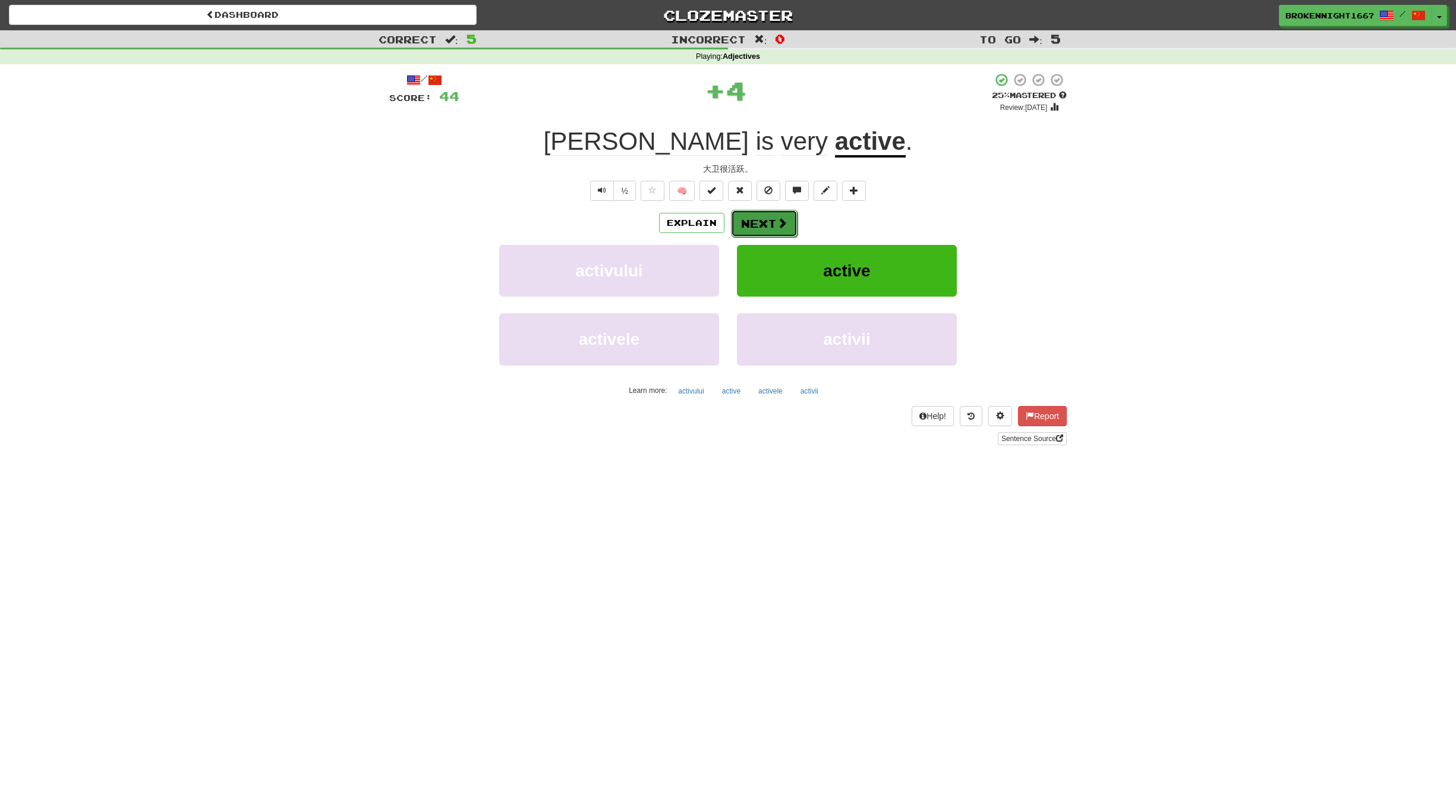
click at [758, 215] on button "Next" at bounding box center [764, 223] width 67 height 27
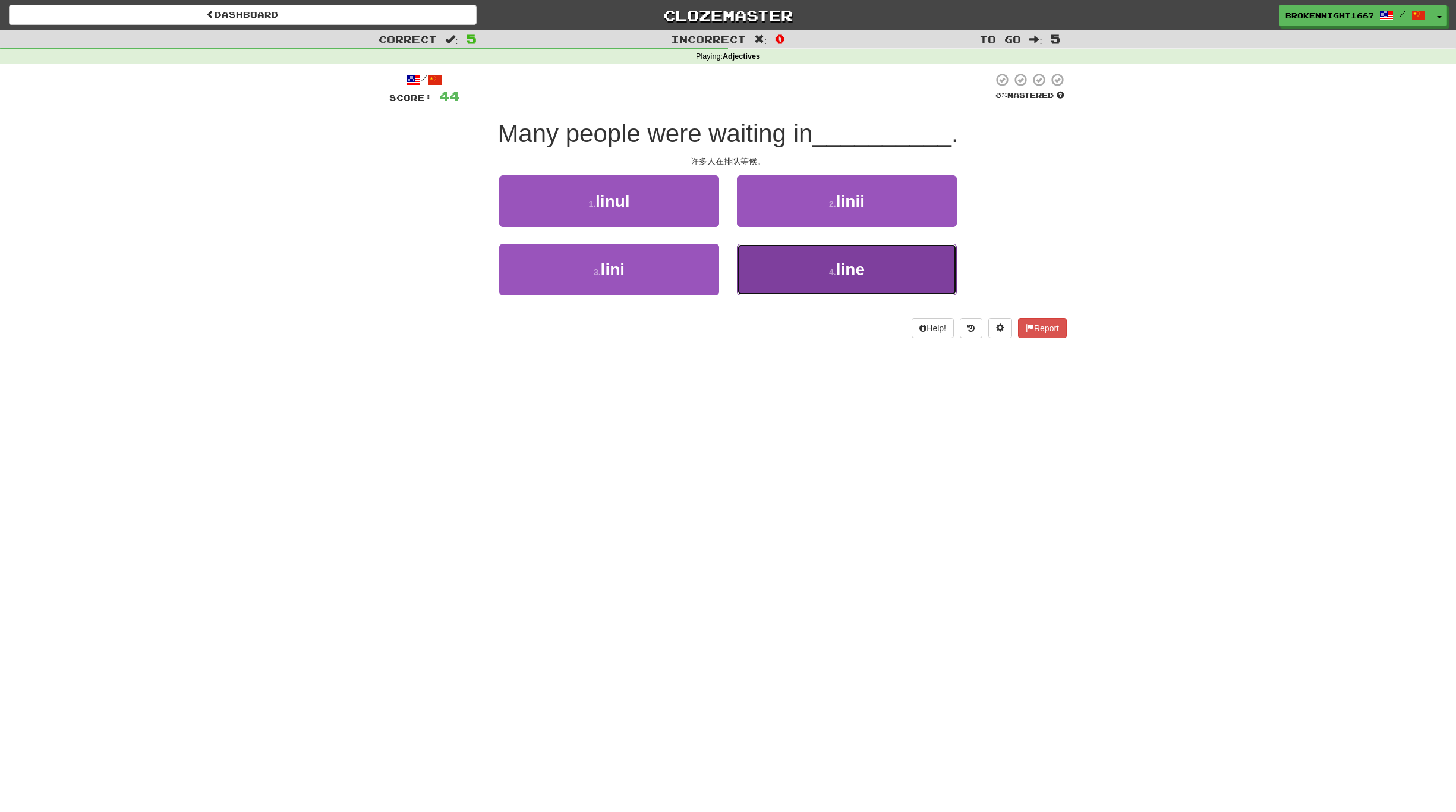
click at [842, 270] on span "line" at bounding box center [850, 270] width 29 height 19
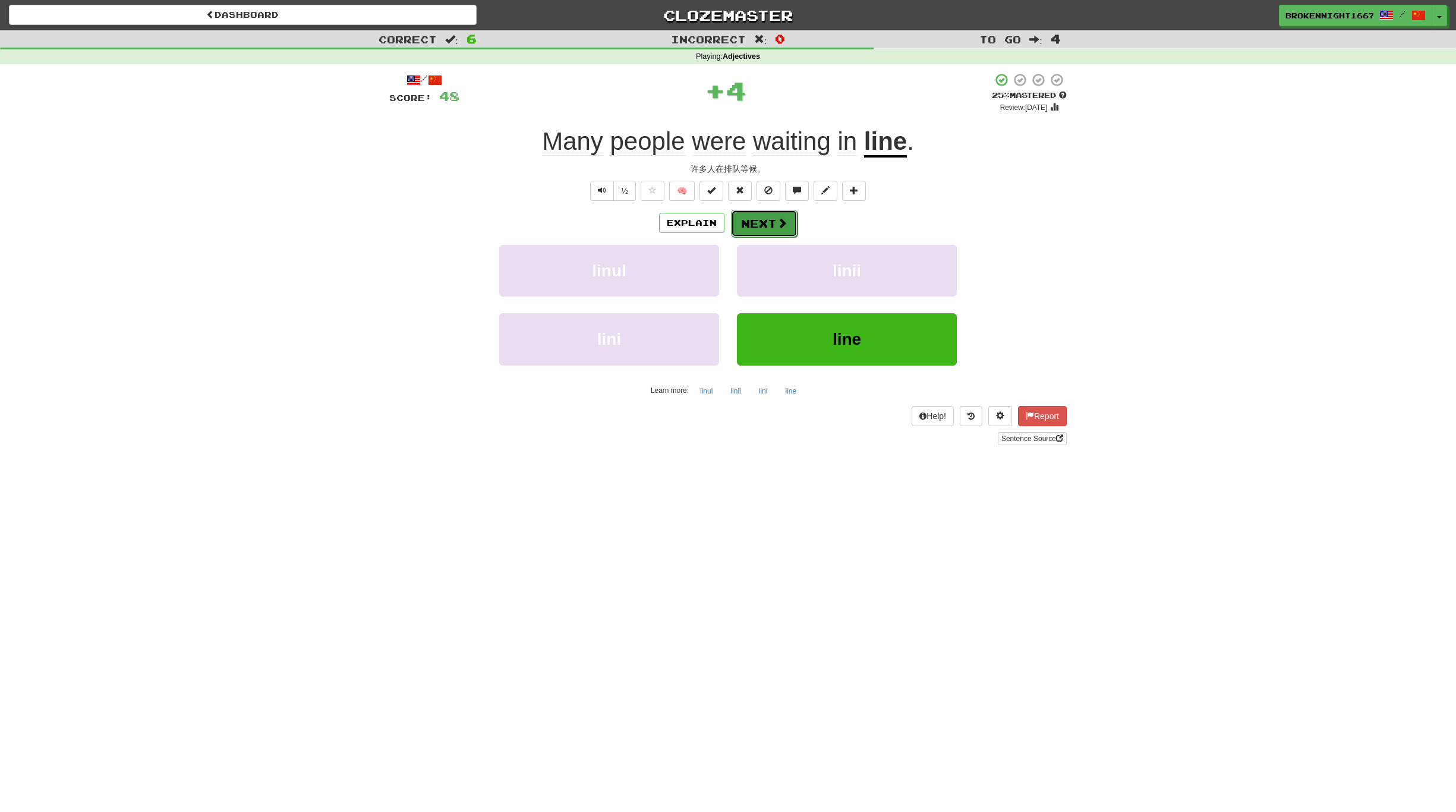
click at [779, 226] on span at bounding box center [782, 223] width 11 height 11
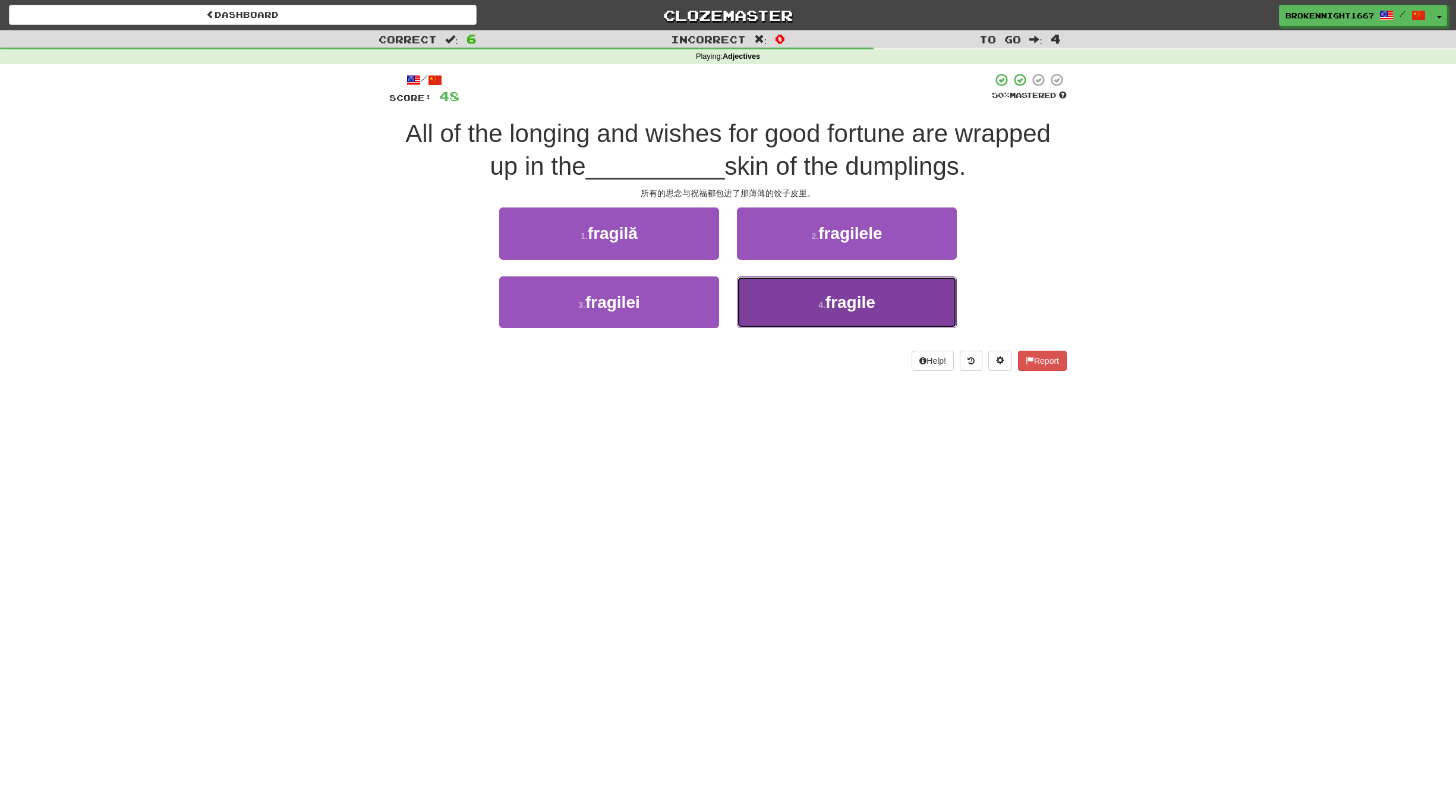
click at [861, 276] on button "4 . fragile" at bounding box center [847, 302] width 220 height 52
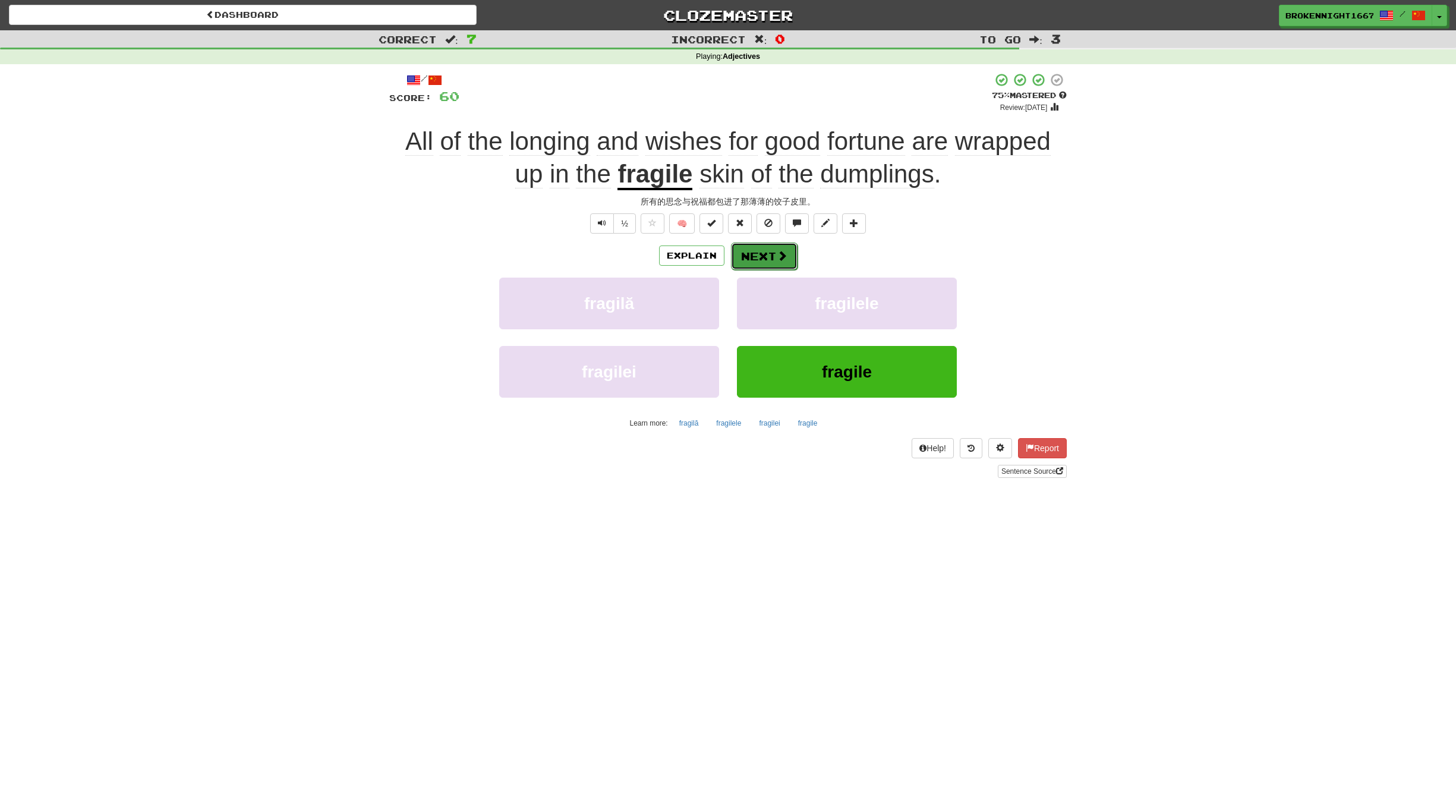
click at [775, 249] on button "Next" at bounding box center [764, 256] width 67 height 27
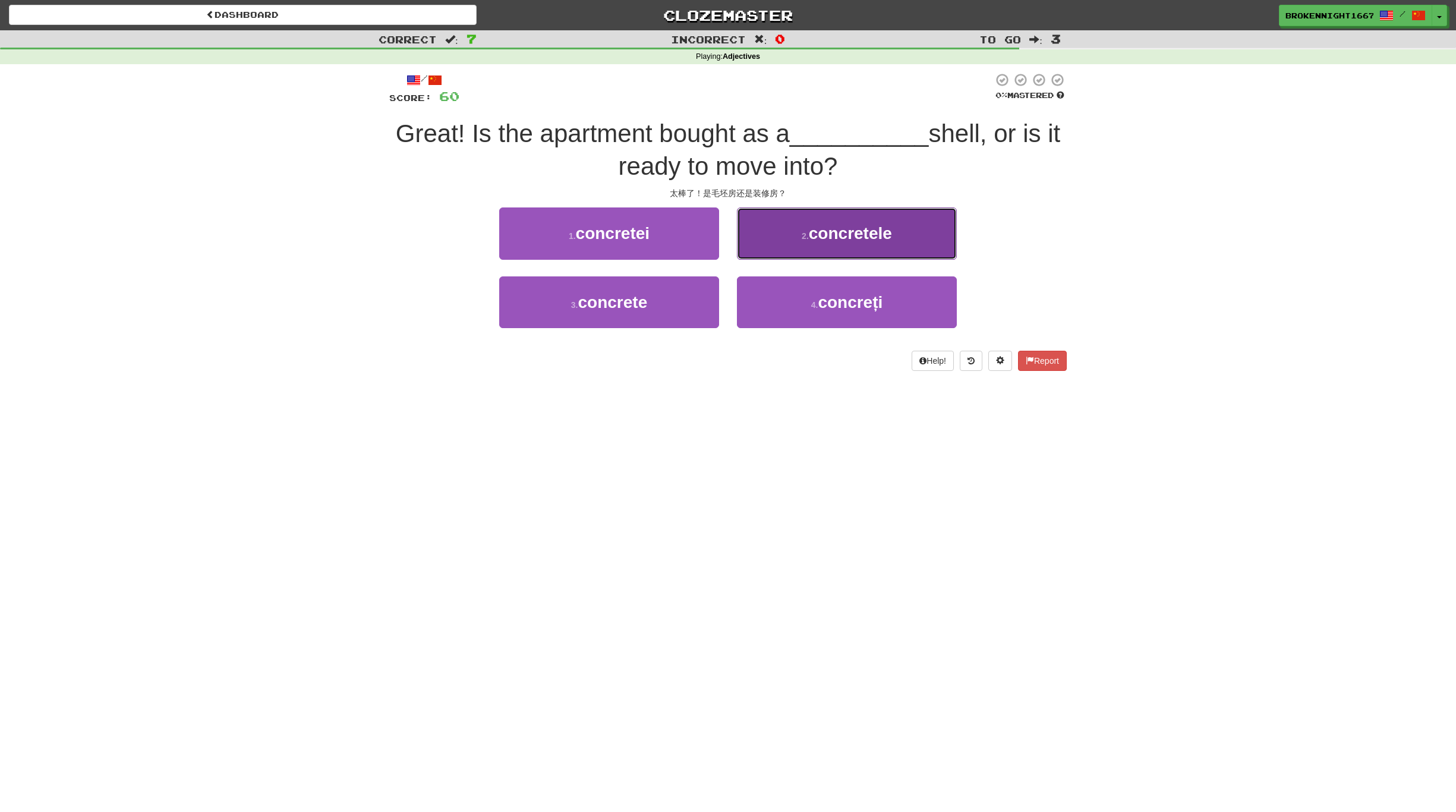
click at [856, 225] on span "concretele" at bounding box center [850, 233] width 83 height 19
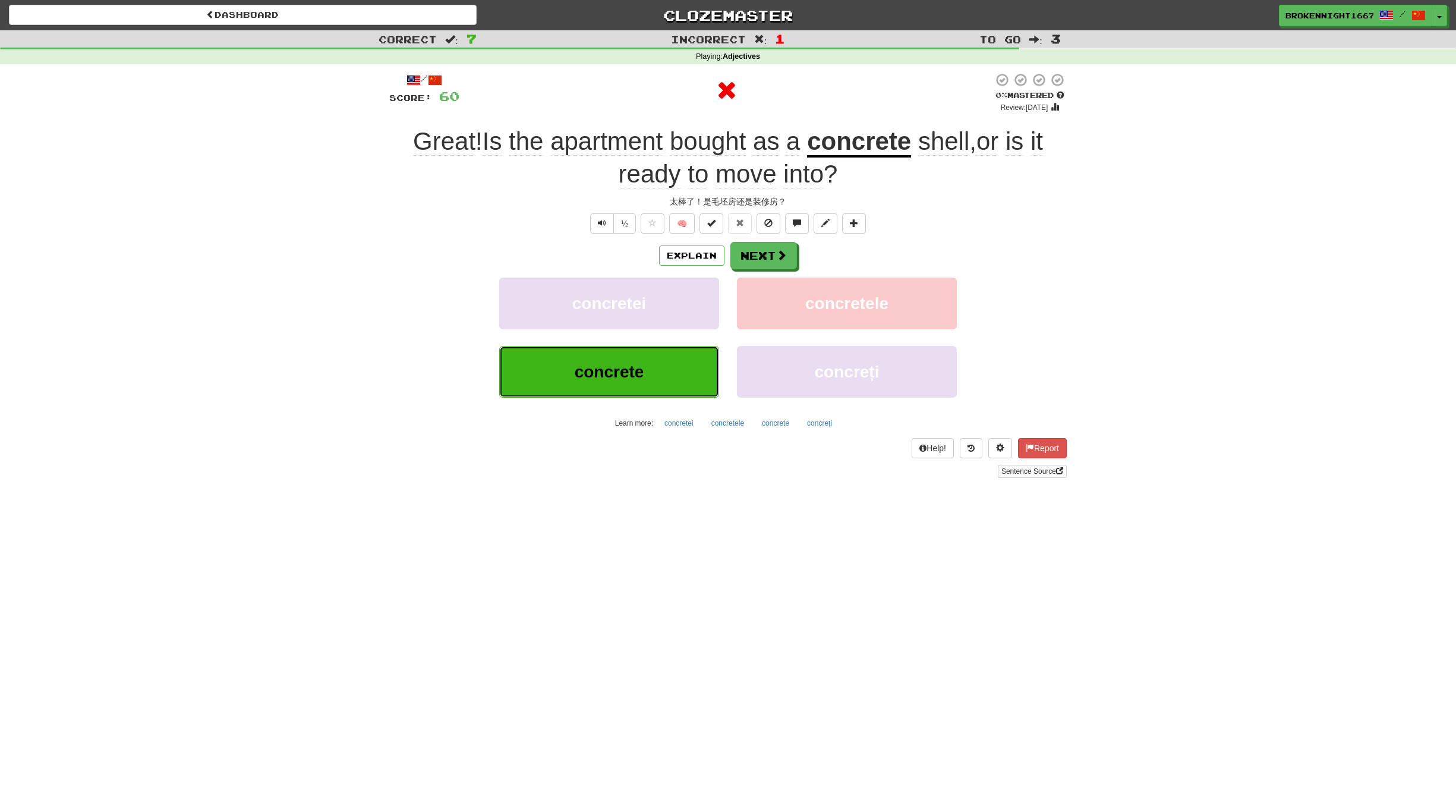
click at [679, 378] on button "concrete" at bounding box center [609, 371] width 220 height 52
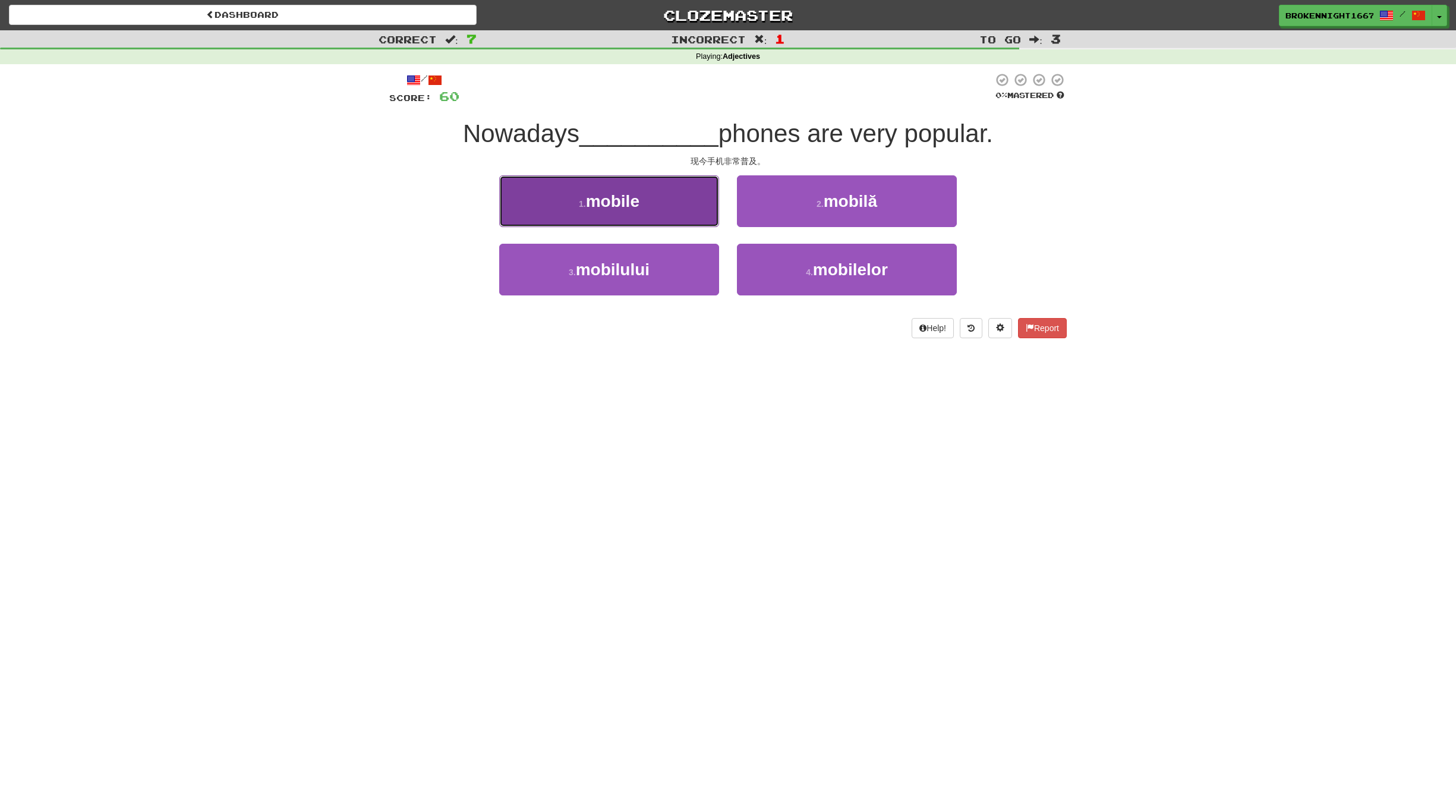
click at [665, 210] on button "1 . mobile" at bounding box center [609, 201] width 220 height 52
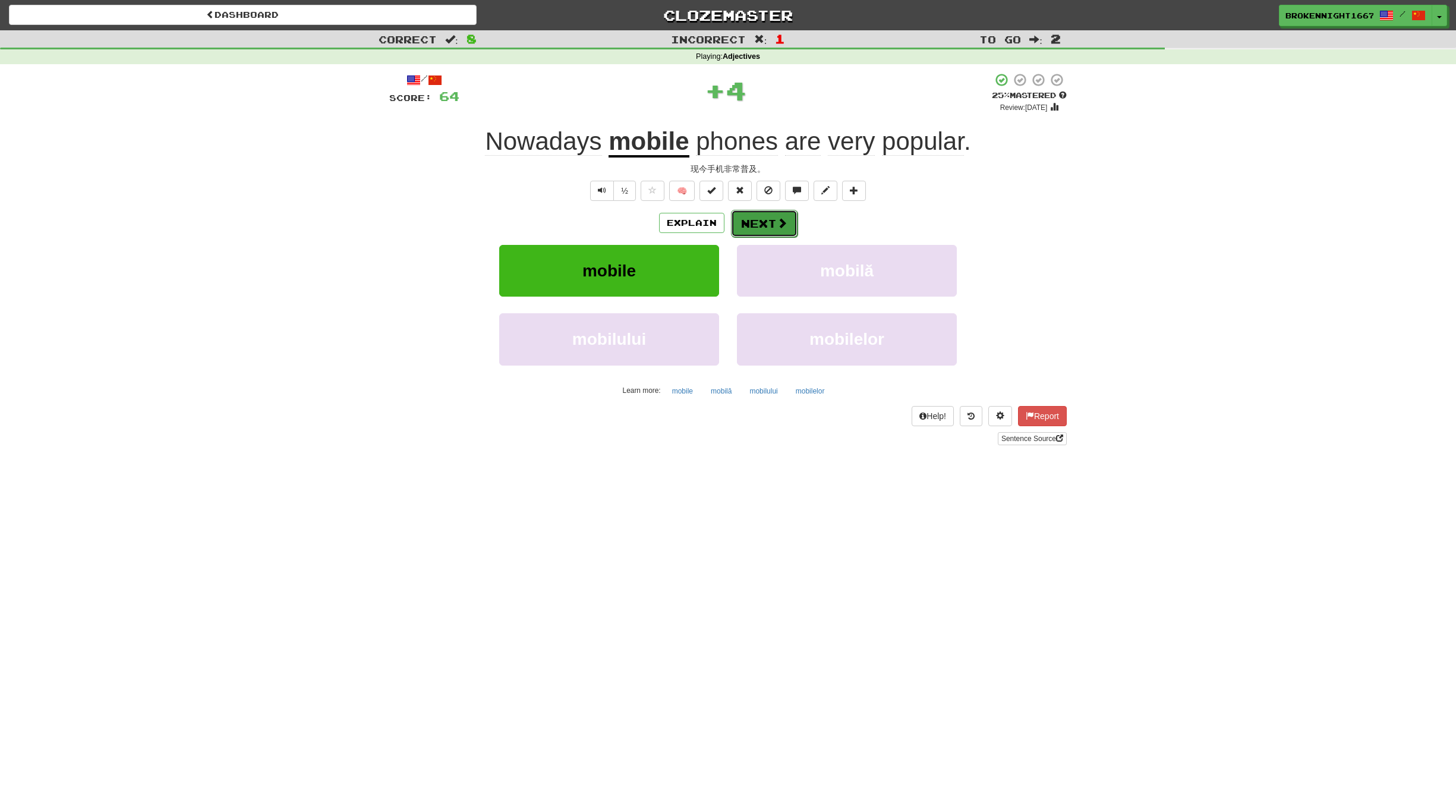
click at [760, 218] on button "Next" at bounding box center [764, 223] width 67 height 27
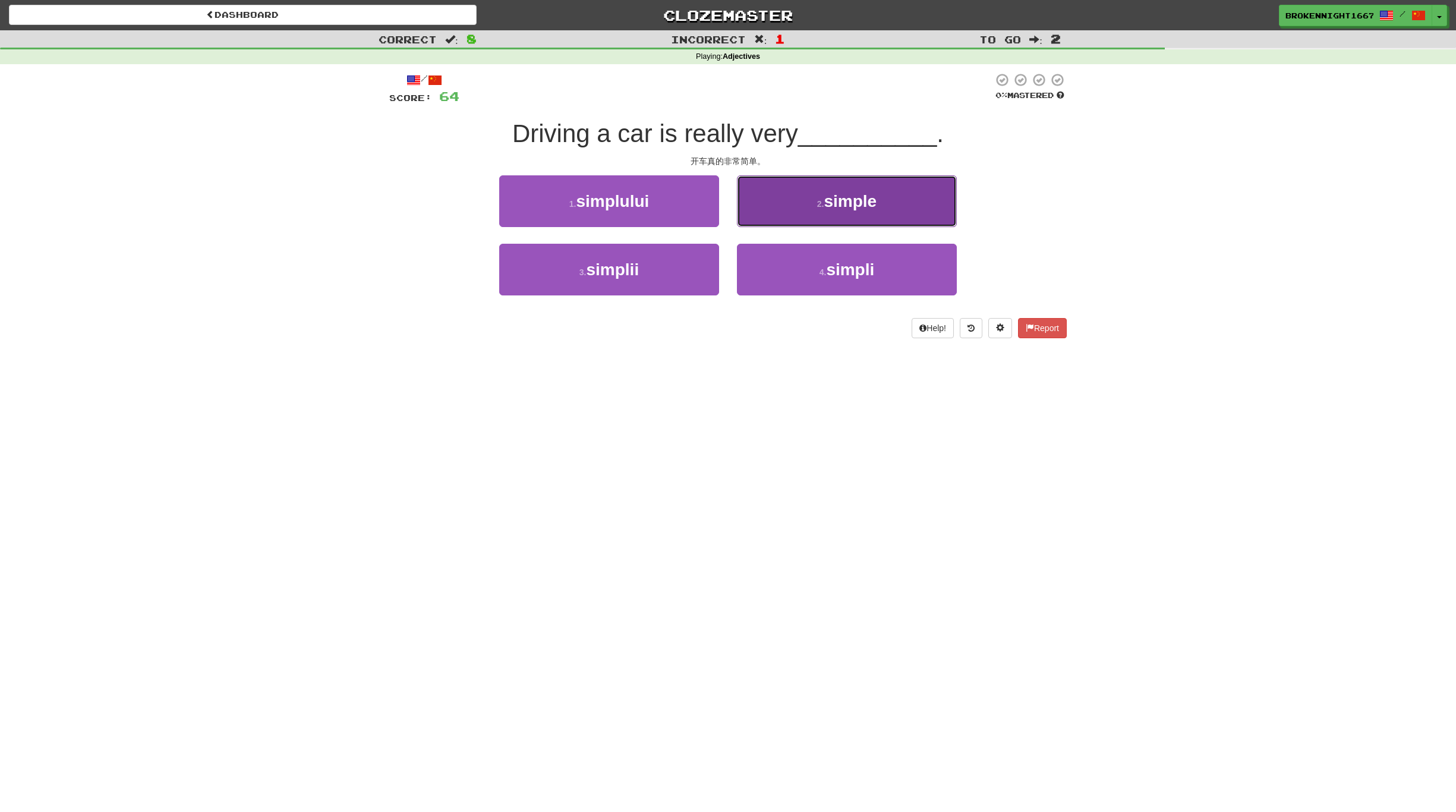
click at [800, 202] on button "2 . simple" at bounding box center [847, 201] width 220 height 52
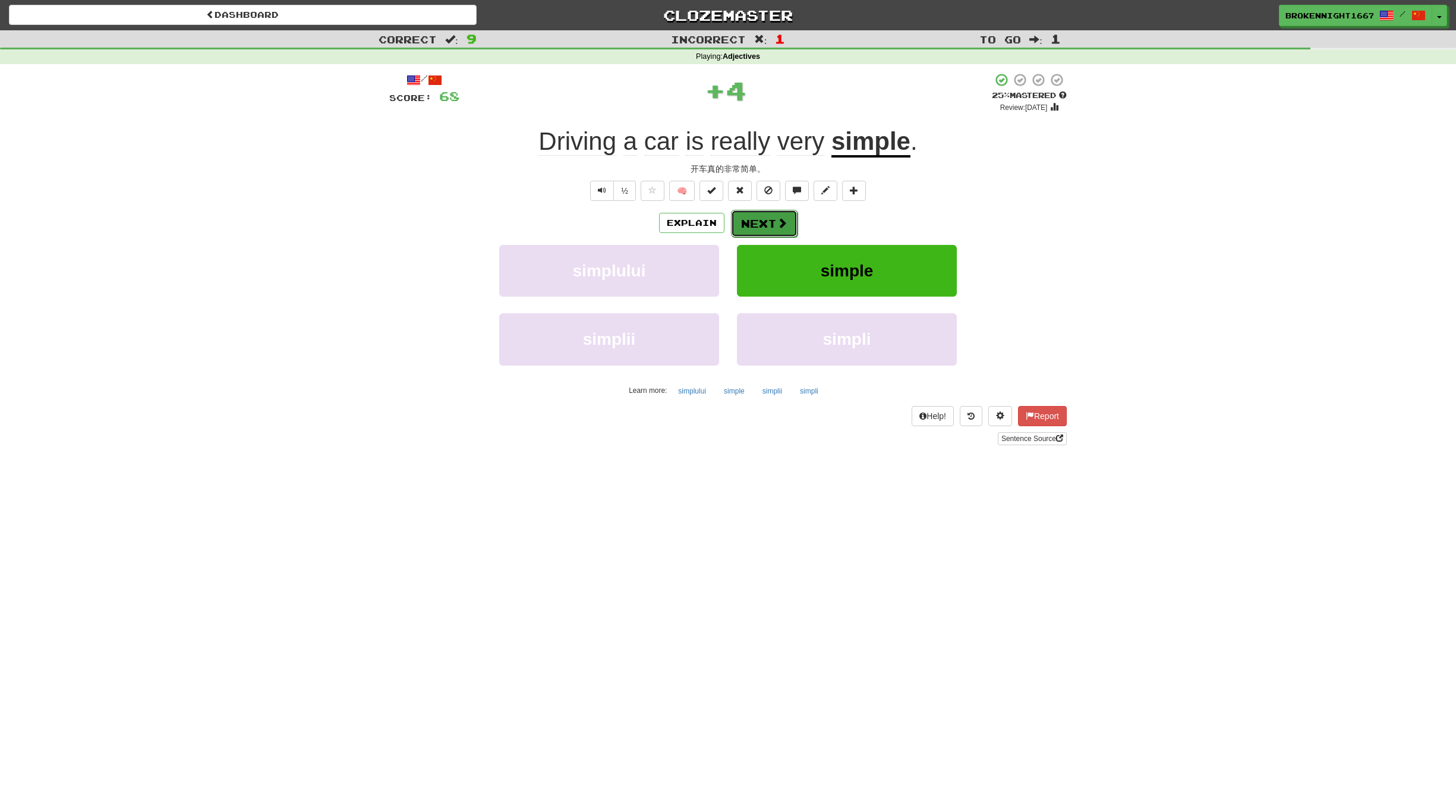
click at [787, 213] on button "Next" at bounding box center [764, 223] width 67 height 27
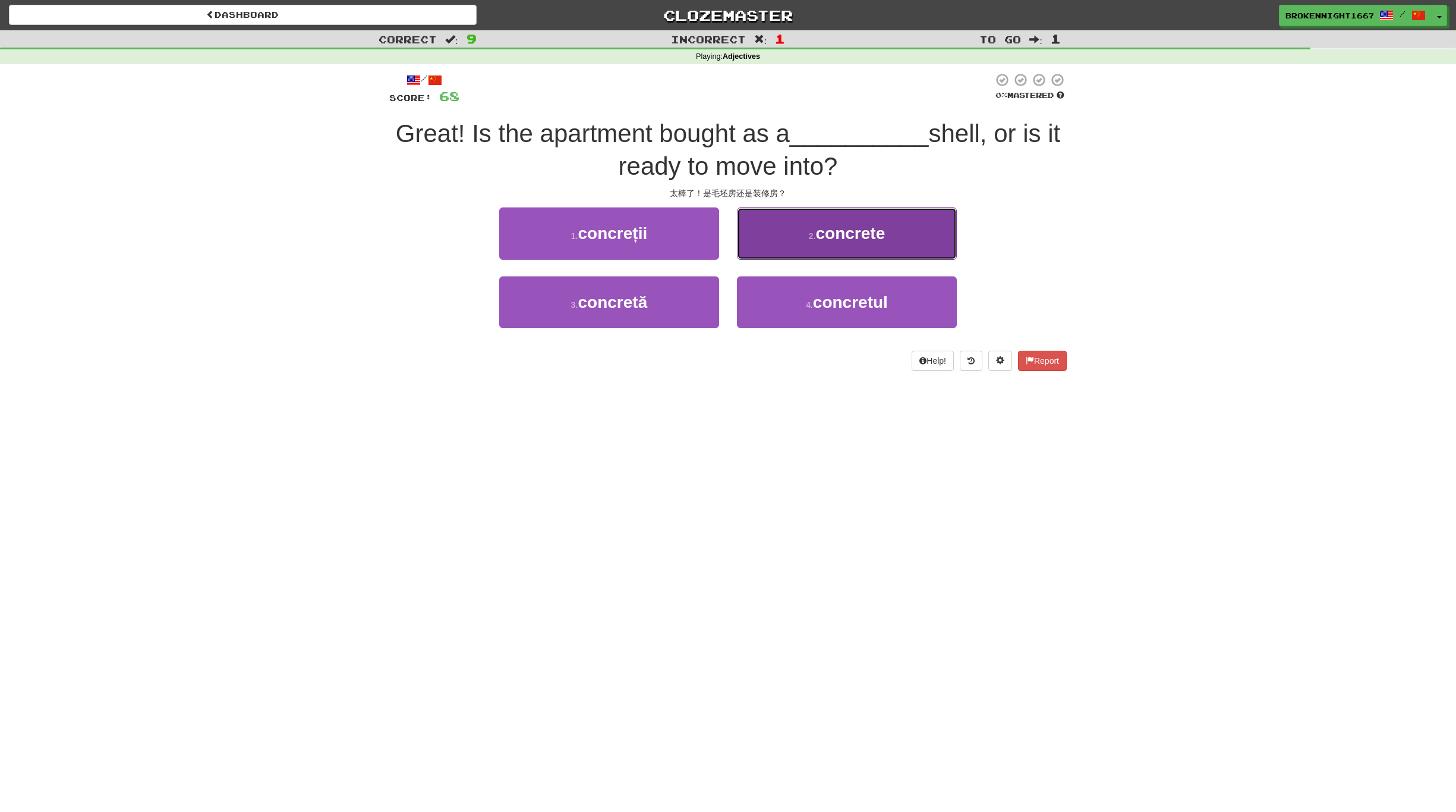
click at [884, 245] on button "2 . concrete" at bounding box center [847, 233] width 220 height 52
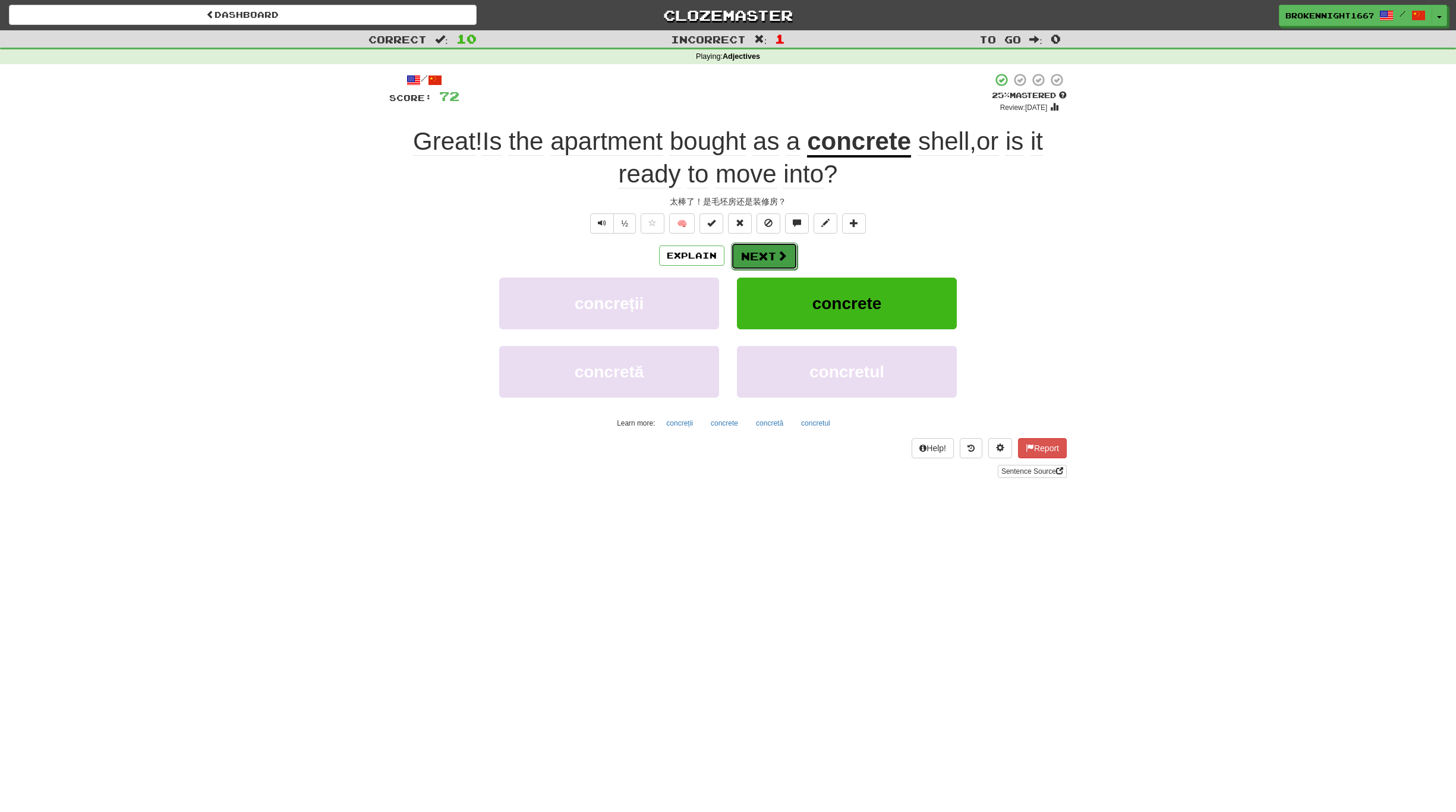
click at [757, 252] on button "Next" at bounding box center [764, 256] width 67 height 27
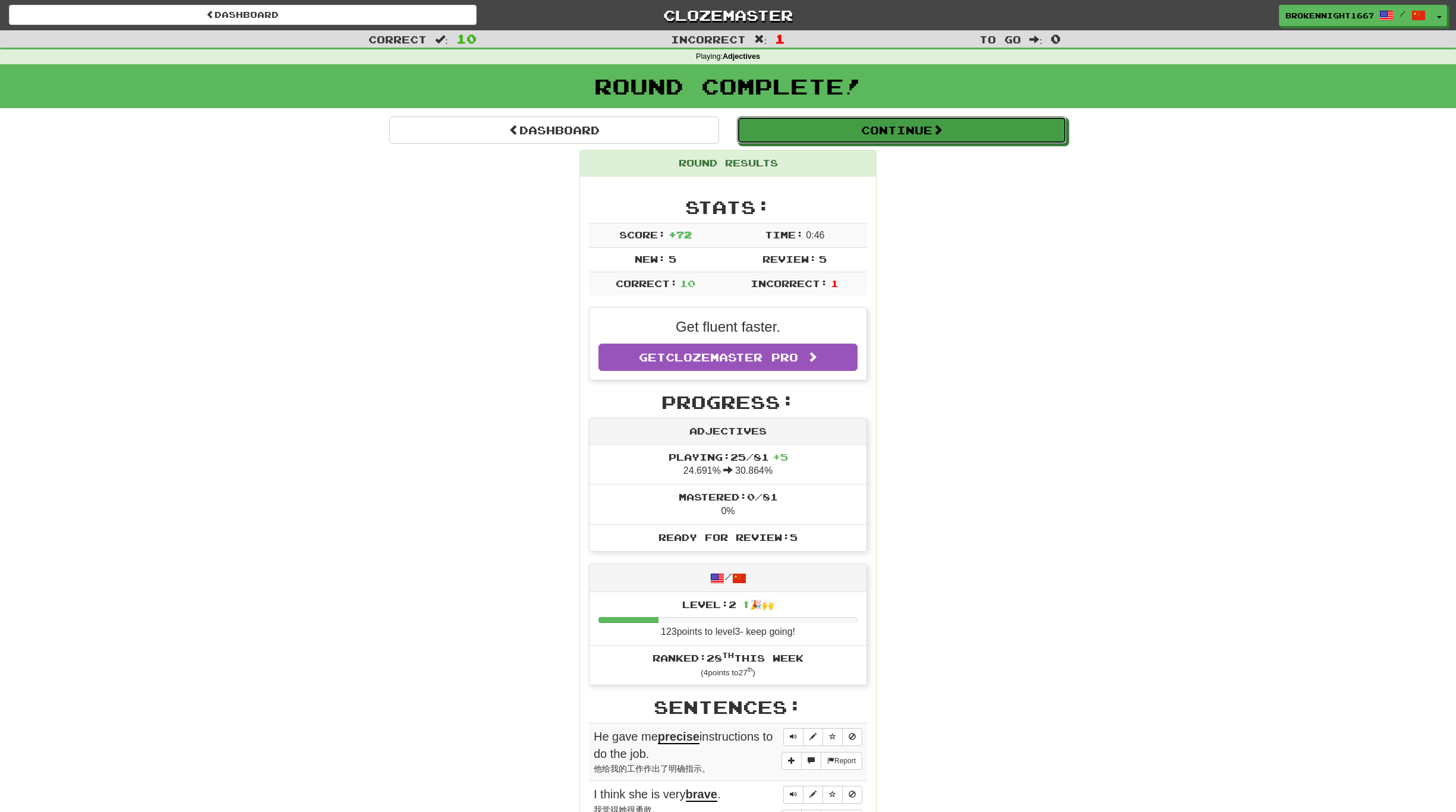
click at [878, 140] on button "Continue" at bounding box center [902, 130] width 330 height 27
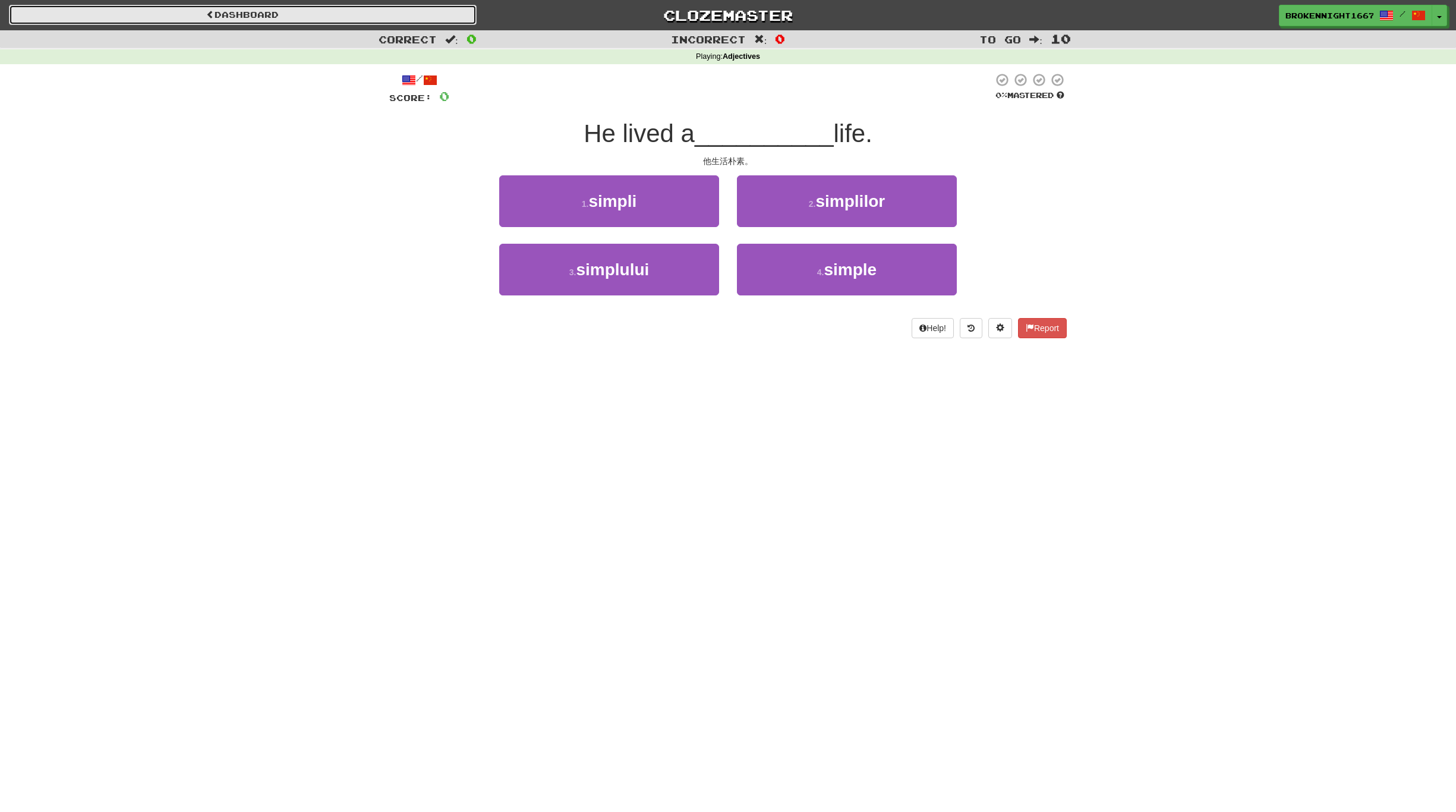
click at [136, 7] on link "Dashboard" at bounding box center [243, 14] width 468 height 20
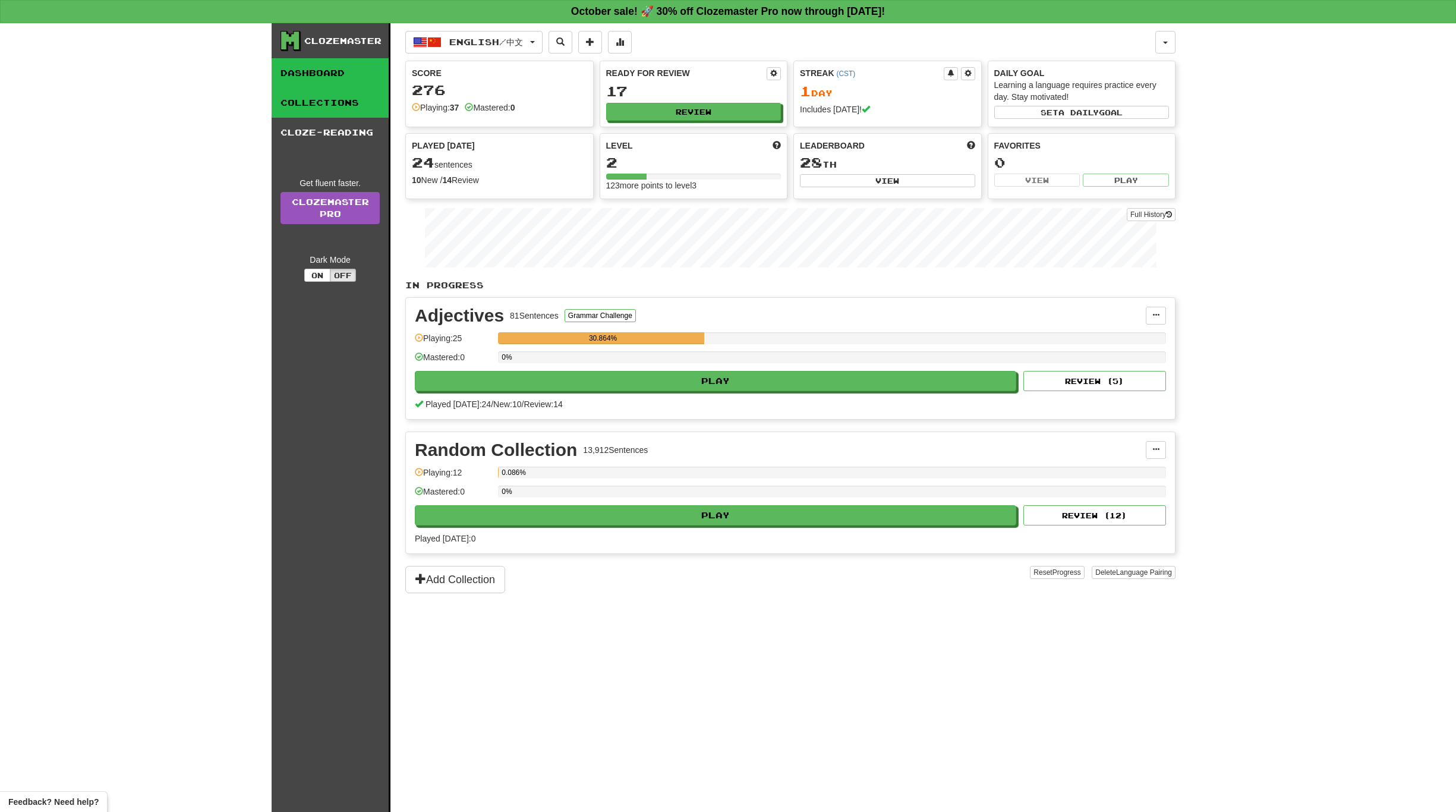
click at [325, 91] on link "Collections" at bounding box center [331, 103] width 117 height 30
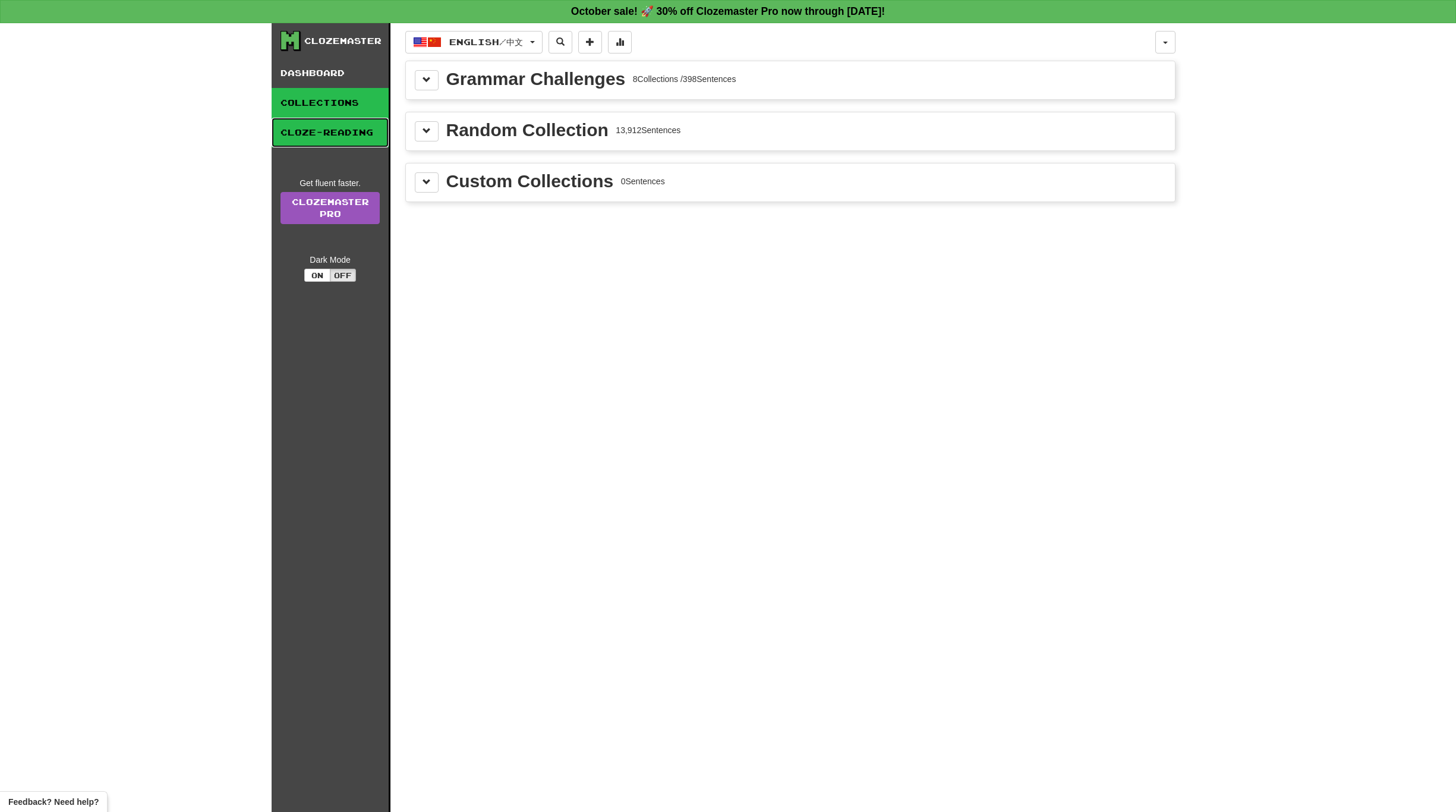
click at [326, 131] on link "Cloze-Reading" at bounding box center [331, 133] width 117 height 30
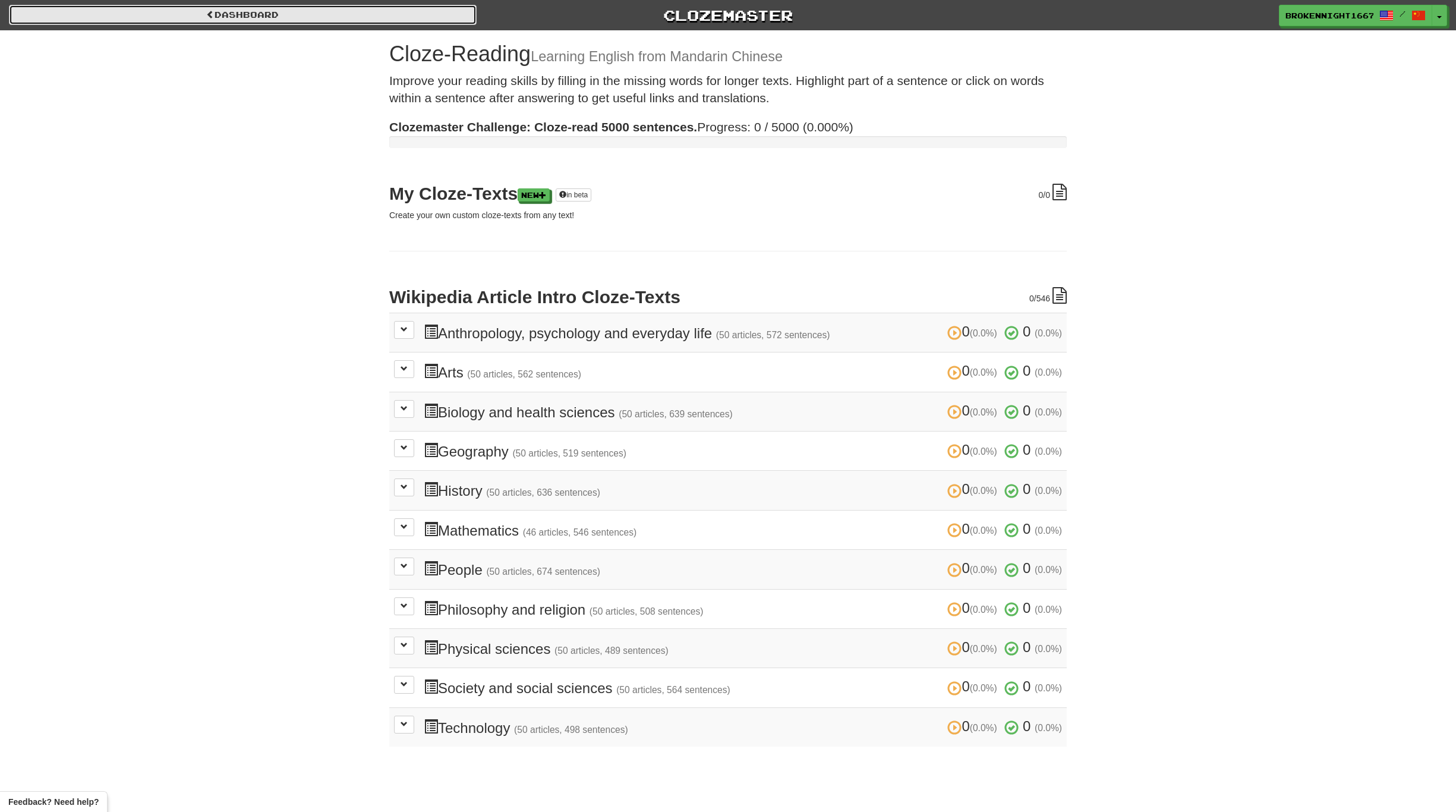
click at [225, 14] on link "Dashboard" at bounding box center [243, 14] width 468 height 20
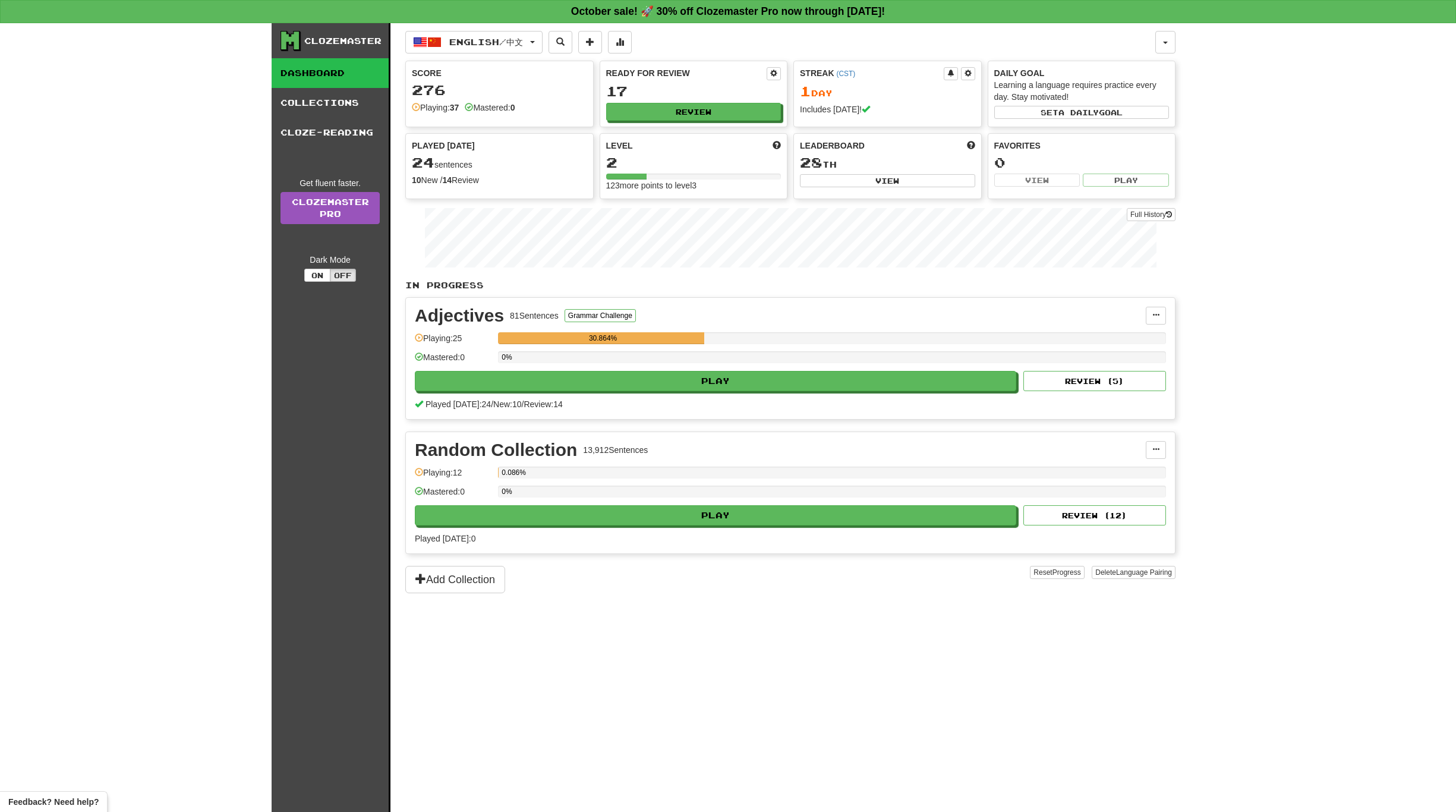
click at [334, 39] on div "Clozemaster" at bounding box center [343, 41] width 77 height 12
click at [274, 50] on div "Clozemaster Dashboard Collections Cloze-Reading Get fluent faster. Clozemaster …" at bounding box center [331, 432] width 119 height 818
click at [289, 44] on icon at bounding box center [290, 41] width 20 height 20
click at [542, 45] on button "English / 中文" at bounding box center [474, 42] width 137 height 23
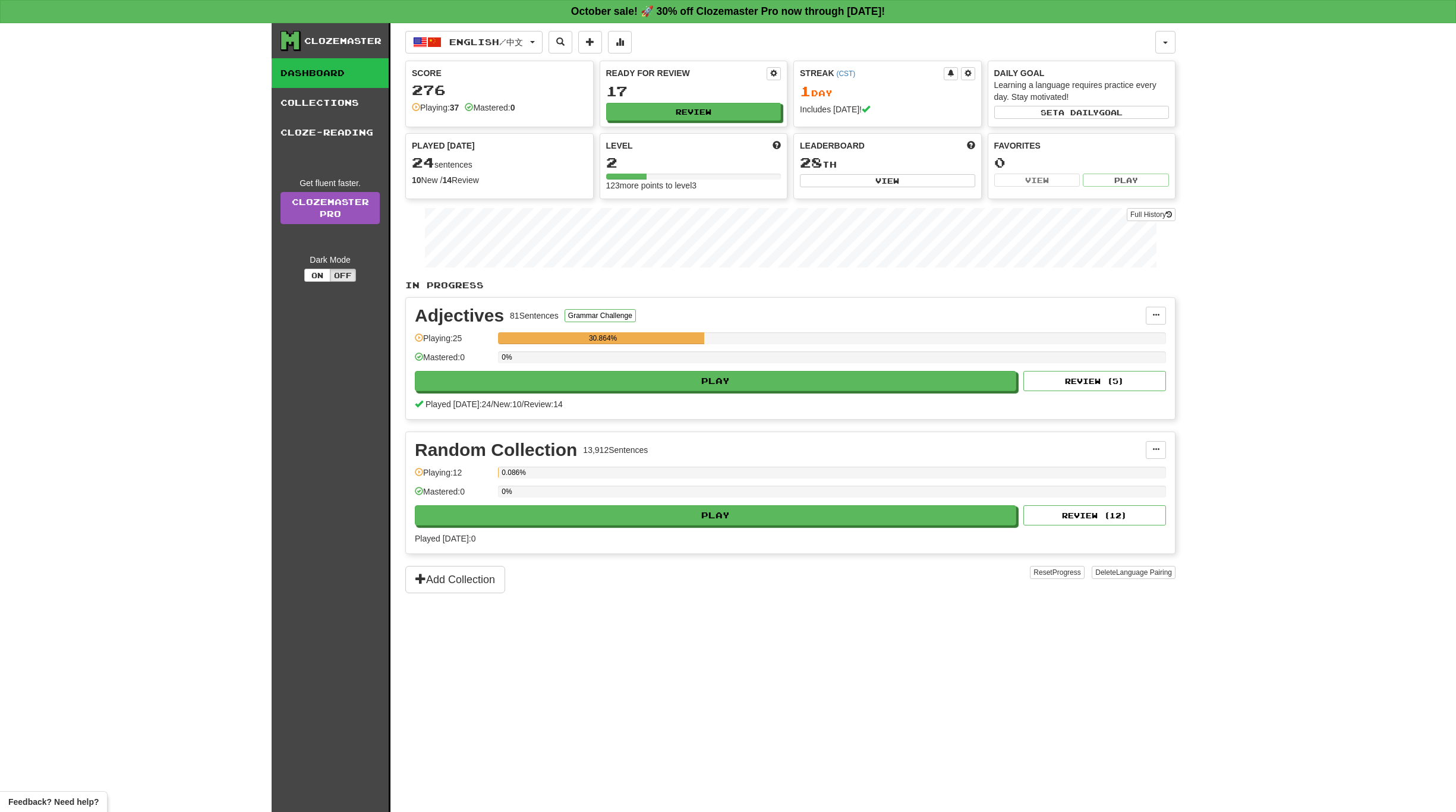
drag, startPoint x: 1192, startPoint y: 1, endPoint x: 1304, endPoint y: 95, distance: 146.2
click at [1304, 95] on div "Clozemaster Dashboard Collections Cloze-Reading Get fluent faster. Clozemaster …" at bounding box center [728, 418] width 1456 height 789
